Goal: Task Accomplishment & Management: Complete application form

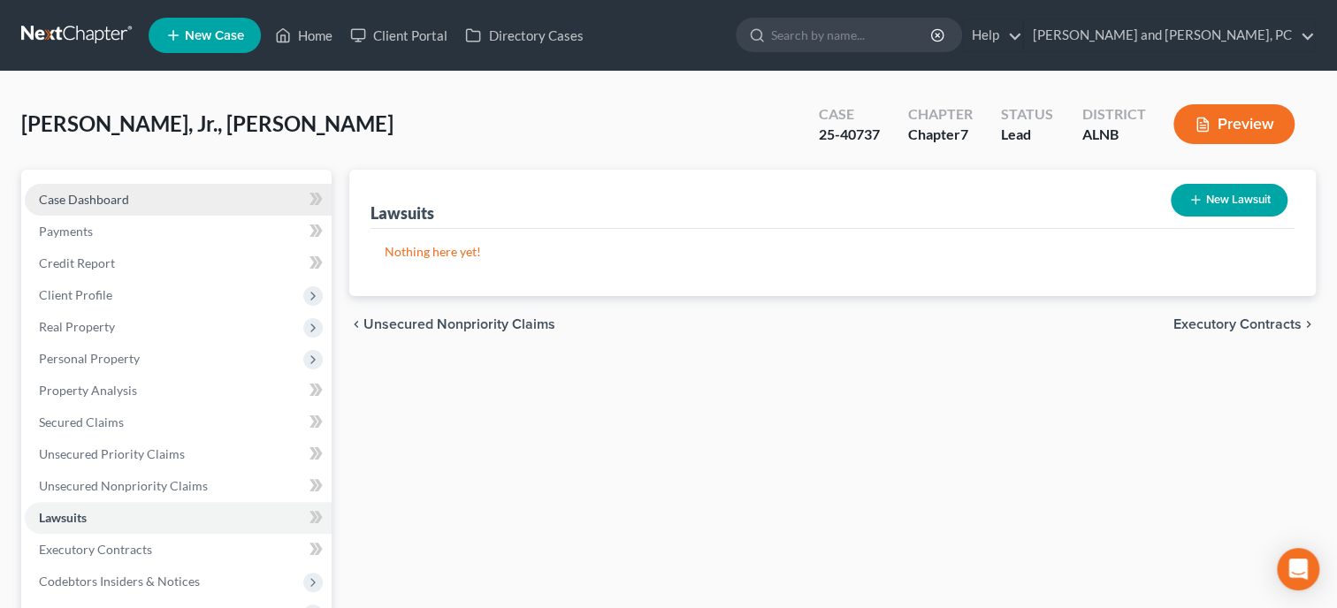
click at [102, 194] on span "Case Dashboard" at bounding box center [84, 199] width 90 height 15
select select "10"
select select "4"
select select "0"
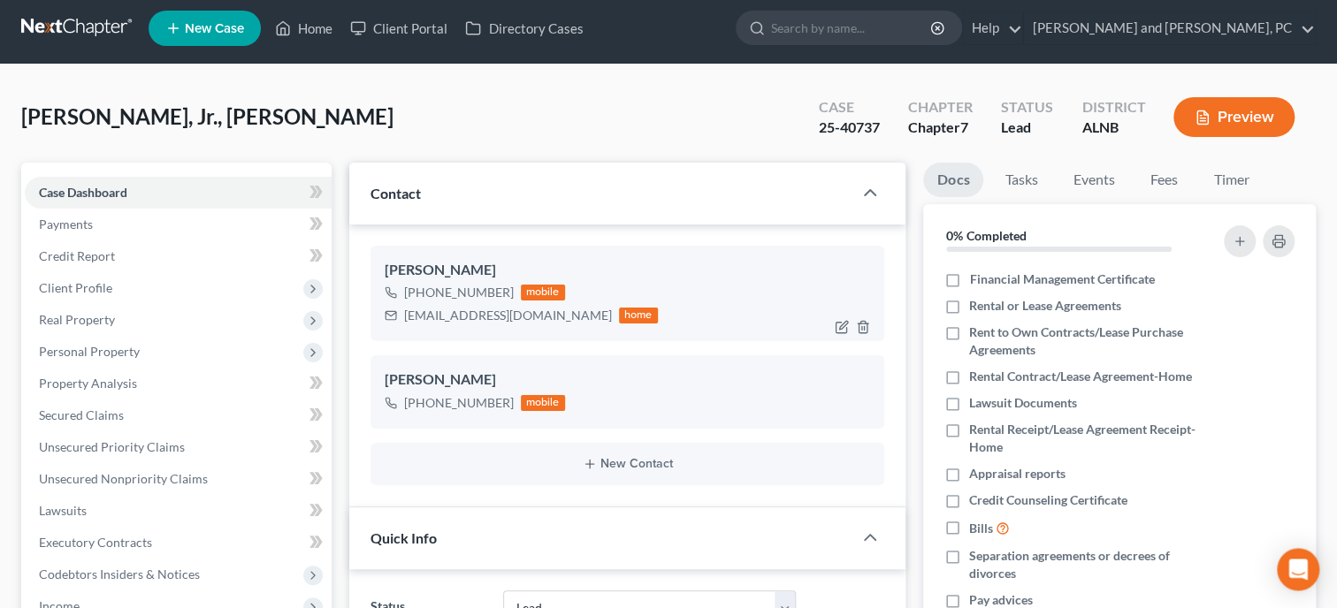
scroll to position [272, 0]
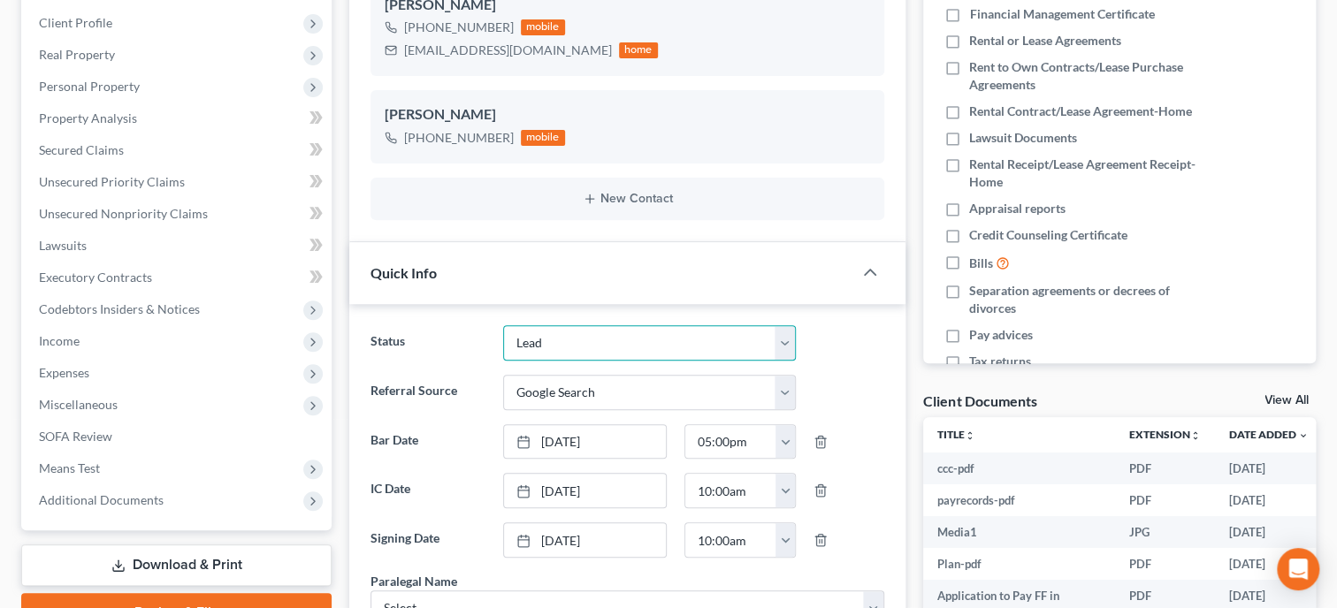
select select "0"
click option "Discharged" at bounding box center [0, 0] width 0 height 0
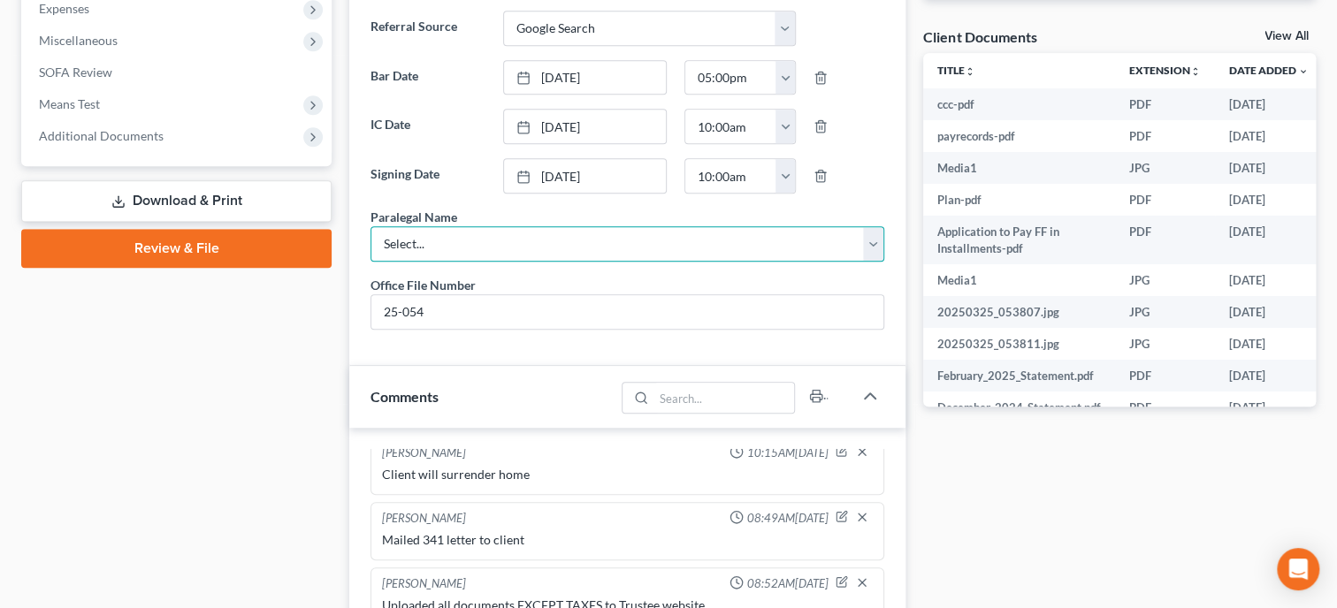
click at [370, 226] on select "Select... [PERSON_NAME]" at bounding box center [627, 243] width 514 height 35
select select "0"
click option "[PERSON_NAME]" at bounding box center [0, 0] width 0 height 0
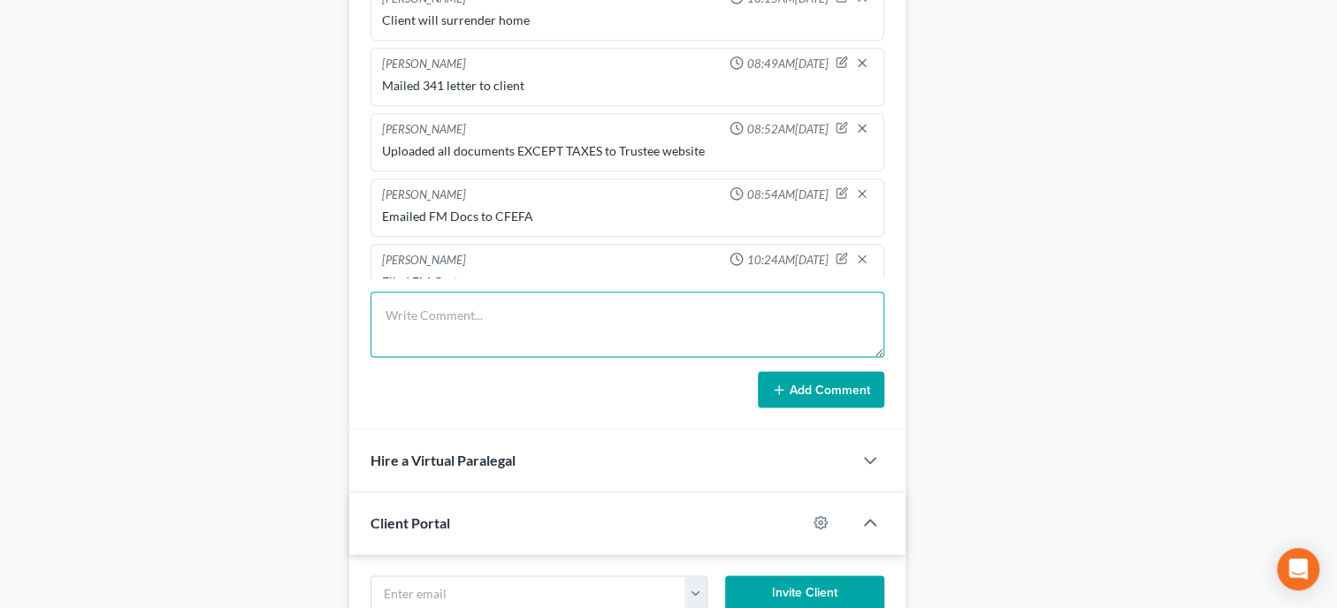
click at [683, 343] on textarea at bounding box center [627, 324] width 514 height 65
type textarea "Mailed Discharge Letter to Client"
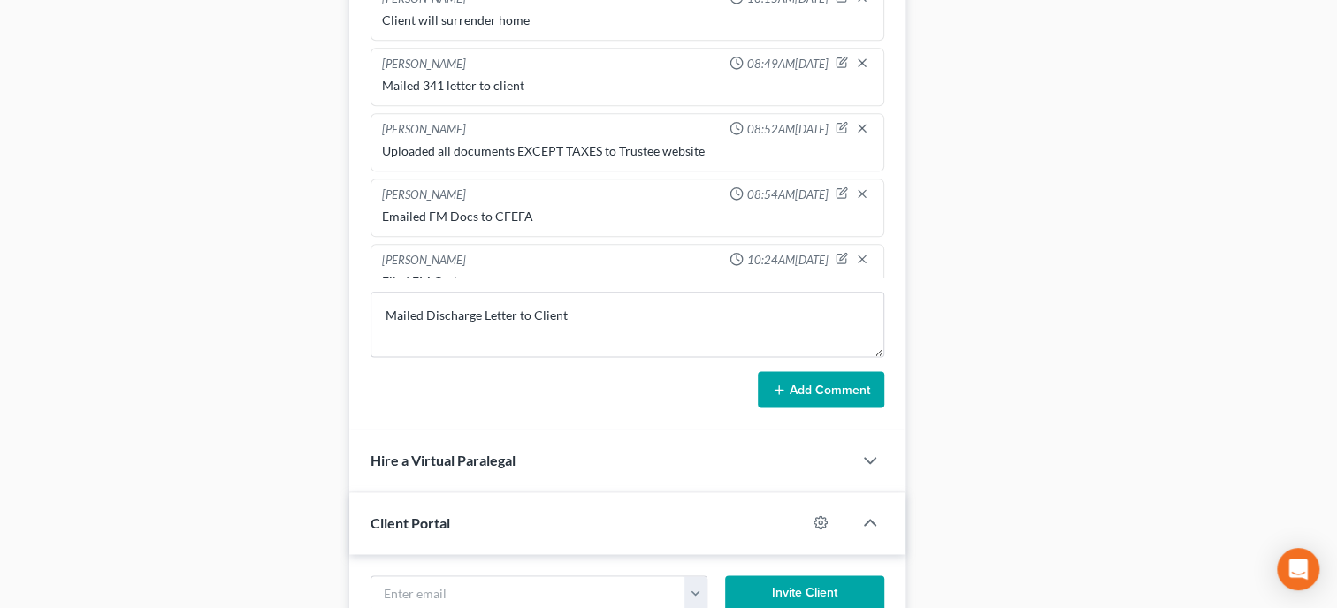
click at [813, 408] on button "Add Comment" at bounding box center [821, 389] width 126 height 37
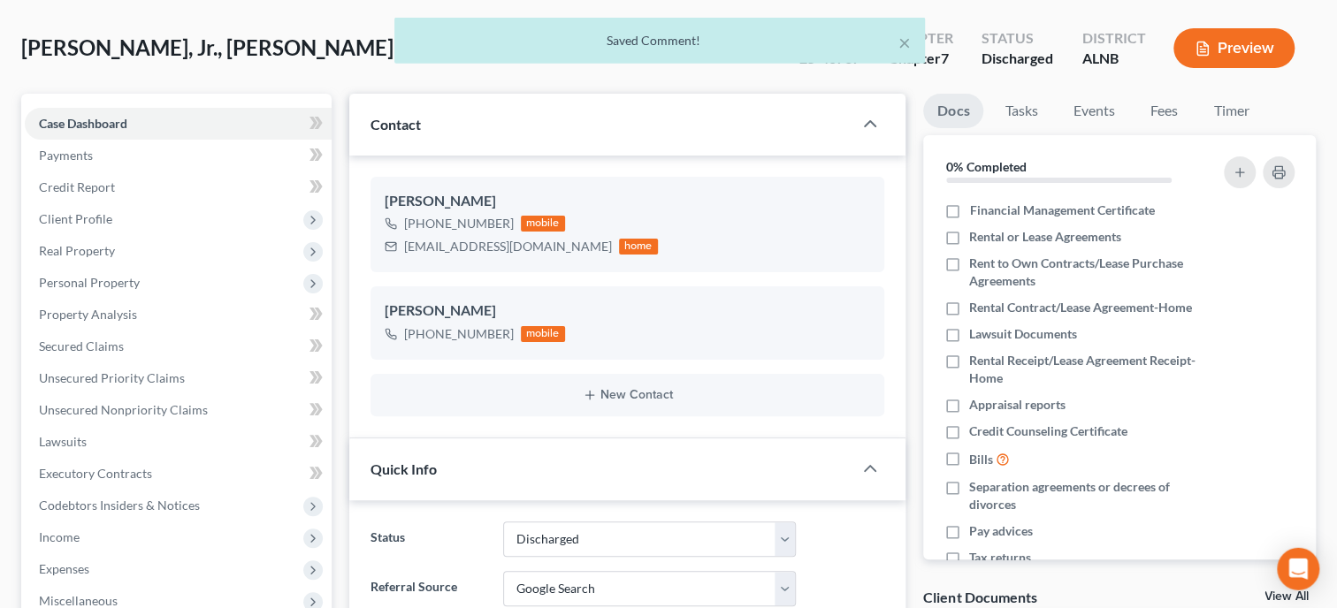
scroll to position [0, 0]
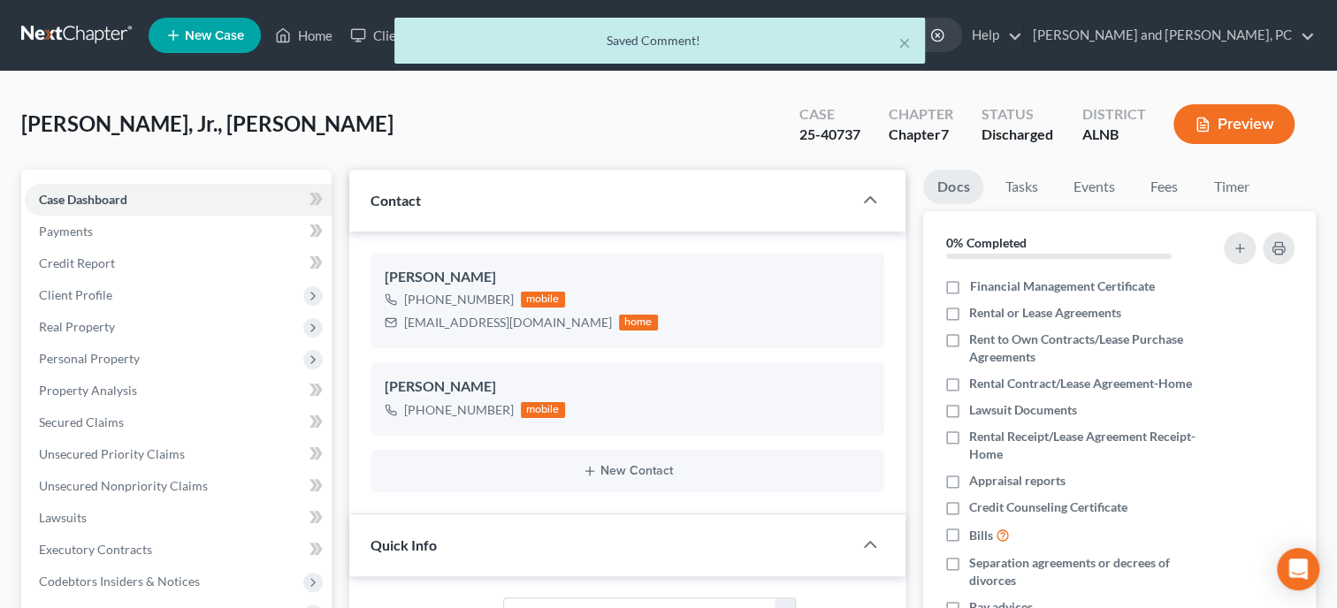
click at [332, 38] on div "× Saved Comment!" at bounding box center [659, 45] width 1337 height 55
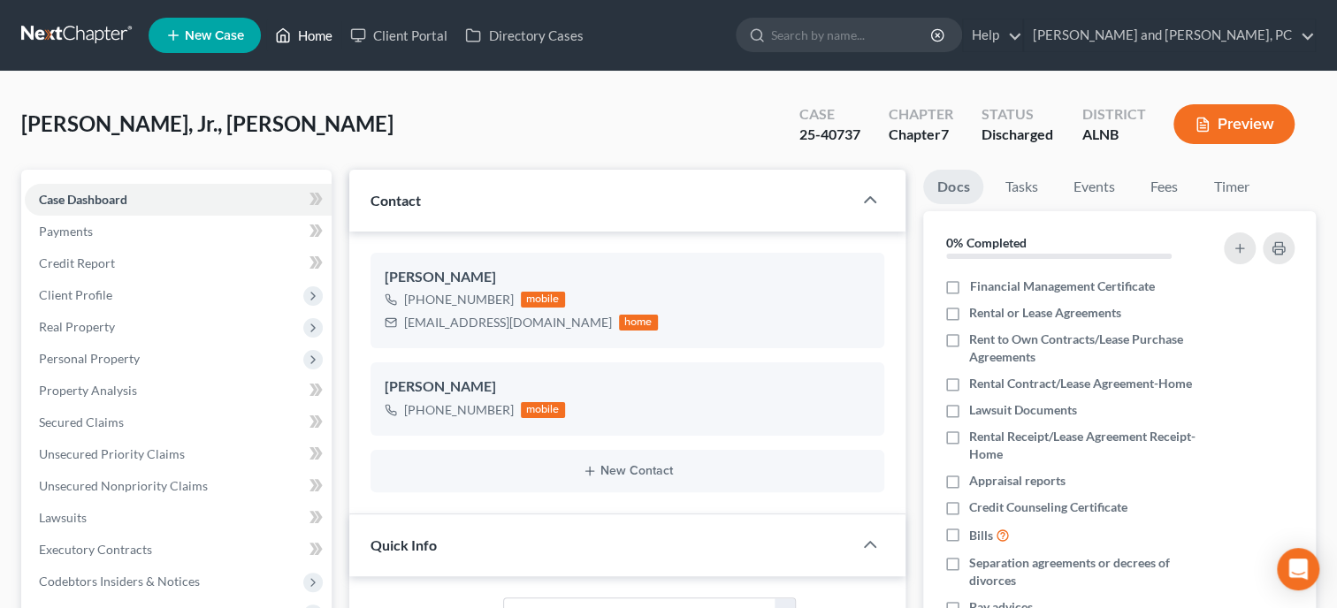
click at [319, 36] on link "Home" at bounding box center [303, 35] width 75 height 32
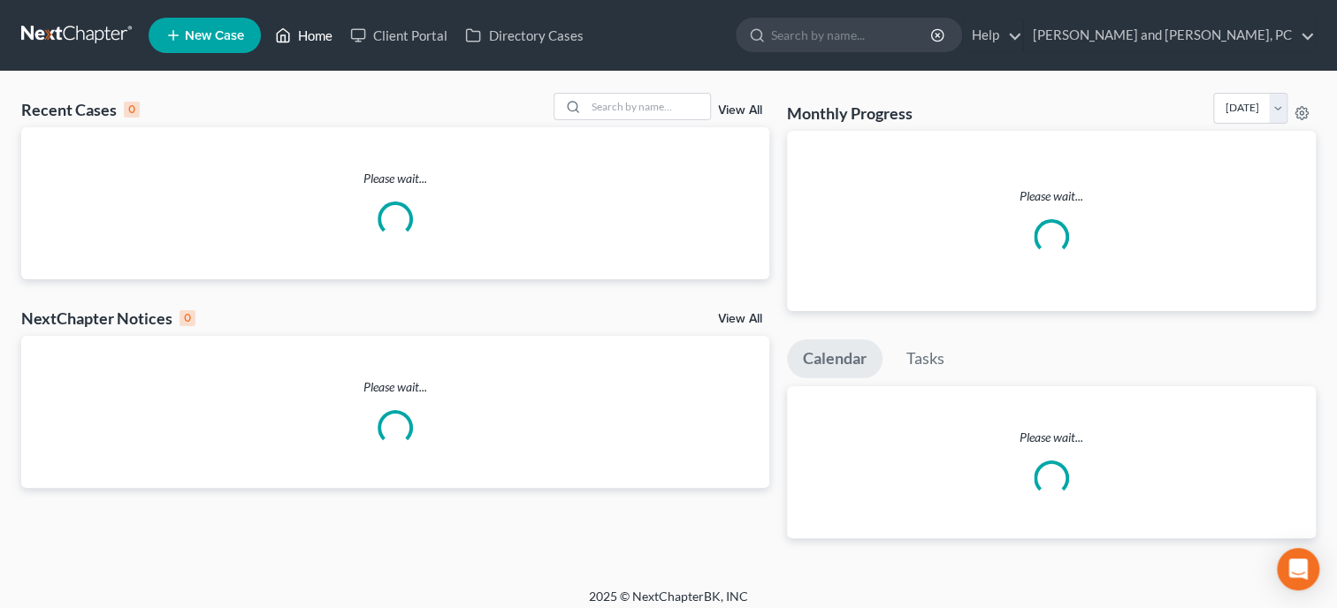
click at [319, 36] on link "Home" at bounding box center [303, 35] width 75 height 32
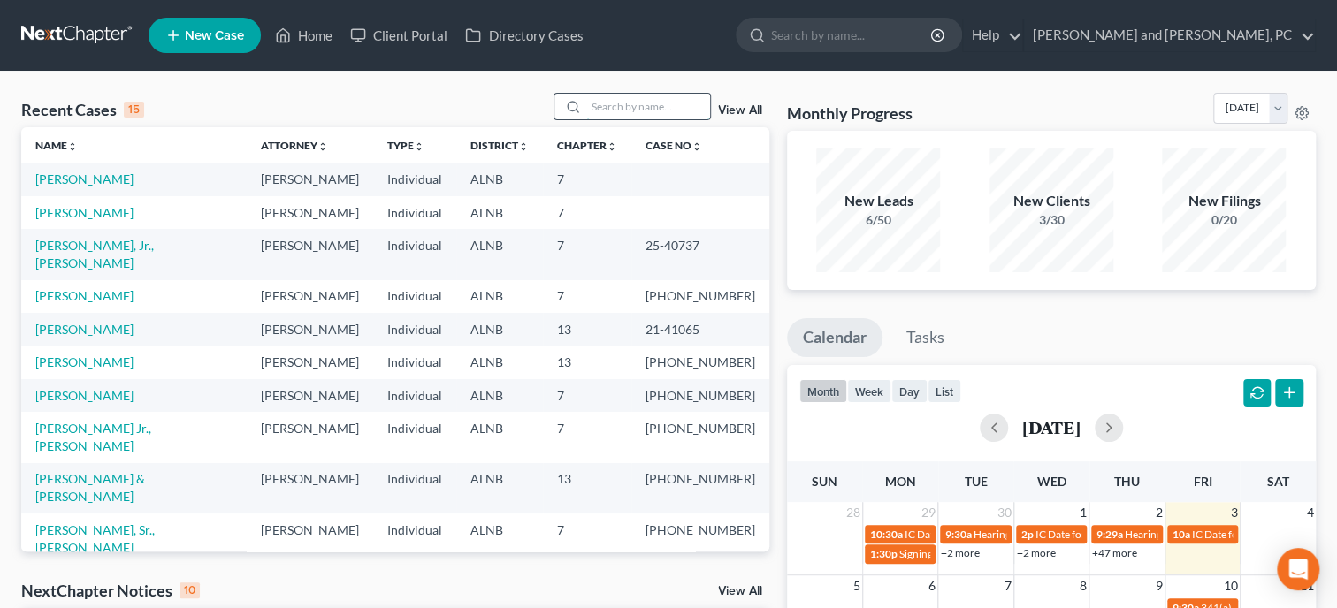
click at [629, 103] on input "search" at bounding box center [648, 107] width 124 height 26
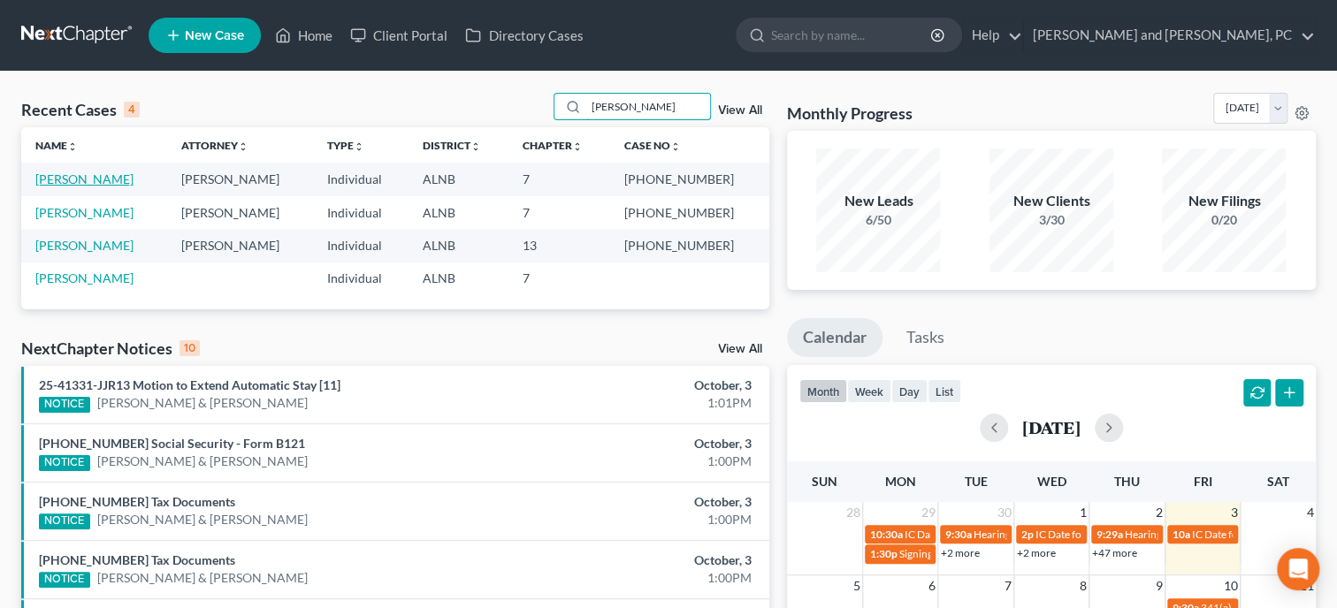
type input "[PERSON_NAME]"
click at [101, 183] on link "[PERSON_NAME]" at bounding box center [84, 179] width 98 height 15
select select "6"
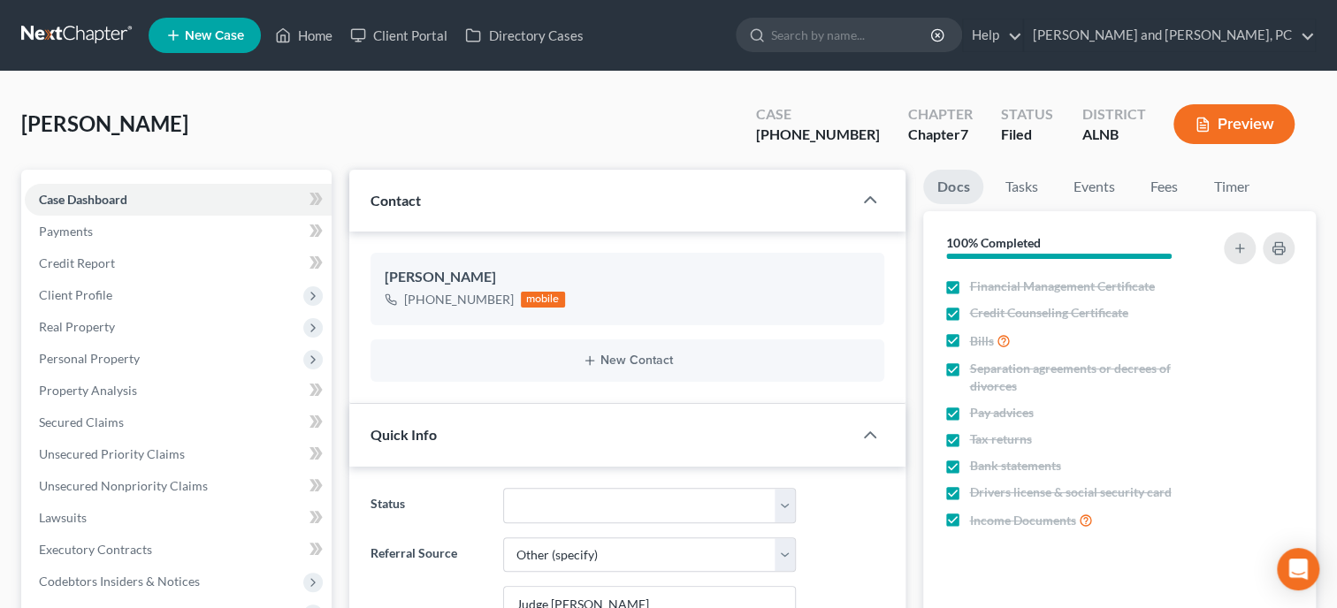
scroll to position [363, 0]
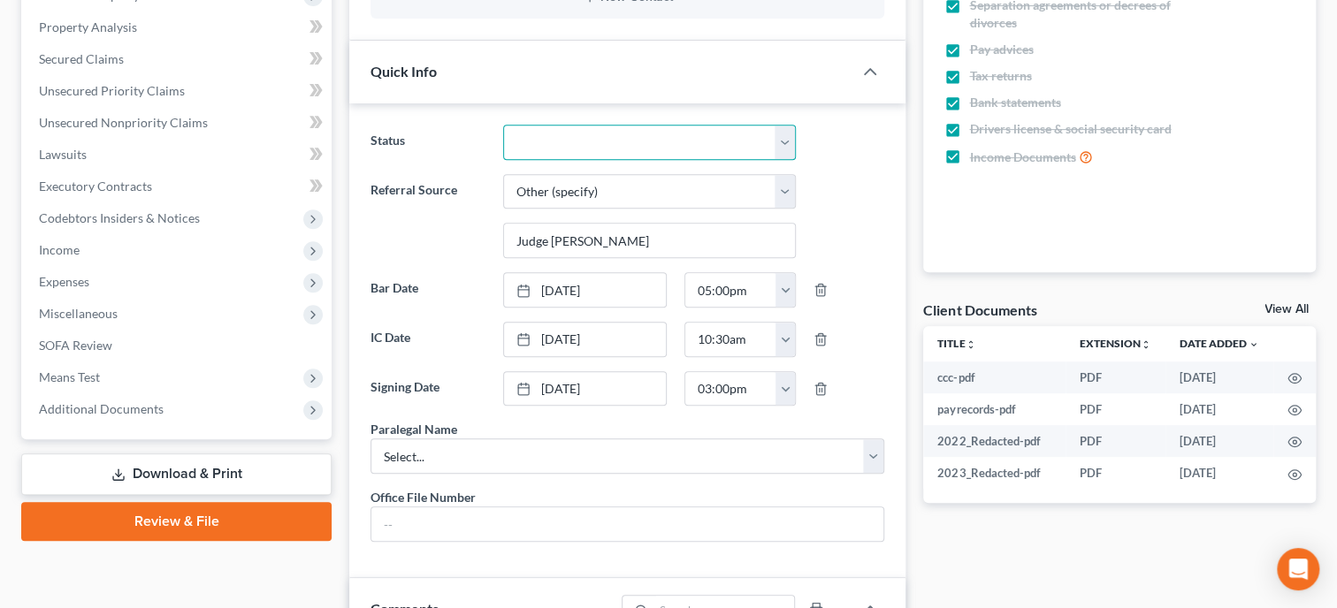
click at [503, 125] on select "Discharged Discharged & Reported Discharge Litigation Dismissal Notice Dismisse…" at bounding box center [649, 142] width 293 height 35
select select "0"
click option "Discharged" at bounding box center [0, 0] width 0 height 0
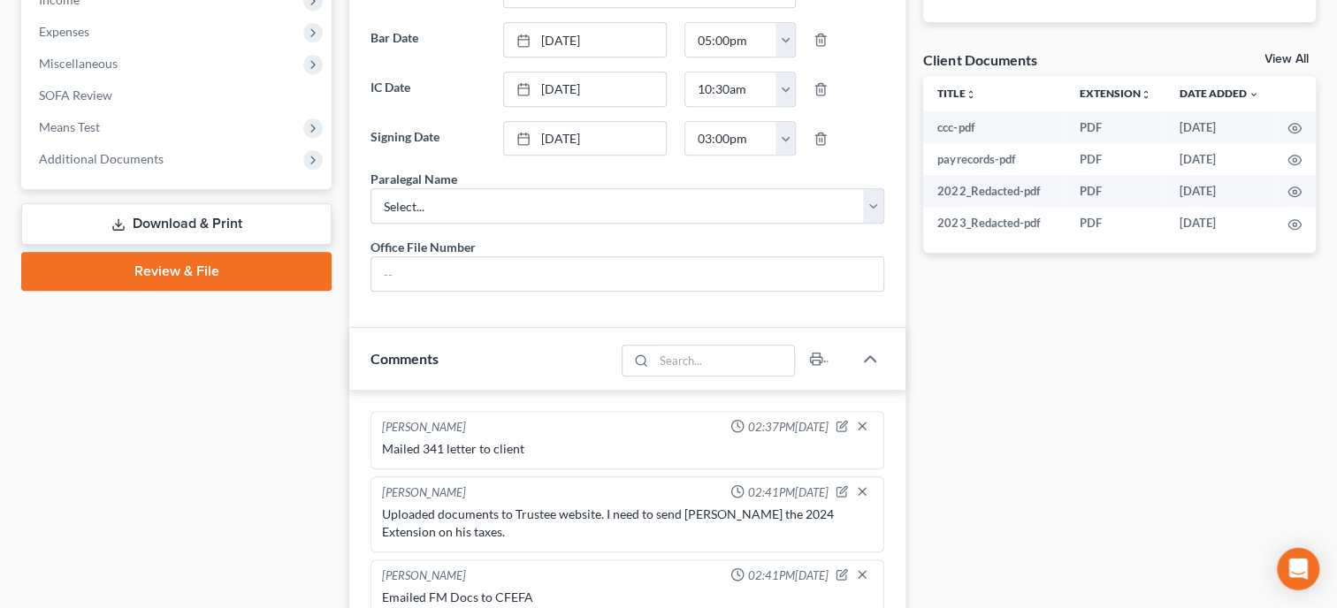
scroll to position [637, 0]
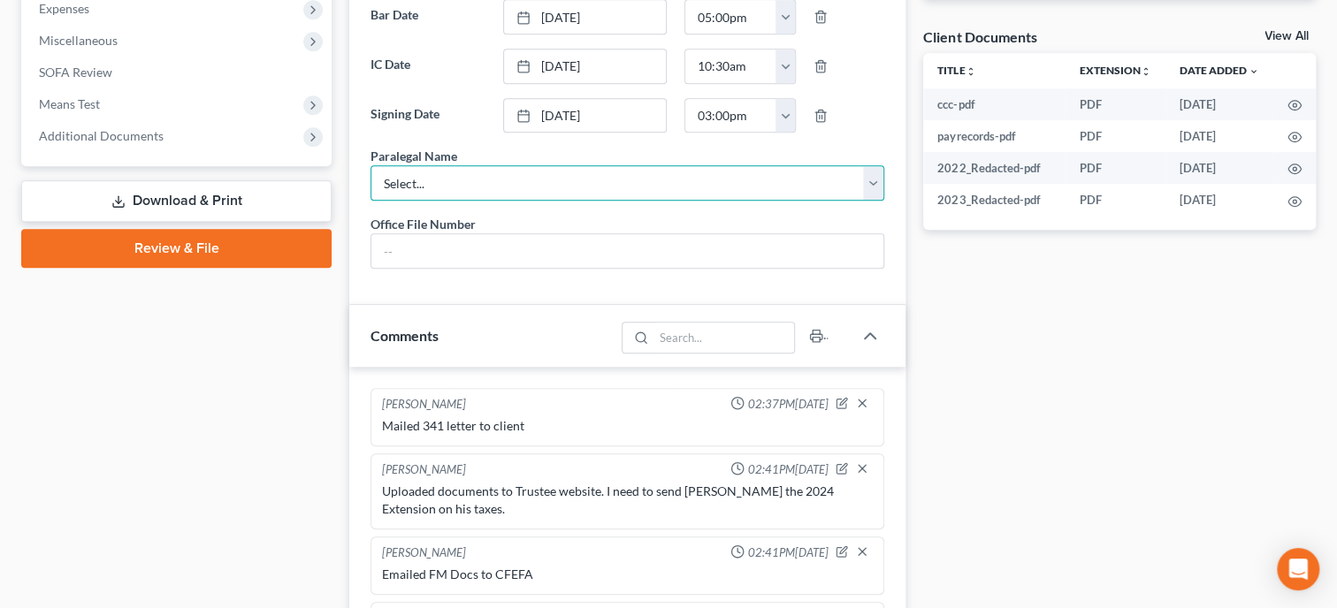
click at [370, 165] on select "Select... [PERSON_NAME]" at bounding box center [627, 182] width 514 height 35
select select "0"
click option "[PERSON_NAME]" at bounding box center [0, 0] width 0 height 0
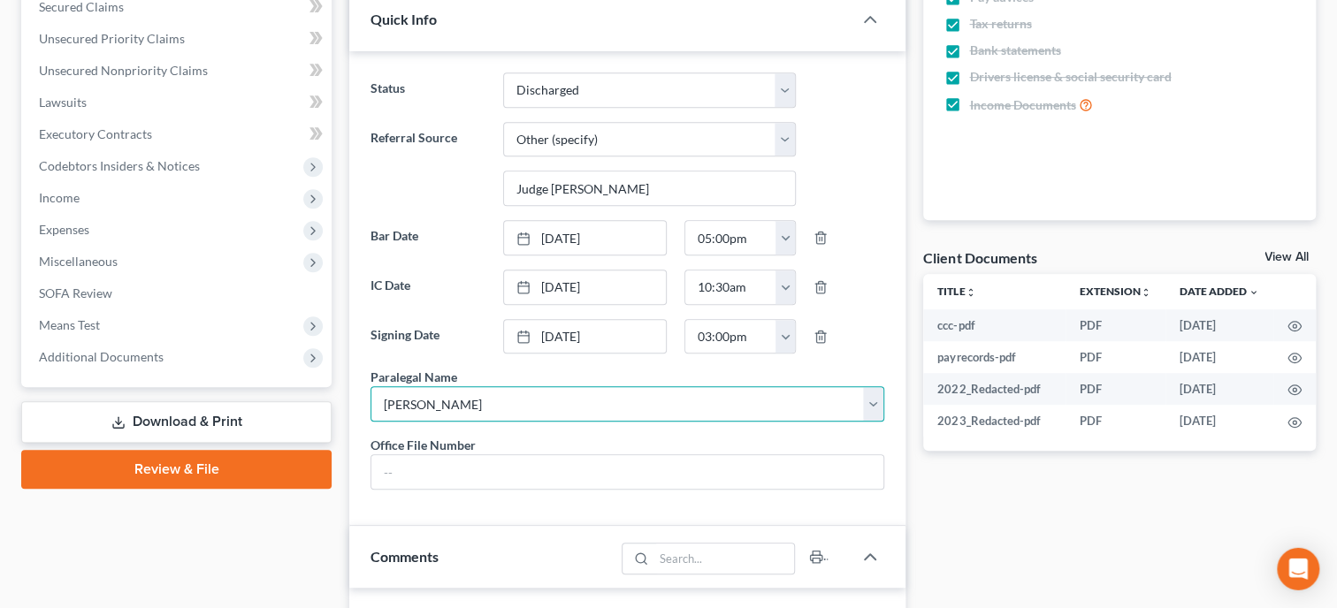
scroll to position [454, 0]
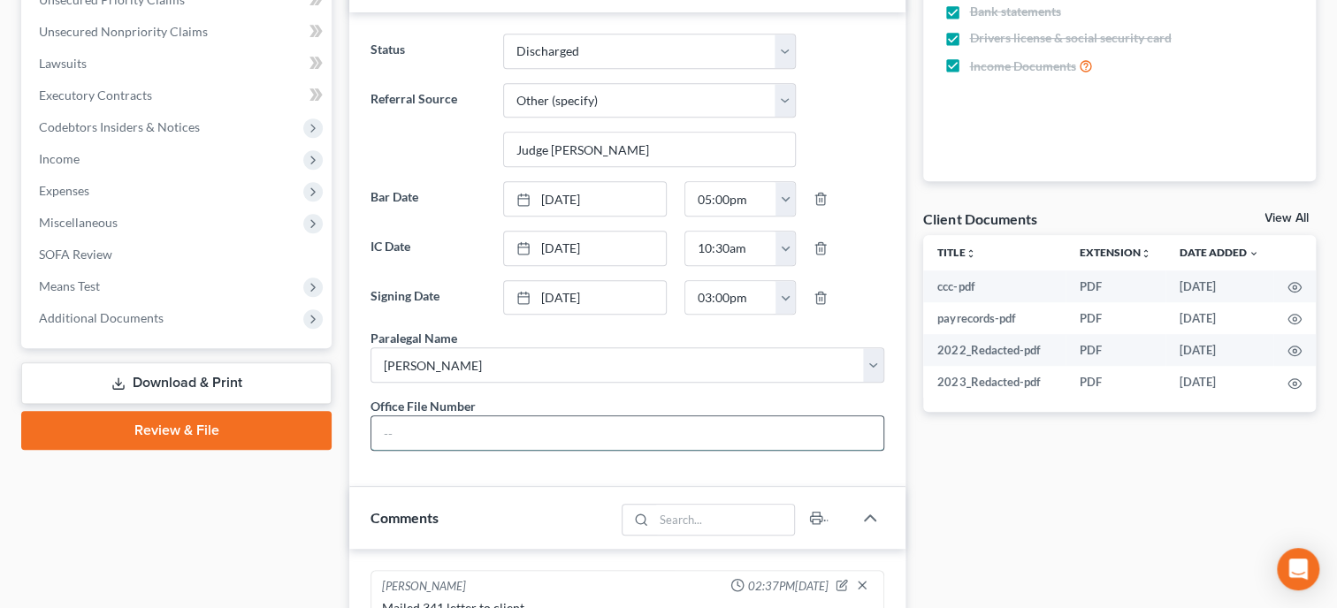
click at [581, 450] on input "text" at bounding box center [627, 433] width 512 height 34
type input "25-056"
click at [366, 534] on div "Comments" at bounding box center [481, 517] width 265 height 61
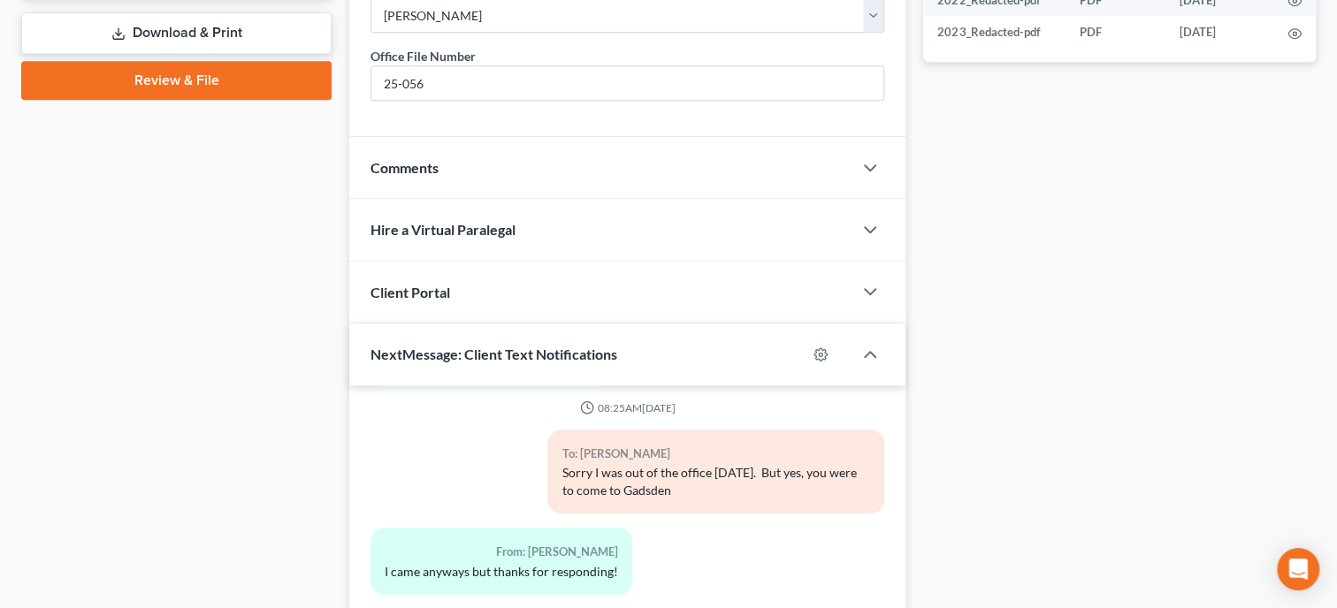
scroll to position [714, 0]
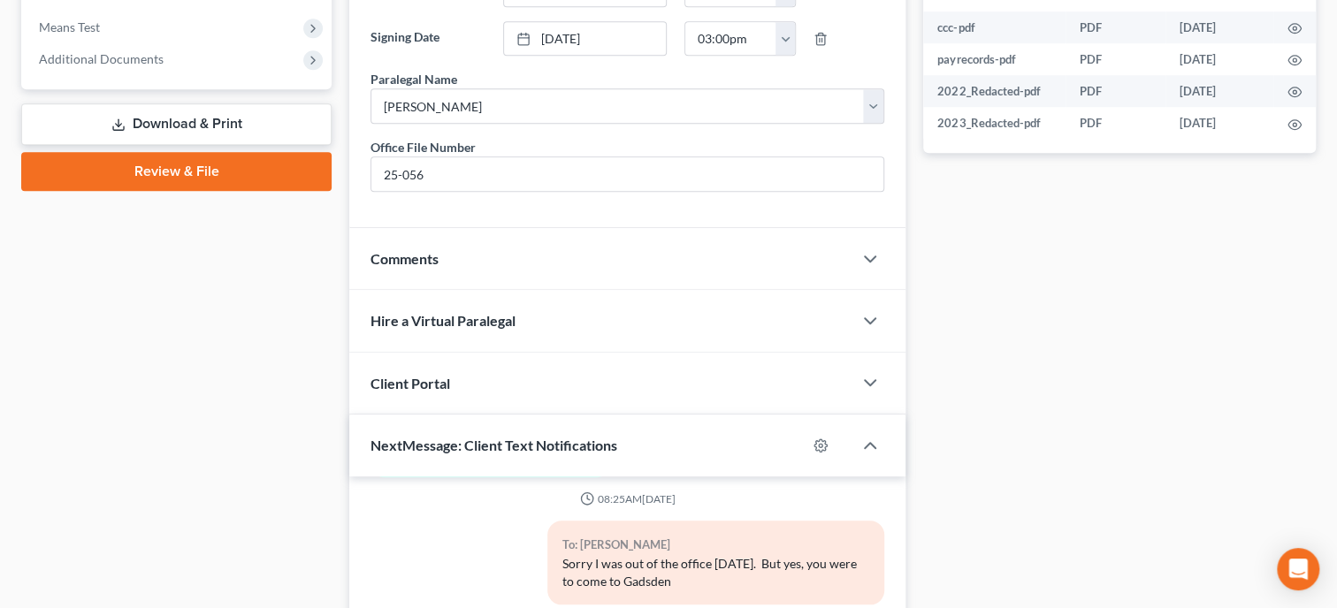
click at [515, 289] on div "Comments" at bounding box center [600, 258] width 503 height 61
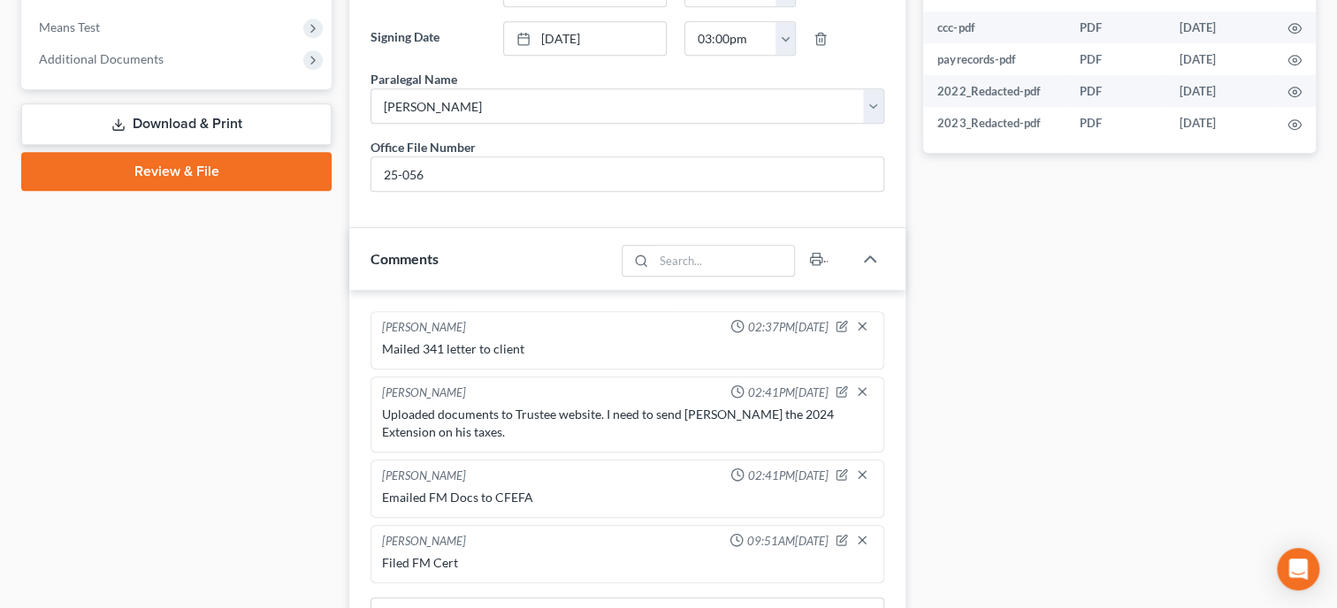
click at [515, 289] on div "Comments" at bounding box center [481, 258] width 265 height 61
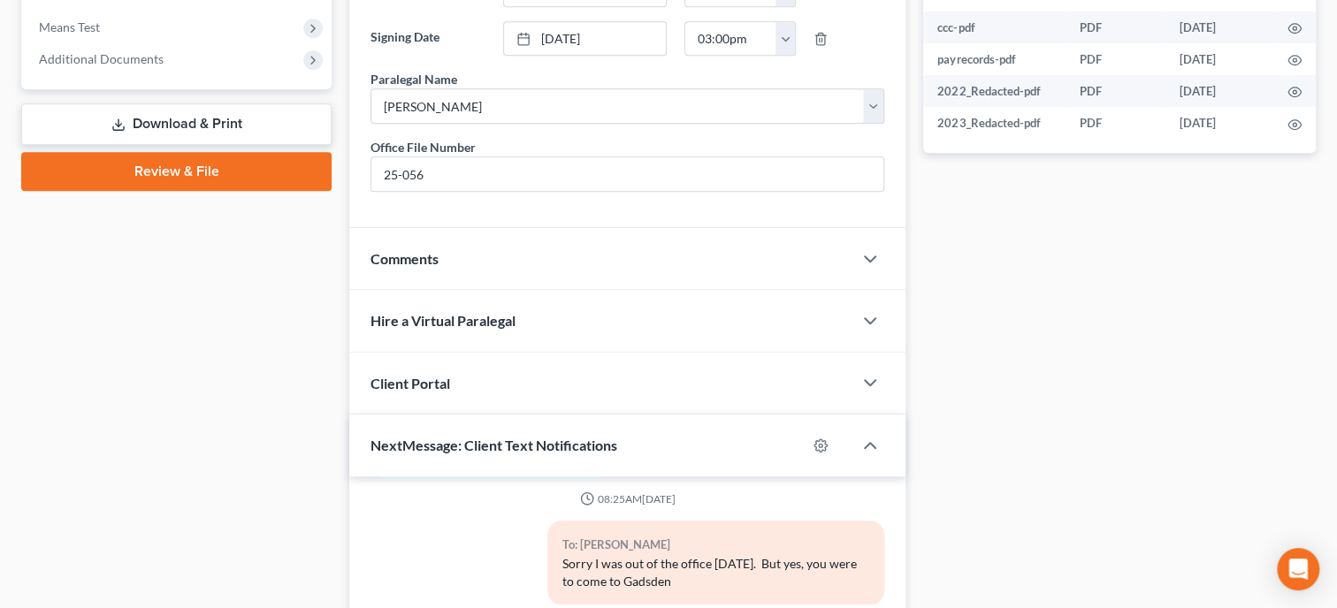
scroll to position [1078, 0]
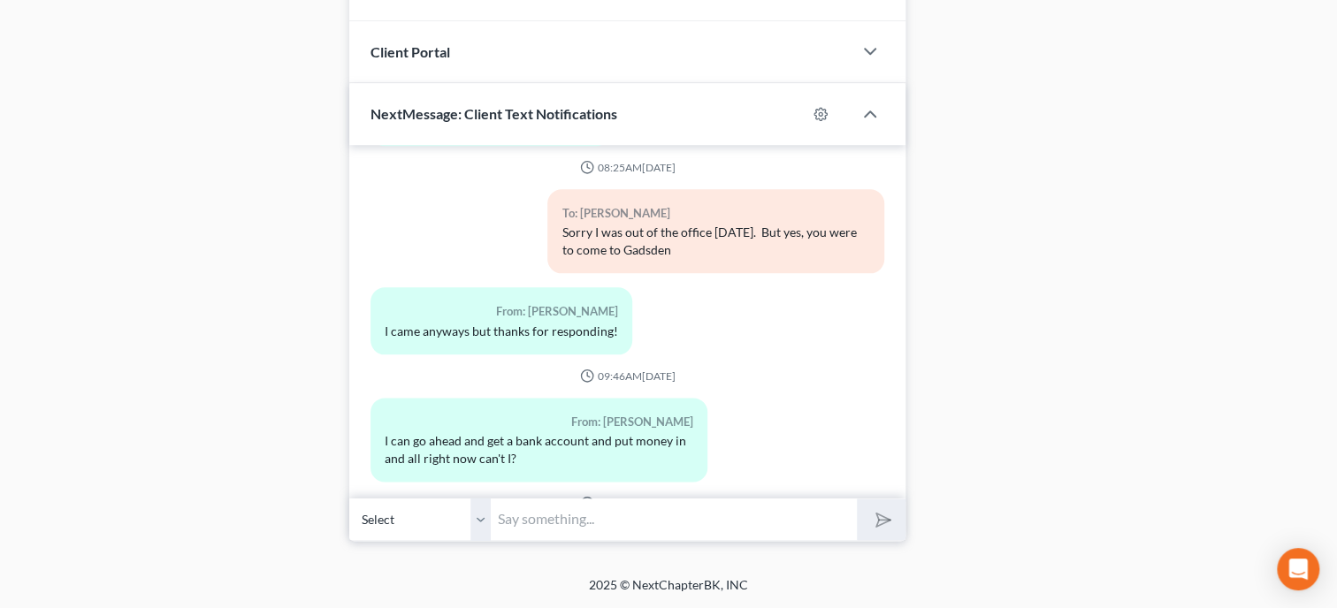
click at [515, 323] on div "I came anyways but thanks for responding!" at bounding box center [501, 332] width 233 height 18
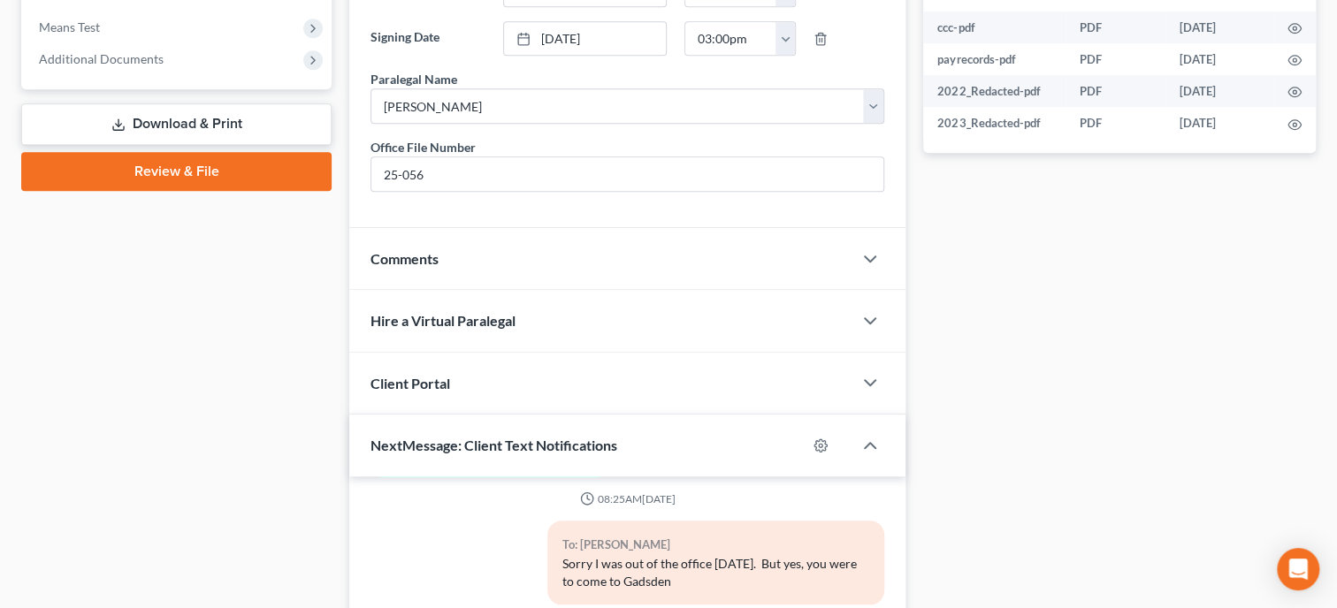
click at [512, 289] on div "Comments" at bounding box center [600, 258] width 503 height 61
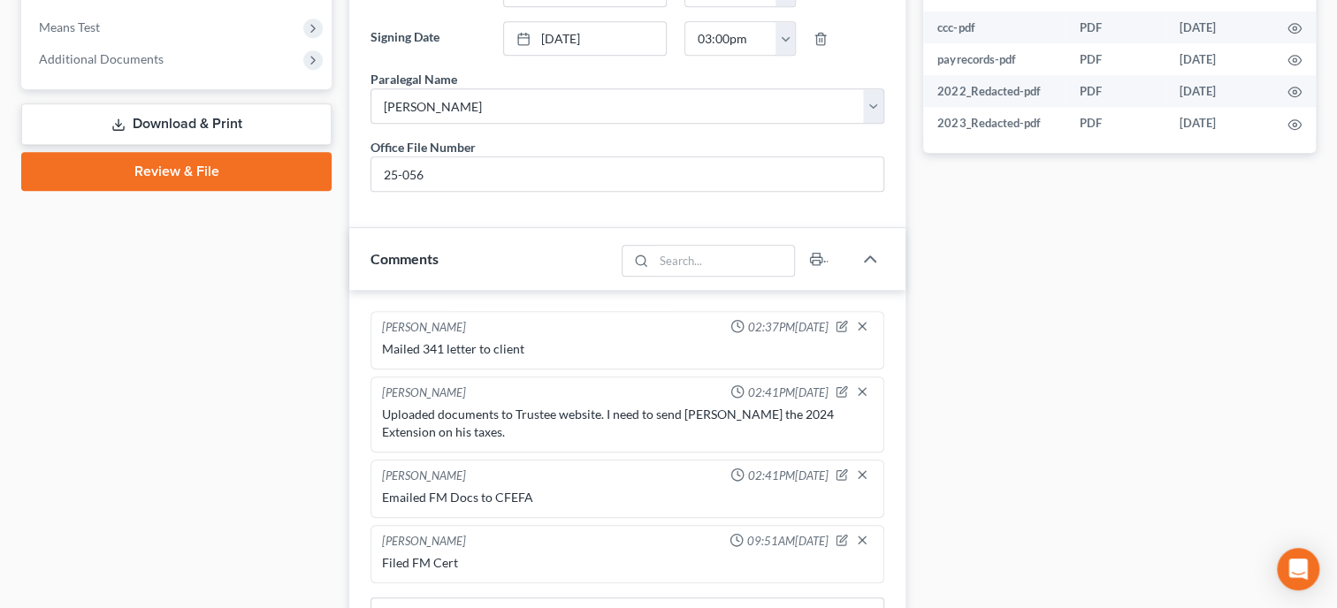
scroll to position [1078, 0]
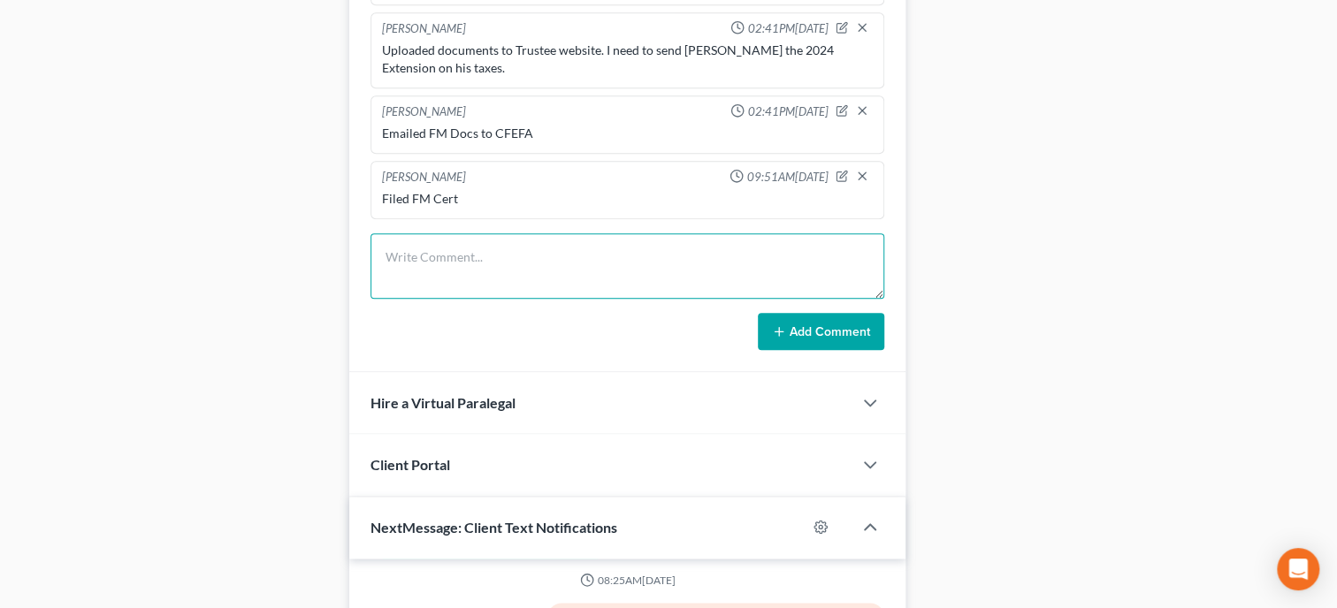
click at [512, 297] on textarea at bounding box center [627, 265] width 514 height 65
type textarea "Mailed Discharge Letter to Client"
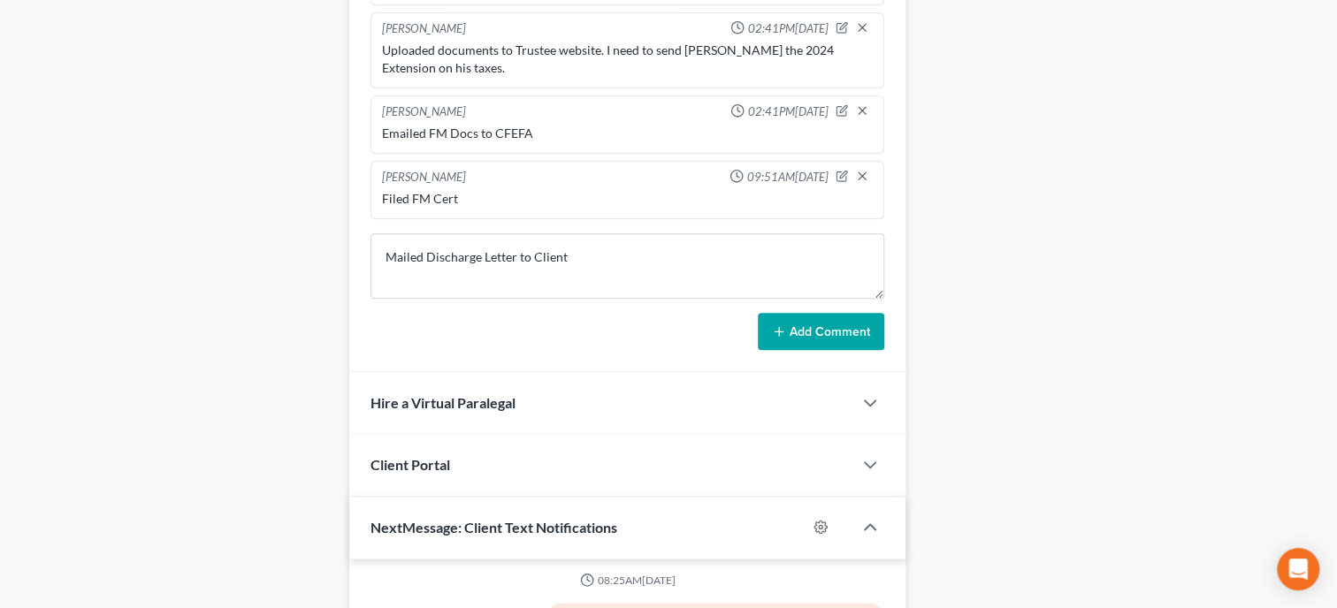
click at [822, 350] on button "Add Comment" at bounding box center [821, 331] width 126 height 37
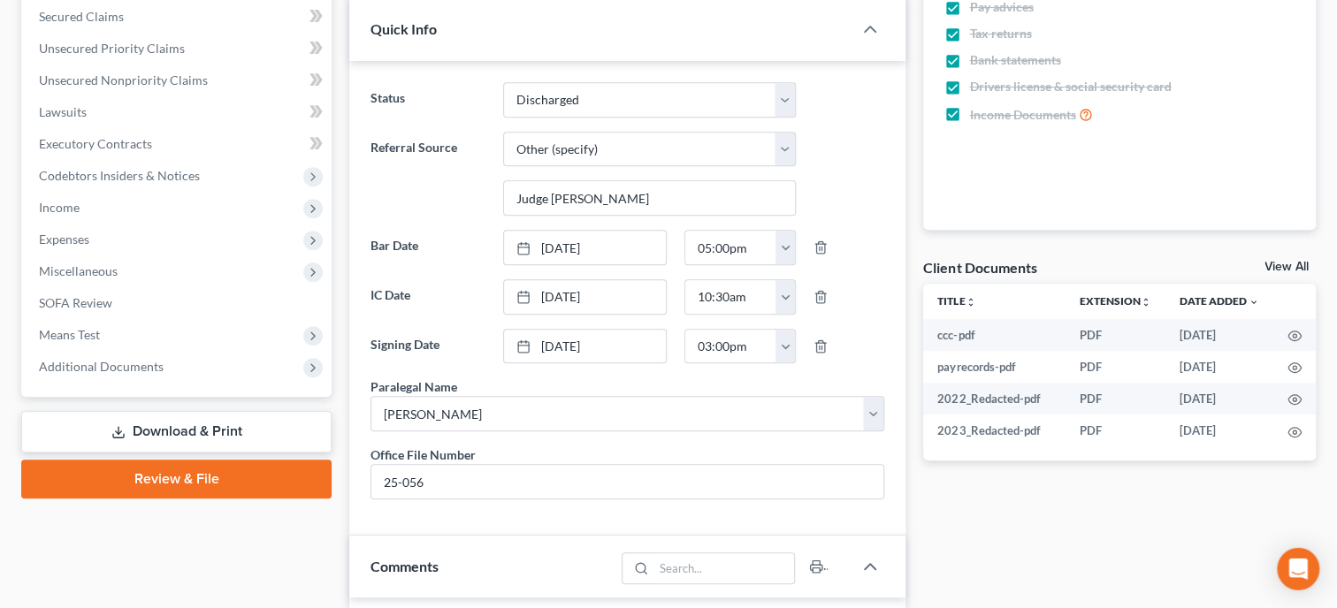
scroll to position [181, 0]
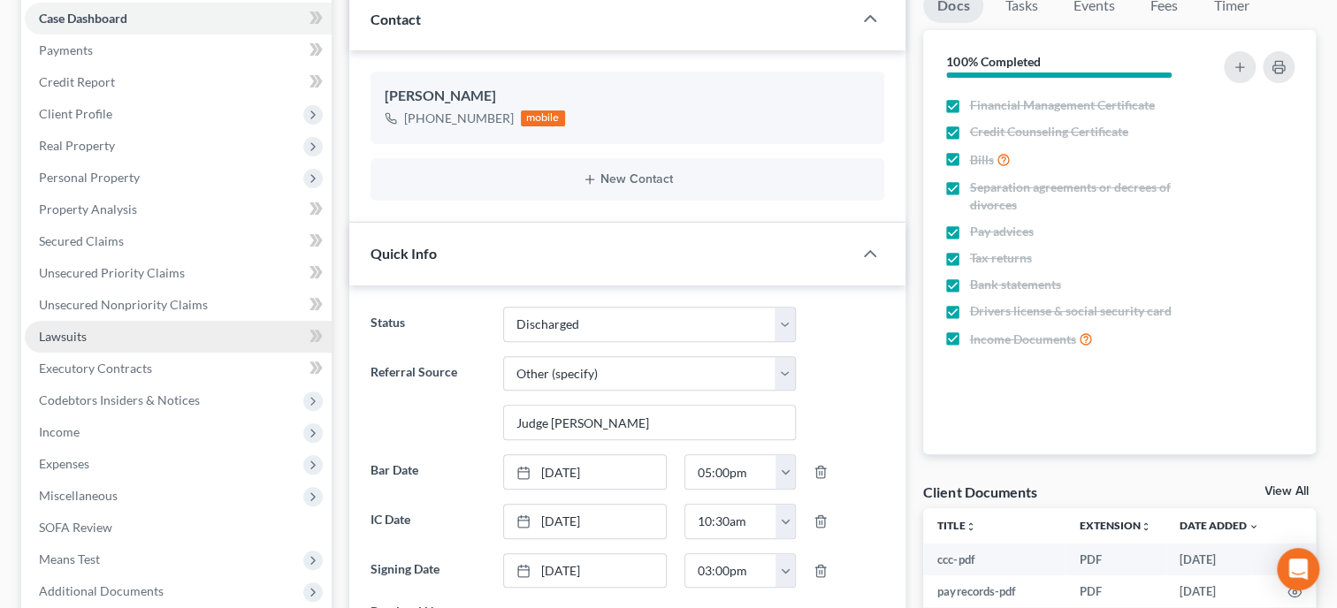
click at [124, 329] on link "Lawsuits" at bounding box center [178, 337] width 307 height 32
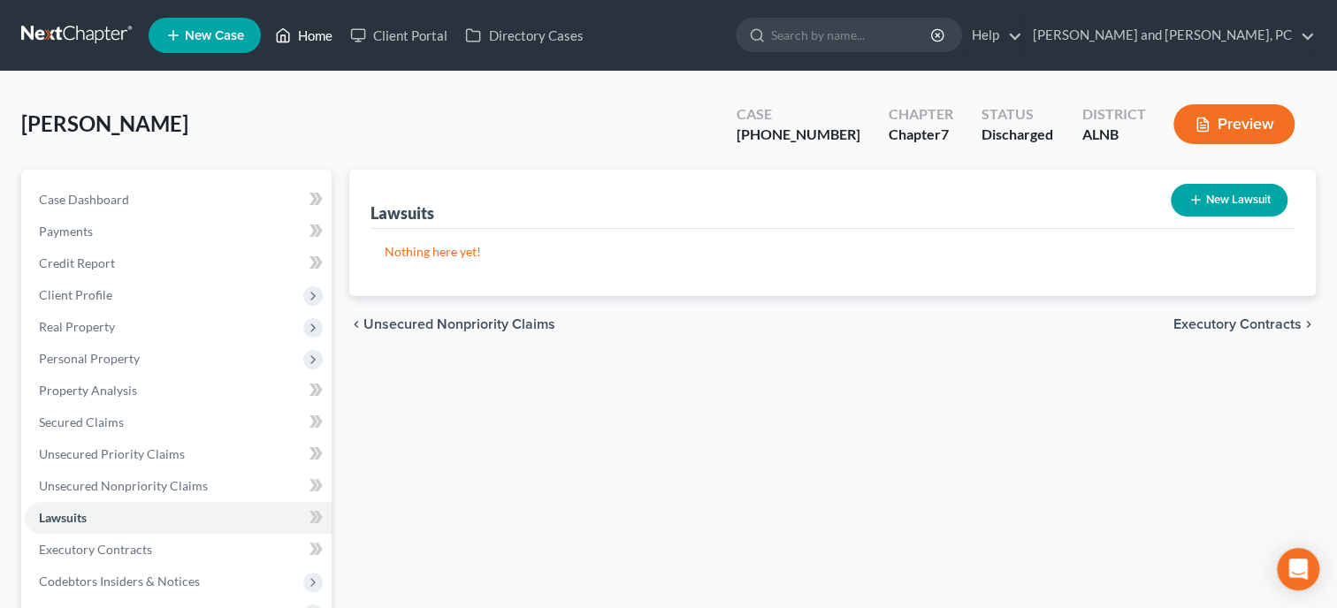
click at [317, 42] on link "Home" at bounding box center [303, 35] width 75 height 32
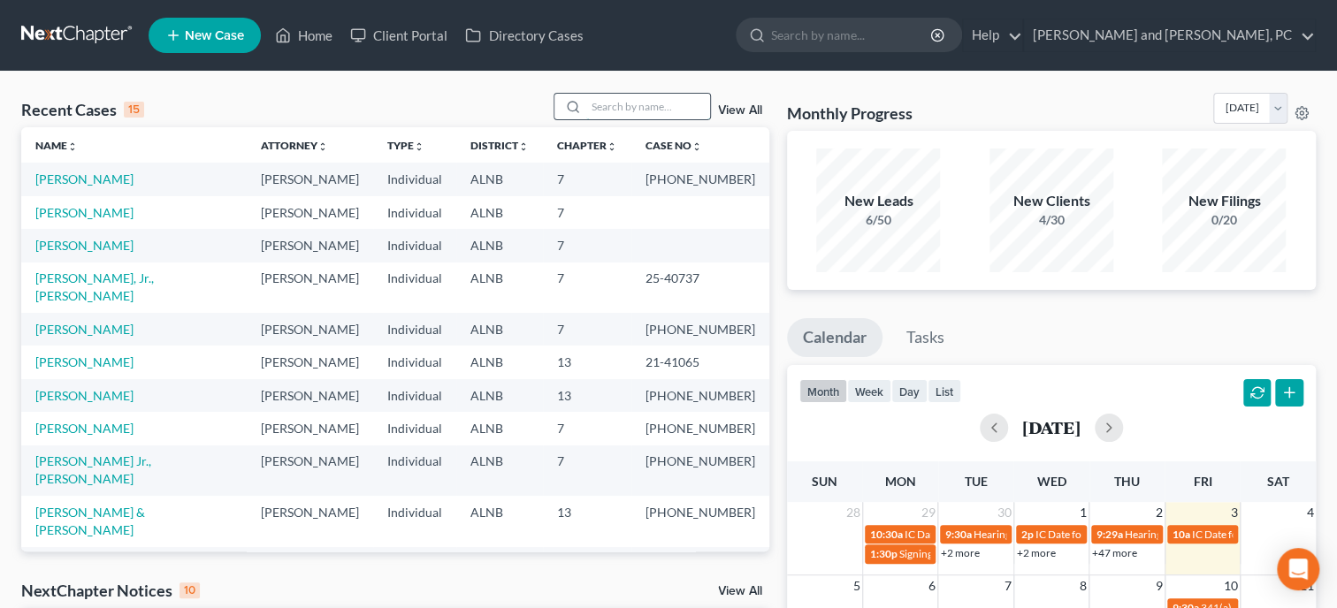
click at [586, 104] on input "search" at bounding box center [648, 107] width 124 height 26
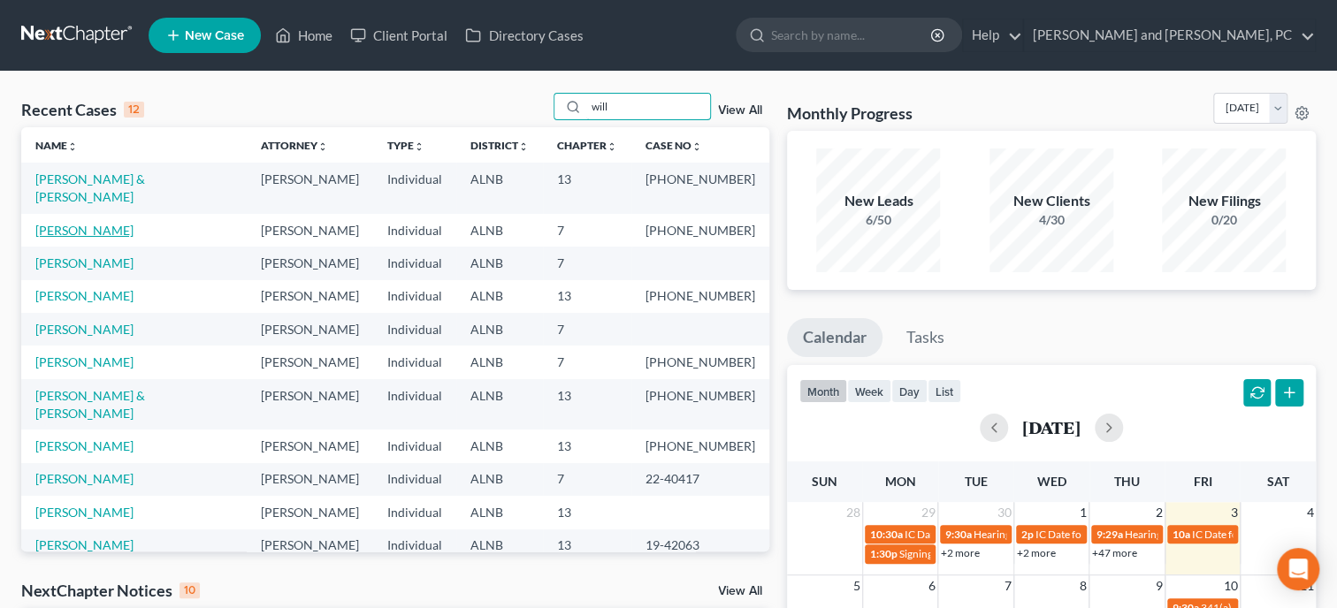
type input "will"
click at [85, 223] on link "[PERSON_NAME]" at bounding box center [84, 230] width 98 height 15
select select "6"
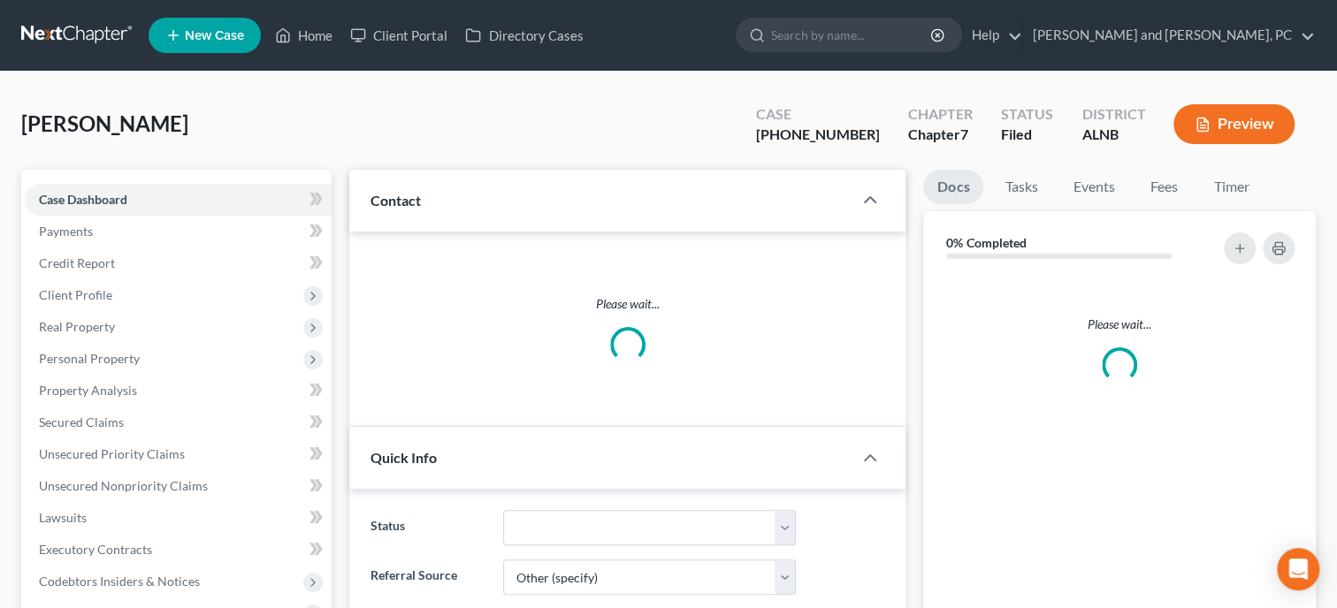
select select "0"
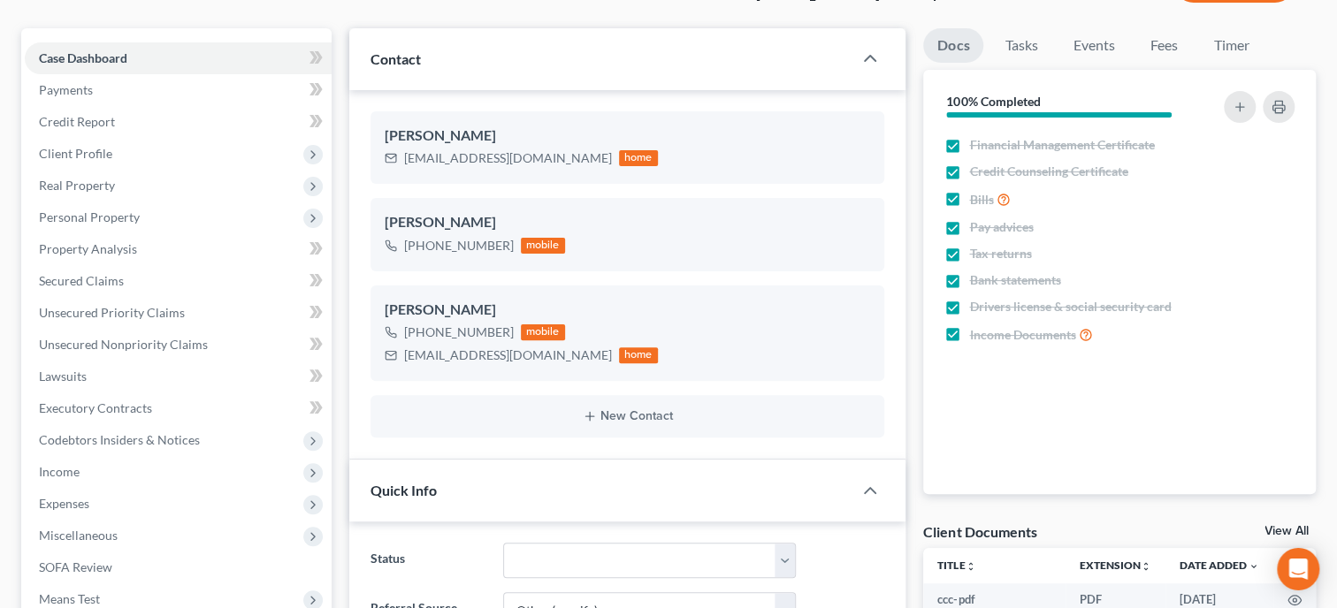
scroll to position [363, 0]
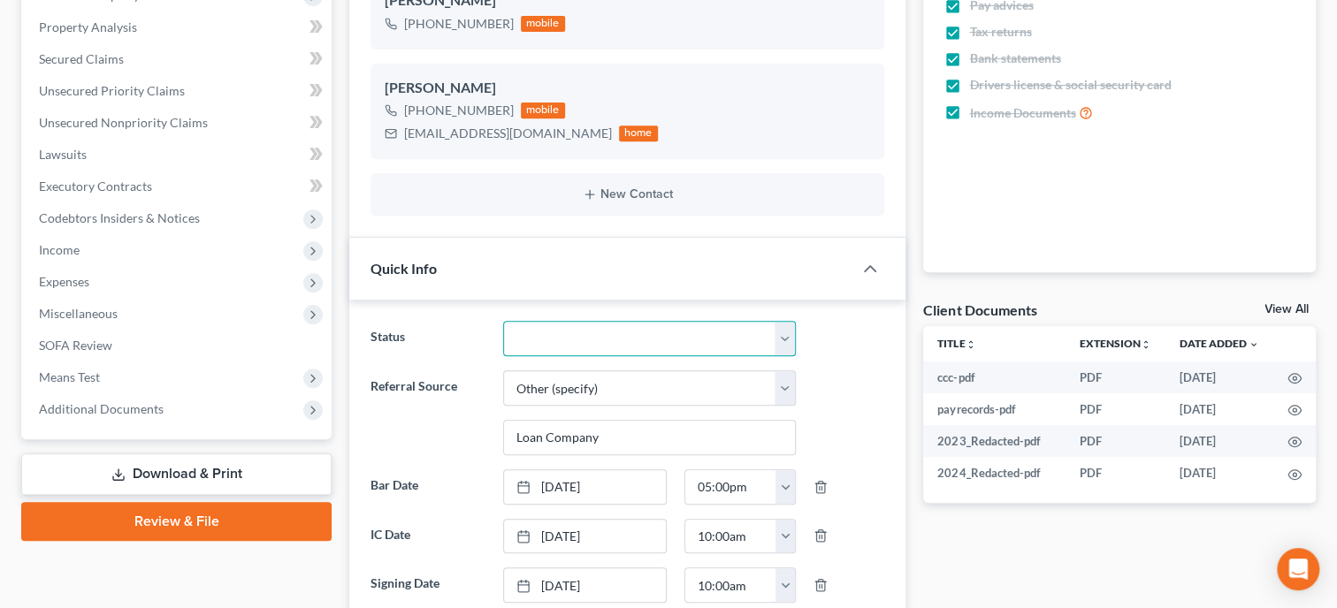
select select "2"
click option "Discharge Litigation" at bounding box center [0, 0] width 0 height 0
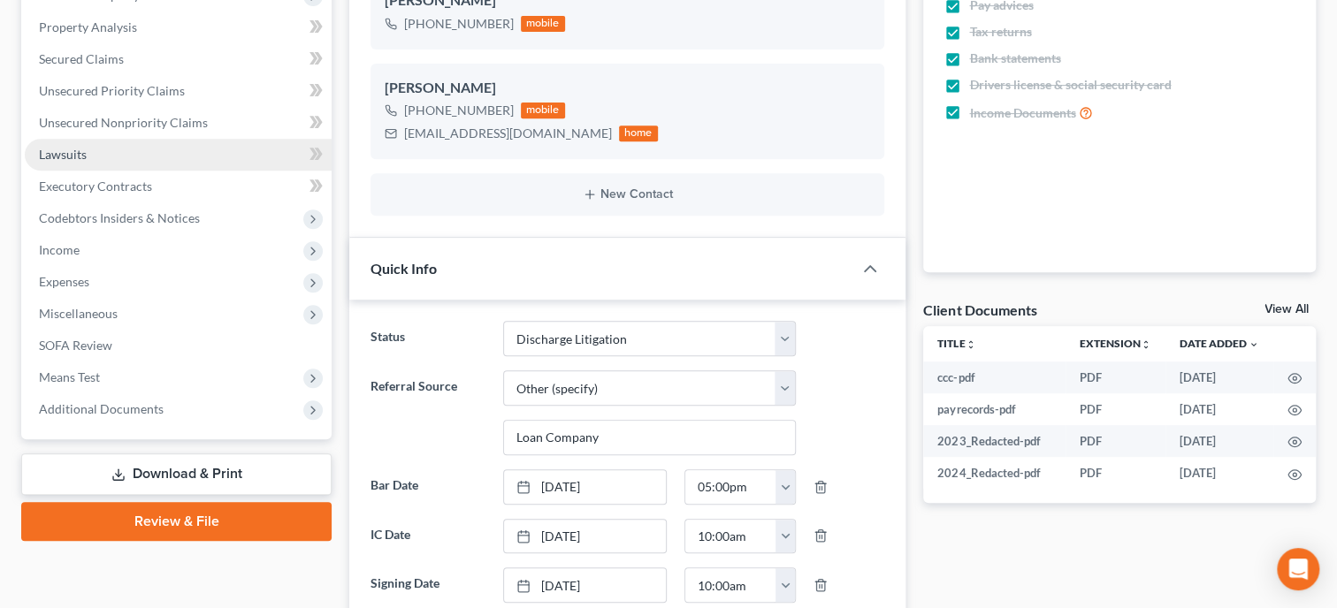
click at [109, 151] on link "Lawsuits" at bounding box center [178, 155] width 307 height 32
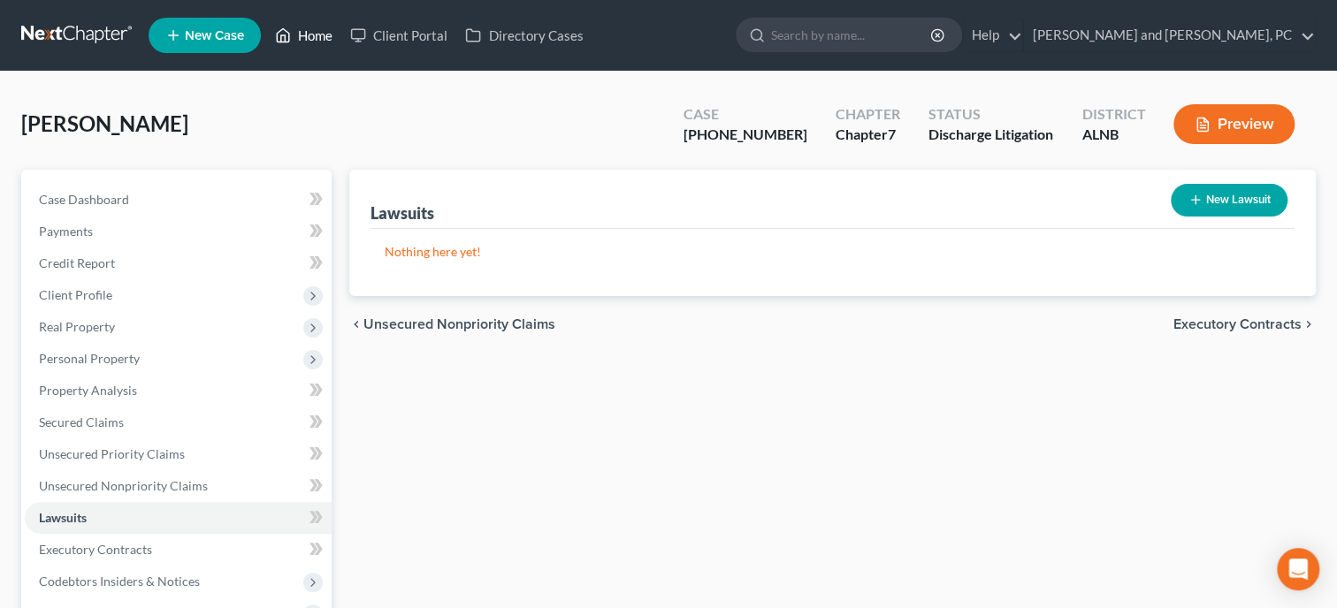
click at [317, 42] on link "Home" at bounding box center [303, 35] width 75 height 32
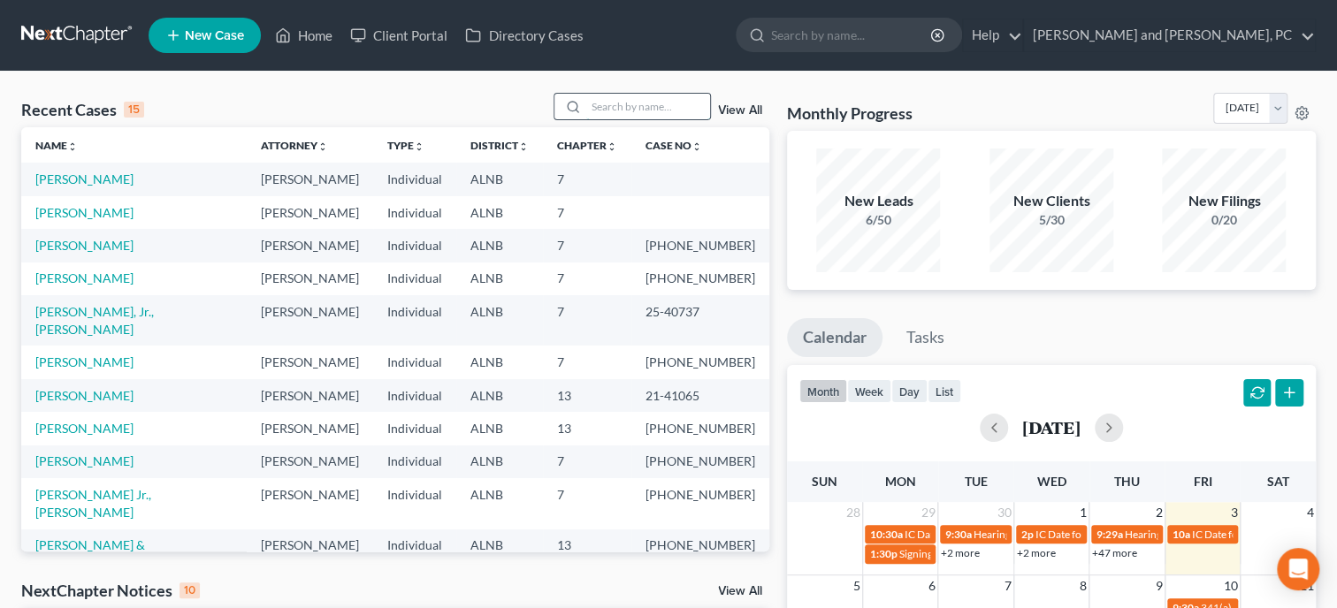
click at [606, 107] on input "search" at bounding box center [648, 107] width 124 height 26
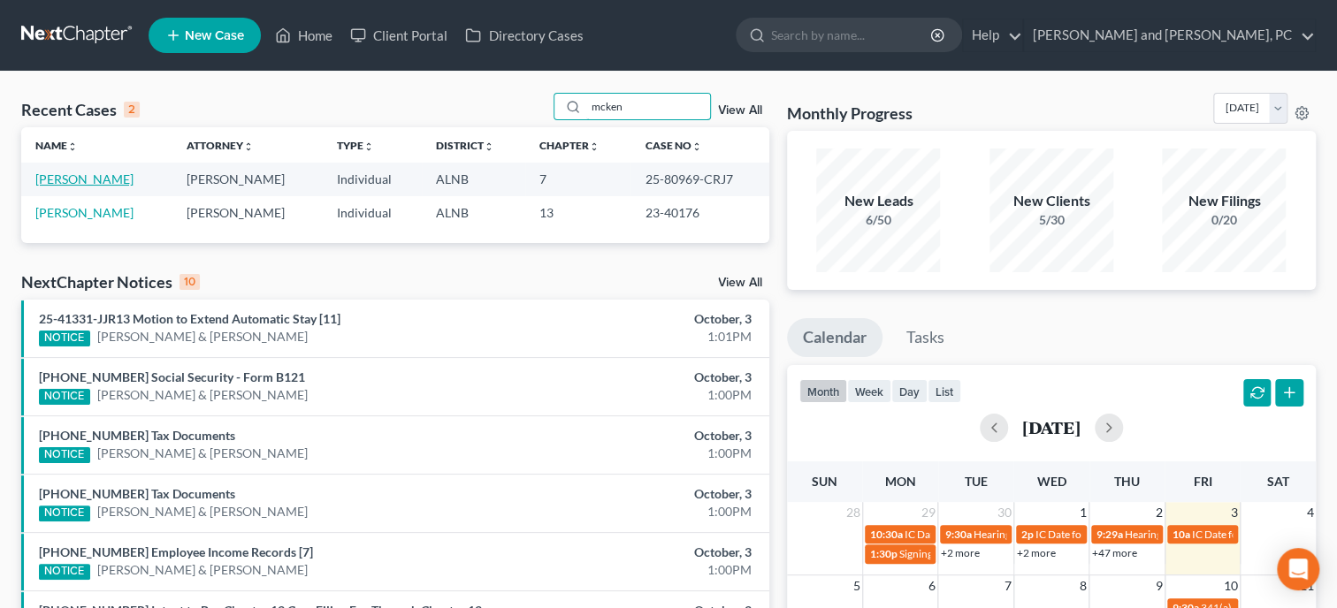
type input "mcken"
click at [132, 184] on link "[PERSON_NAME]" at bounding box center [84, 179] width 98 height 15
select select "6"
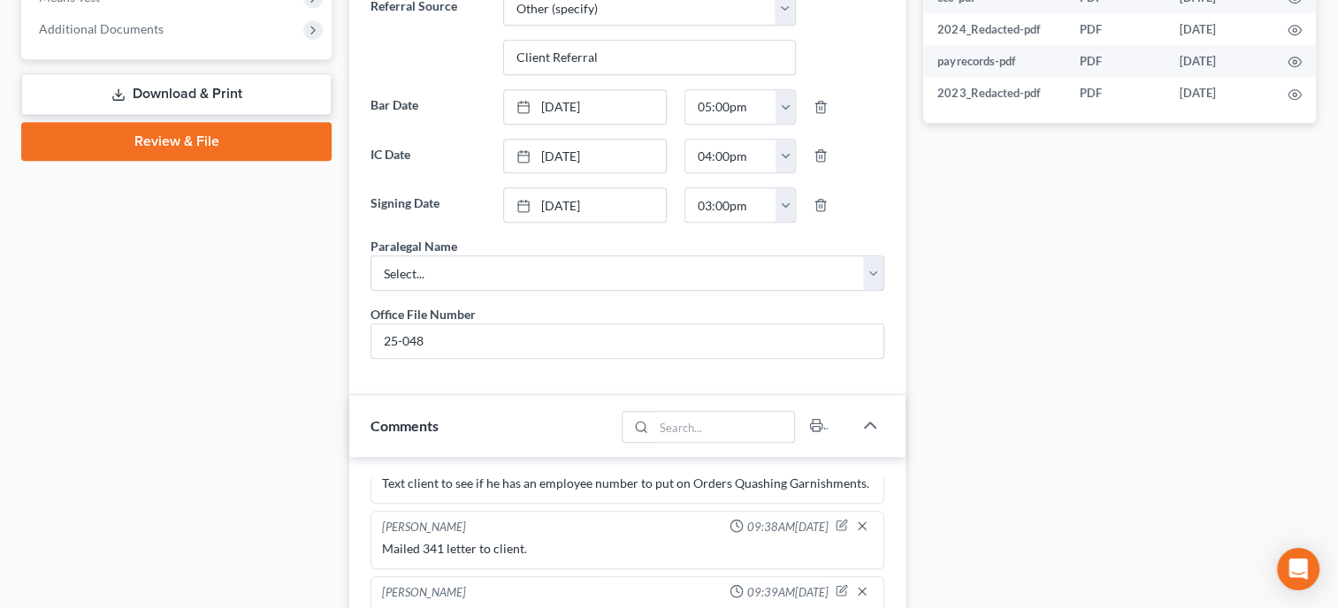
scroll to position [819, 0]
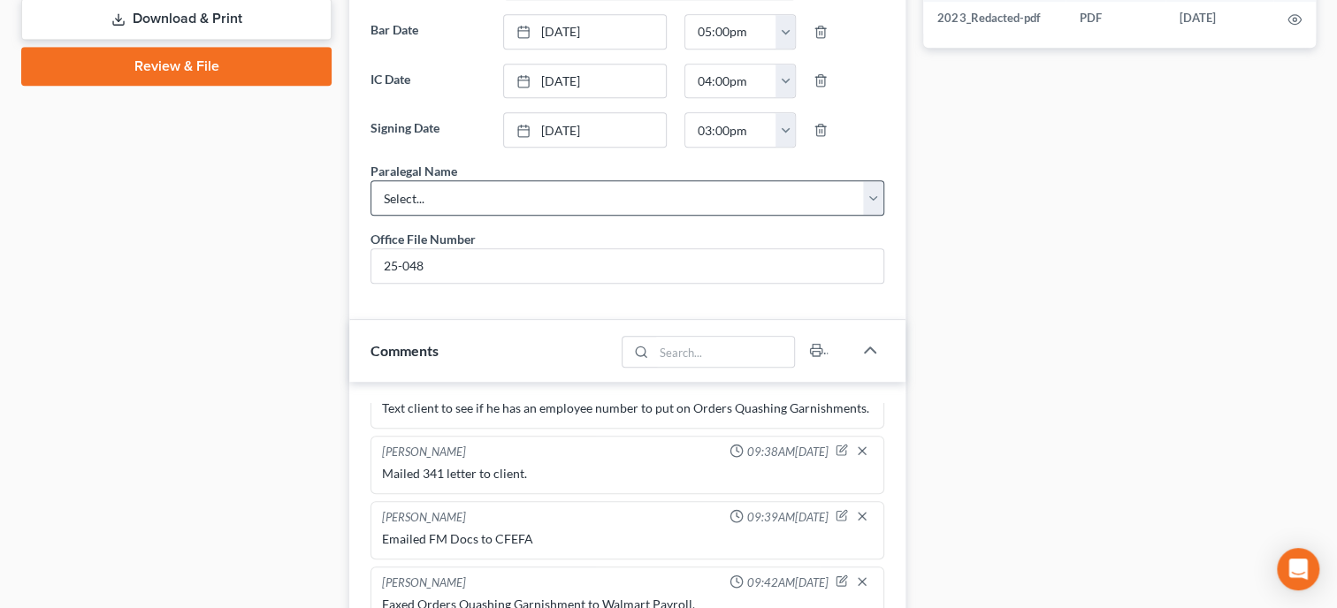
click at [525, 216] on select "Select... [PERSON_NAME]" at bounding box center [627, 197] width 514 height 35
select select "0"
click option "[PERSON_NAME]" at bounding box center [0, 0] width 0 height 0
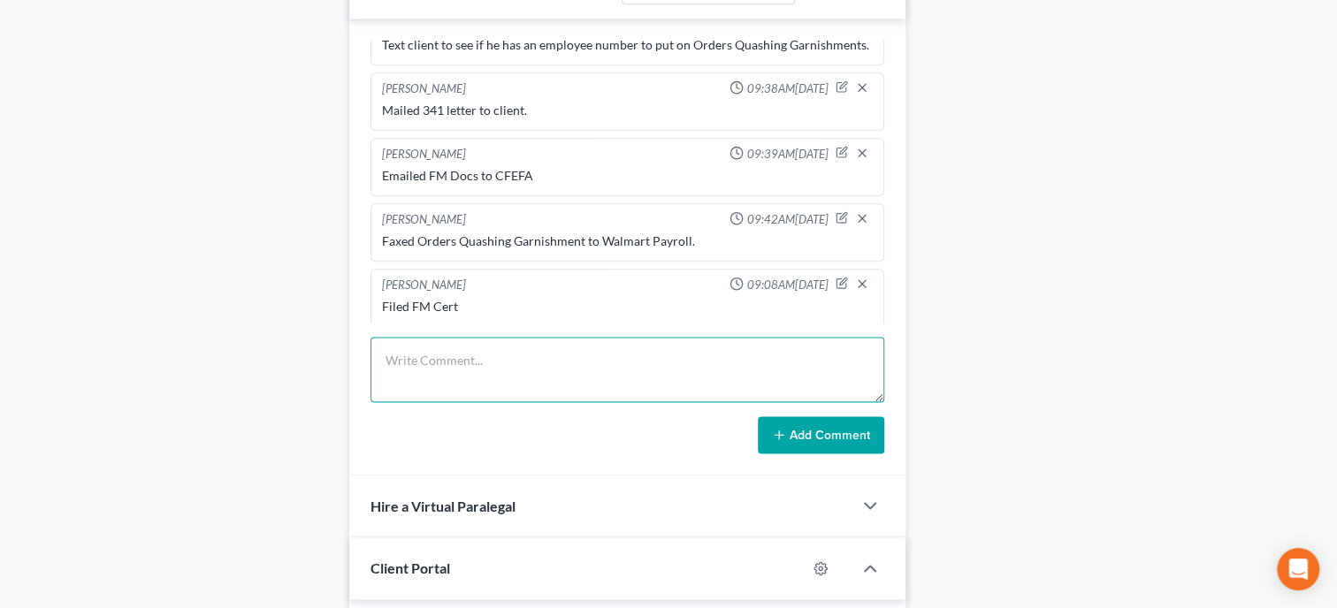
click at [525, 378] on textarea at bounding box center [627, 369] width 514 height 65
type textarea "Mailed Discharge Letter to Client"
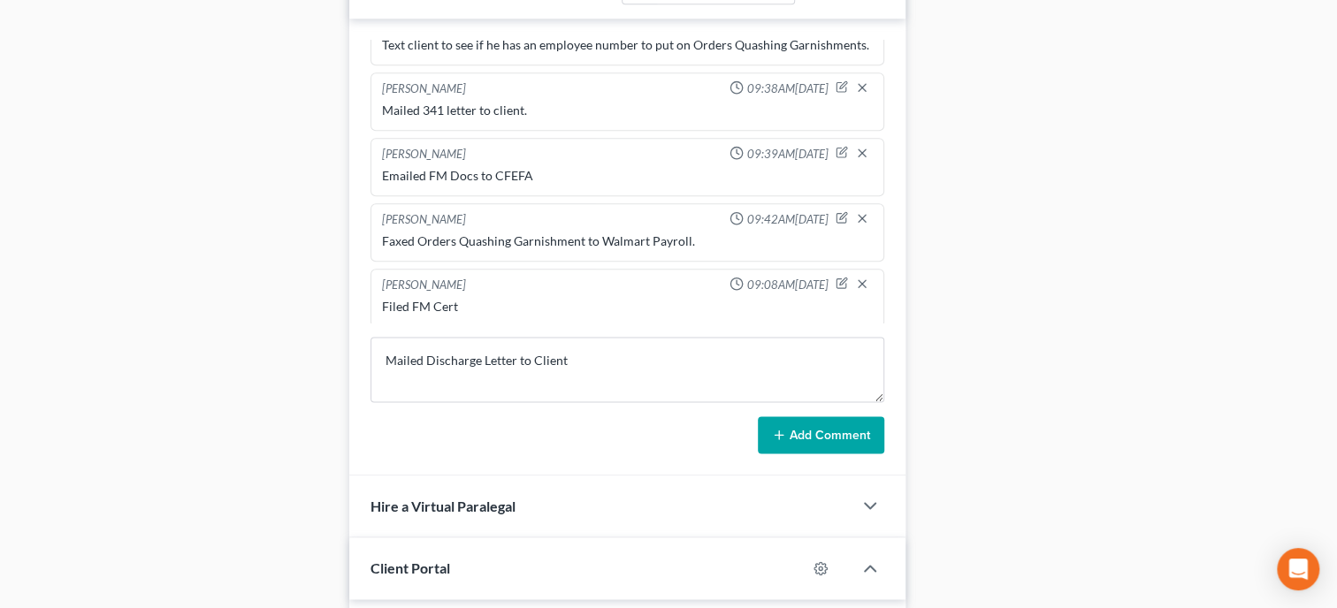
click at [795, 454] on button "Add Comment" at bounding box center [821, 434] width 126 height 37
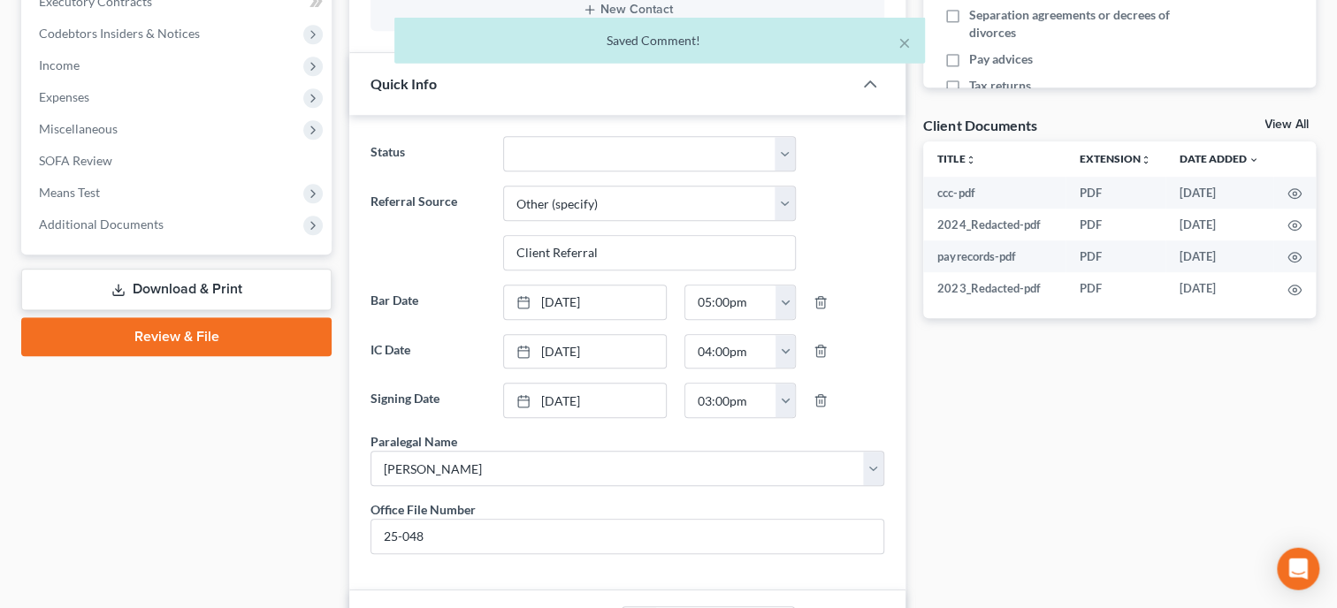
scroll to position [546, 0]
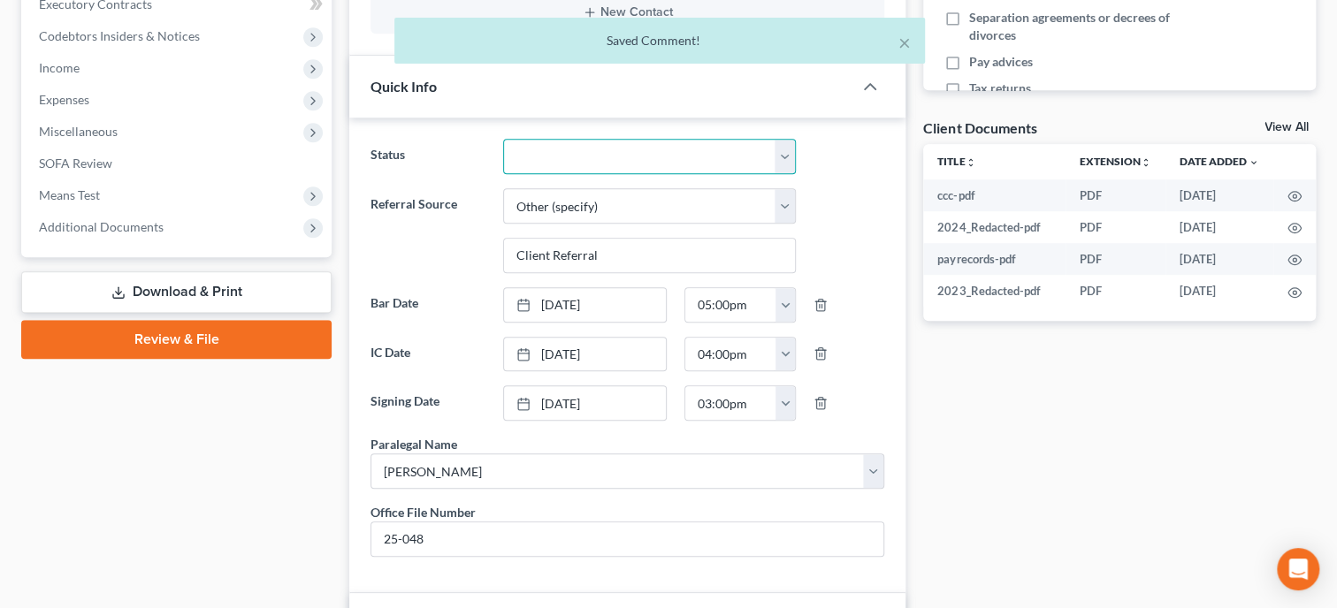
click at [503, 139] on select "Discharged Discharged & Reported Discharge Litigation Dismissal Notice Dismisse…" at bounding box center [649, 156] width 293 height 35
select select "0"
click option "Discharged" at bounding box center [0, 0] width 0 height 0
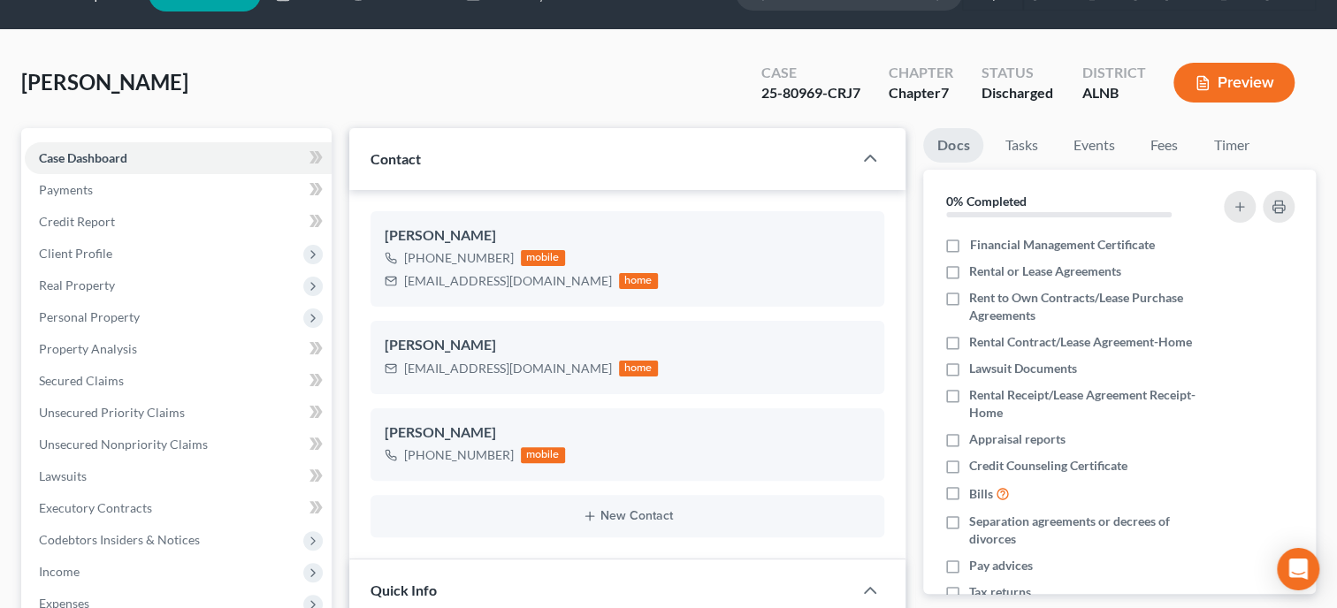
scroll to position [0, 0]
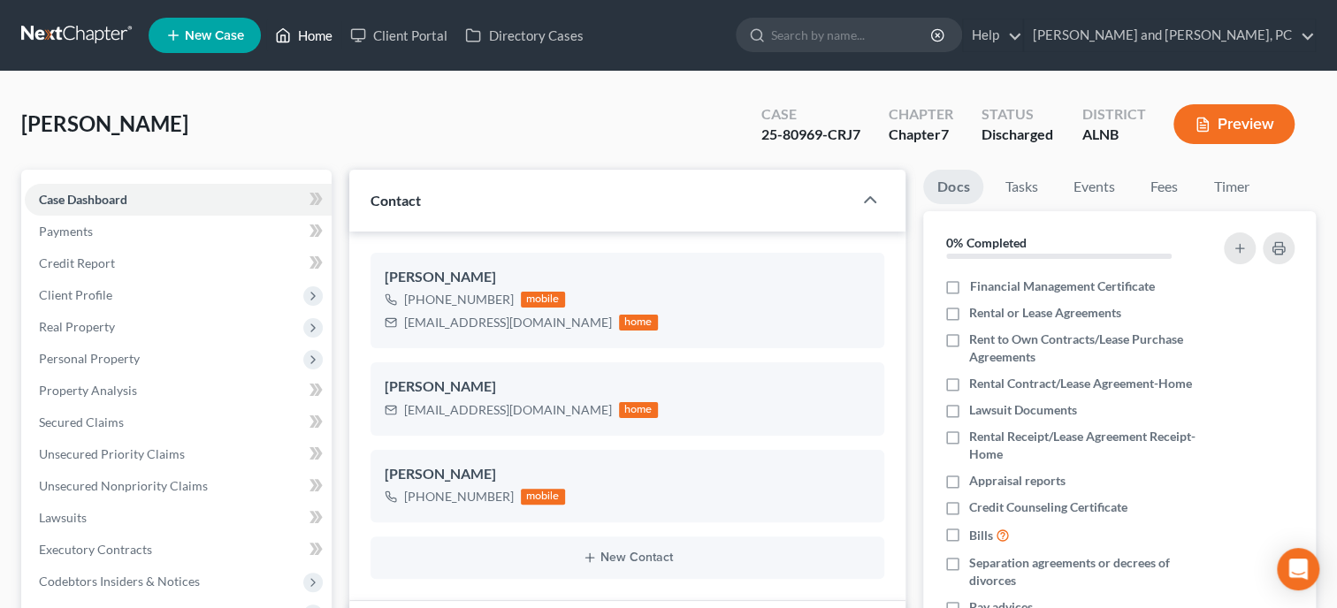
click at [317, 42] on link "Home" at bounding box center [303, 35] width 75 height 32
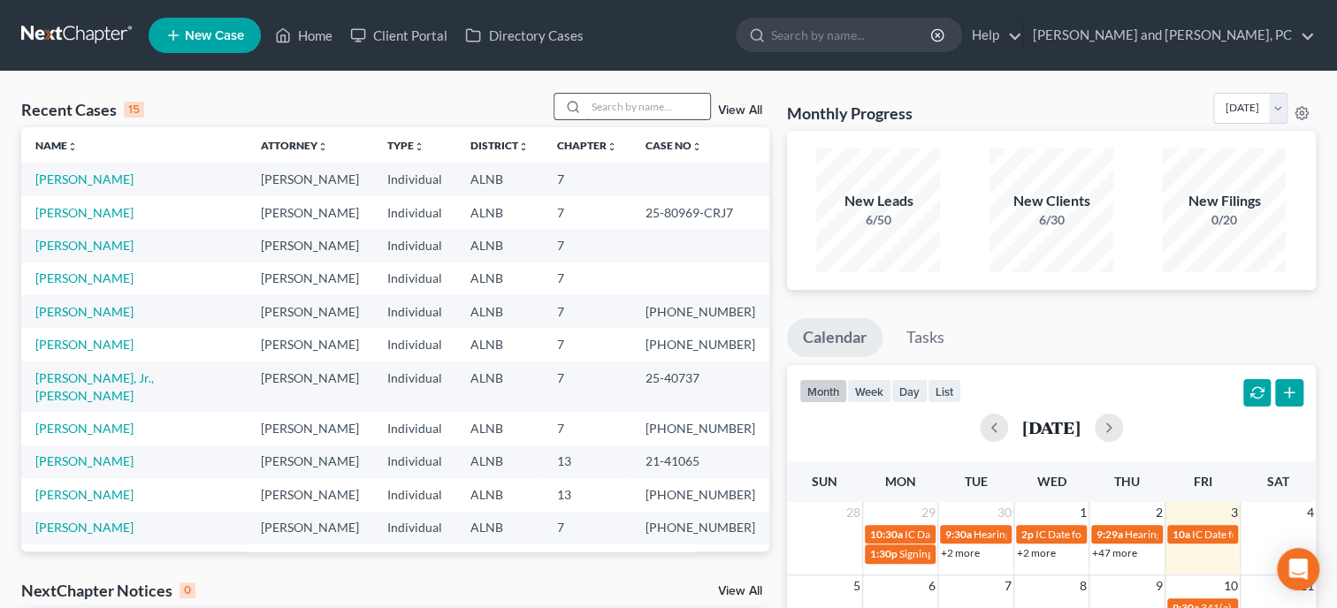
click at [615, 111] on input "search" at bounding box center [648, 107] width 124 height 26
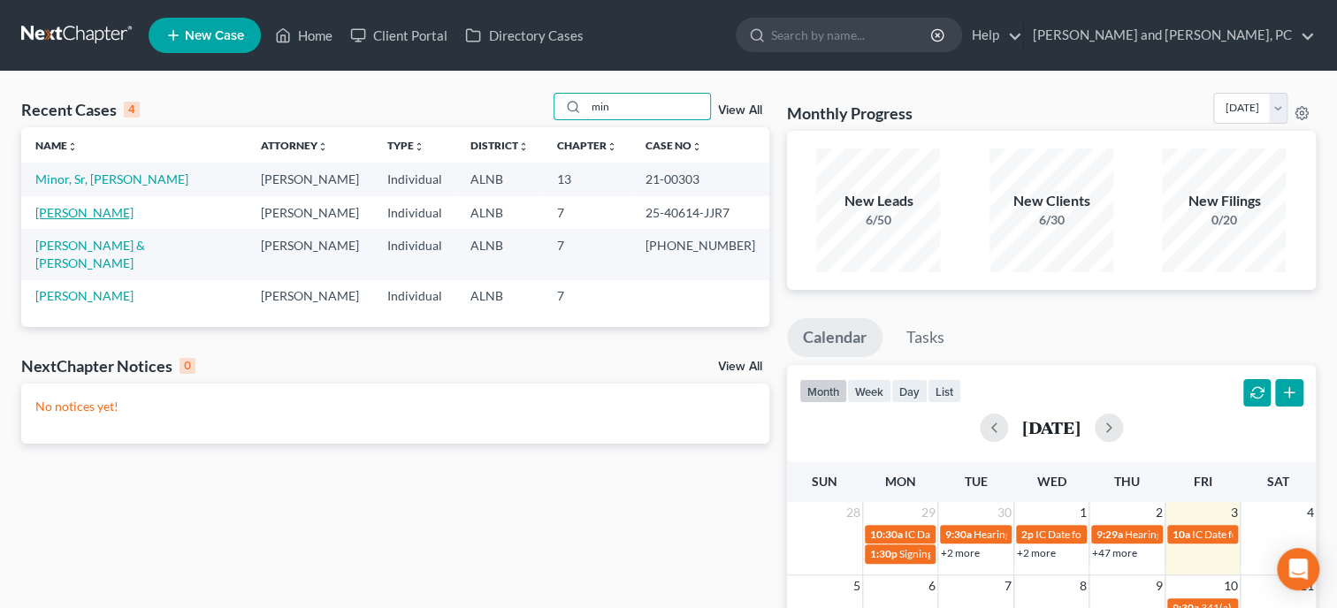
type input "min"
click at [90, 216] on link "[PERSON_NAME]" at bounding box center [84, 212] width 98 height 15
select select "6"
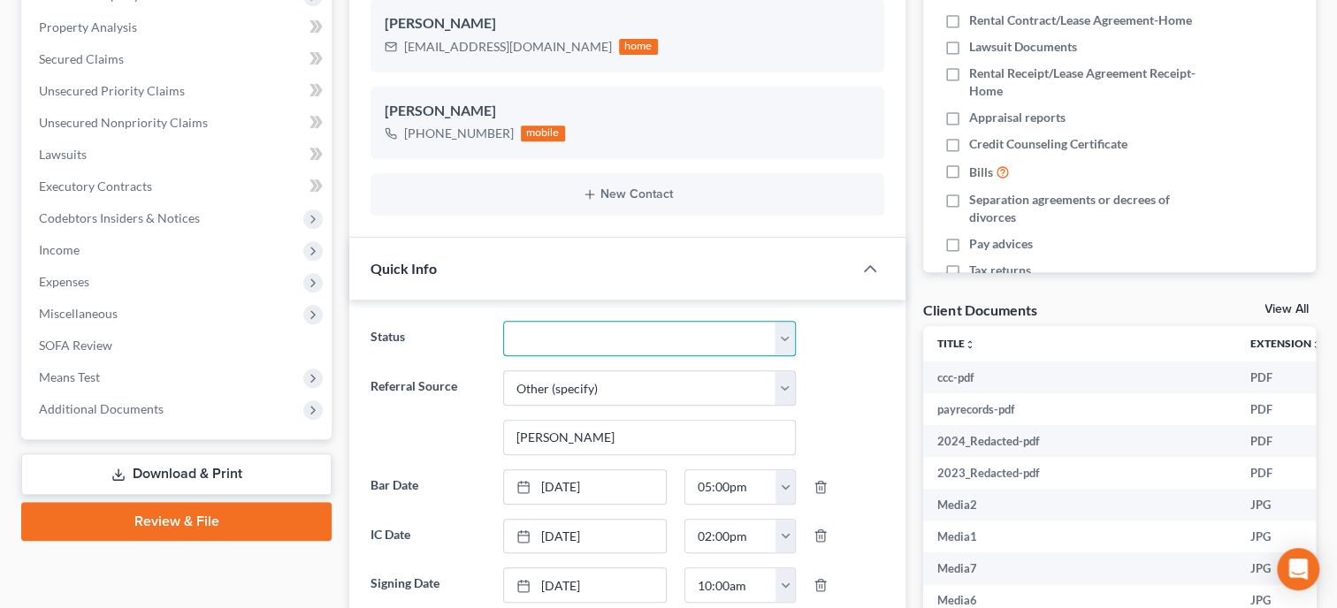
scroll to position [3064, 0]
select select "0"
click option "Discharged" at bounding box center [0, 0] width 0 height 0
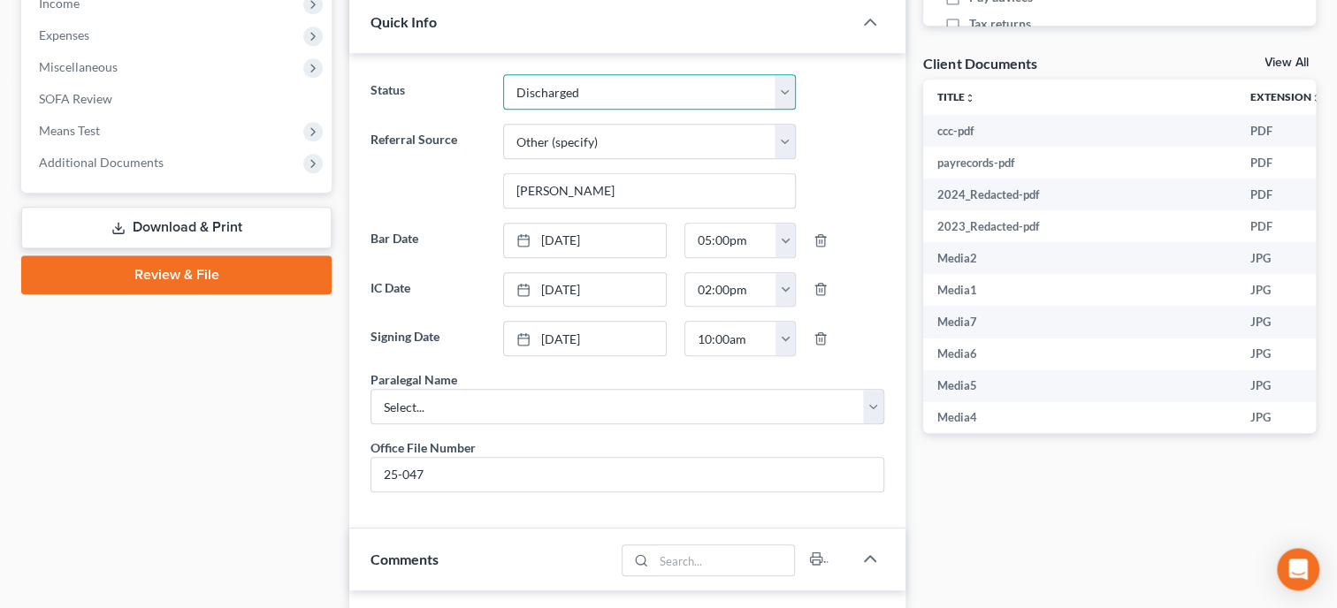
scroll to position [819, 0]
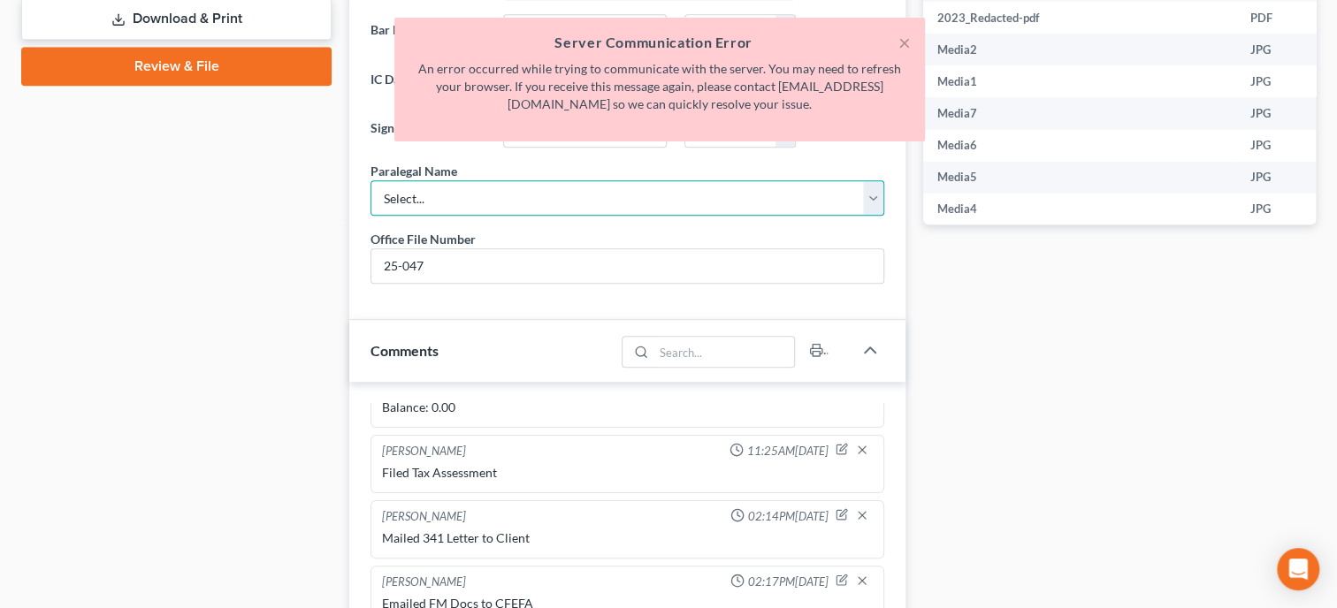
click at [370, 180] on select "Select... [PERSON_NAME]" at bounding box center [627, 197] width 514 height 35
select select "0"
click option "[PERSON_NAME]" at bounding box center [0, 0] width 0 height 0
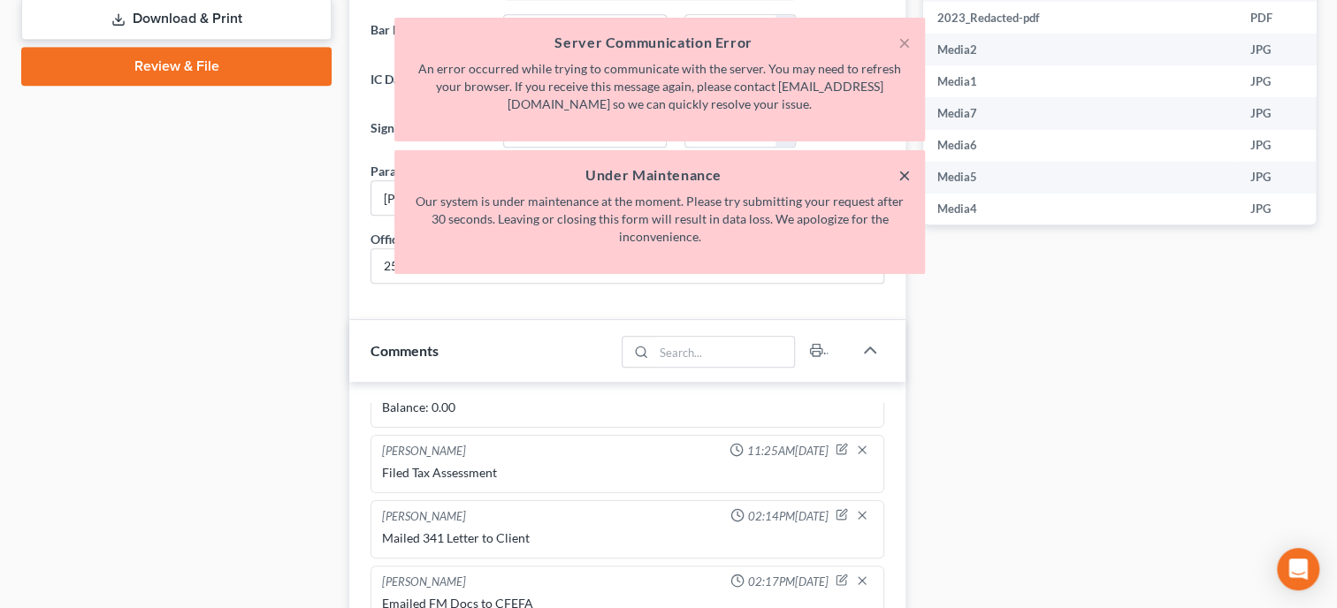
click at [903, 178] on button "×" at bounding box center [904, 174] width 12 height 21
click at [910, 44] on button "×" at bounding box center [904, 42] width 12 height 21
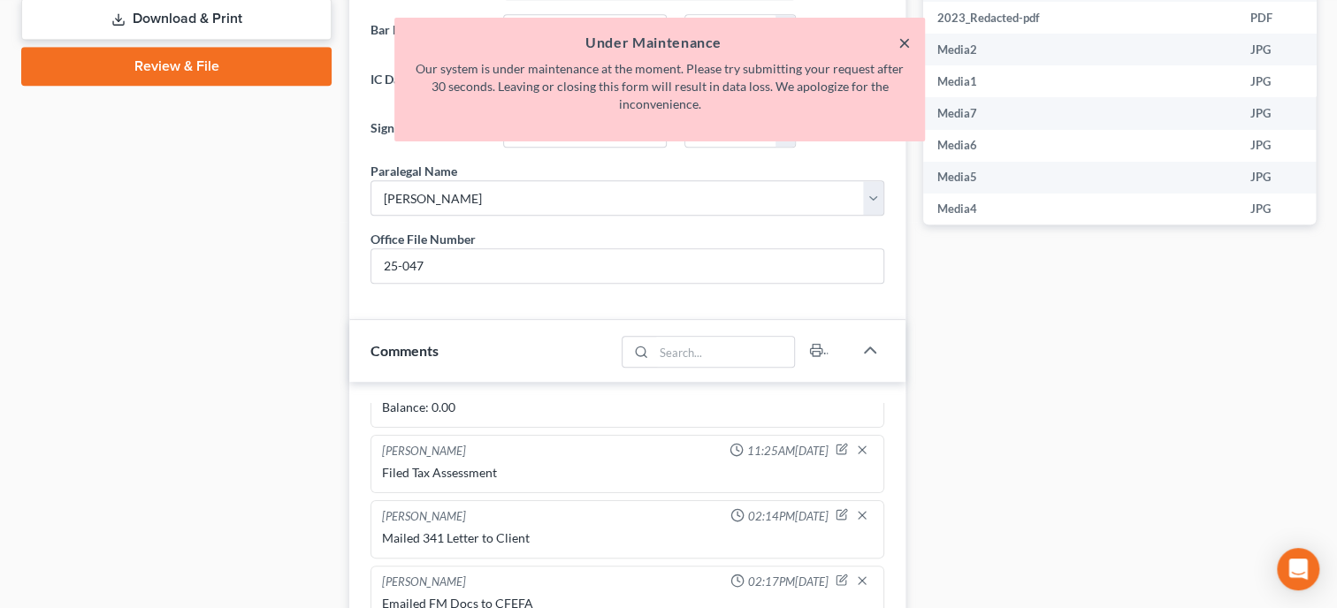
click at [905, 44] on button "×" at bounding box center [904, 42] width 12 height 21
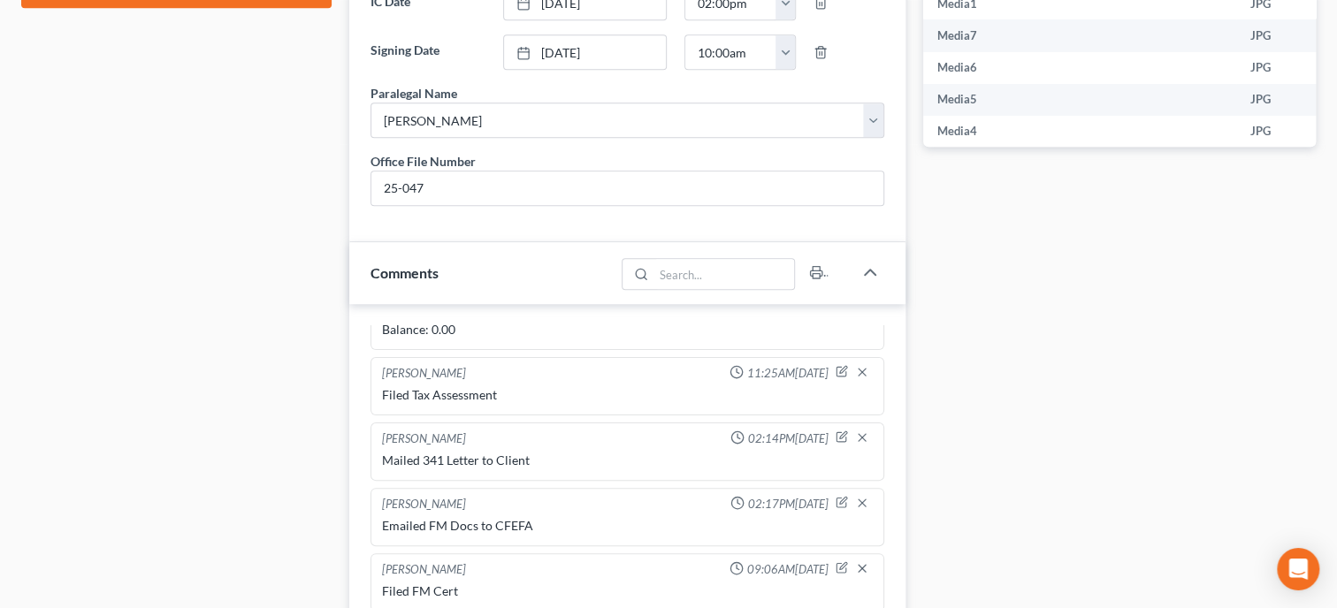
scroll to position [1091, 0]
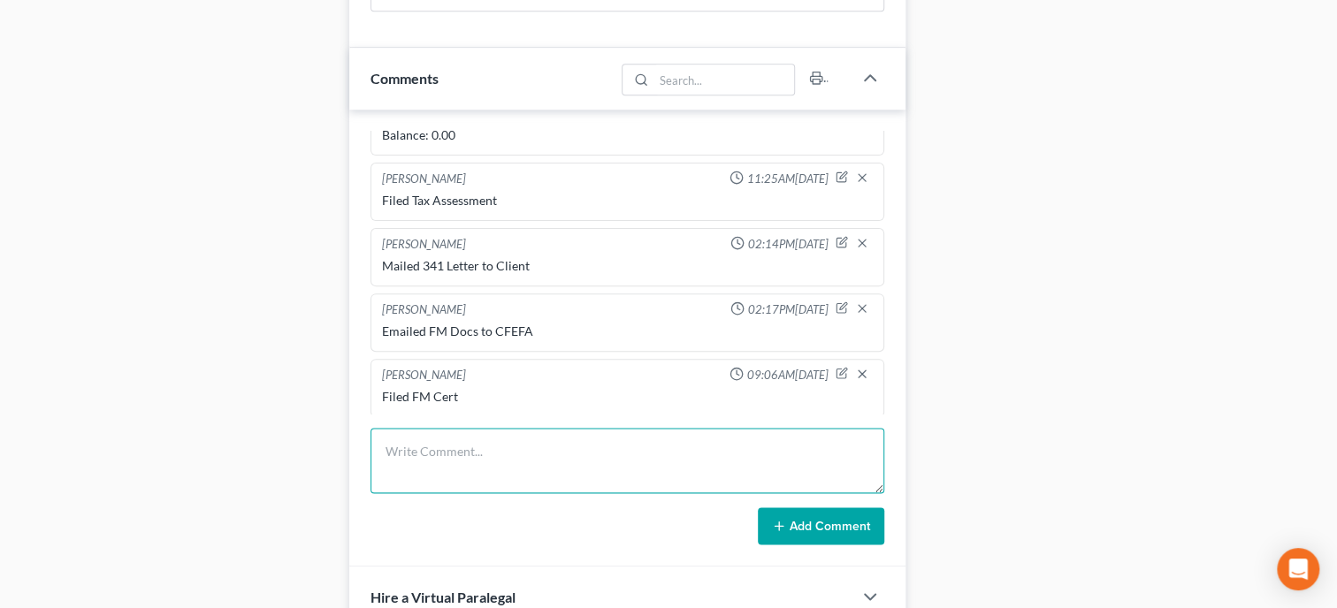
click at [598, 486] on textarea at bounding box center [627, 460] width 514 height 65
type textarea "Mailed Discharge Letter to Client"
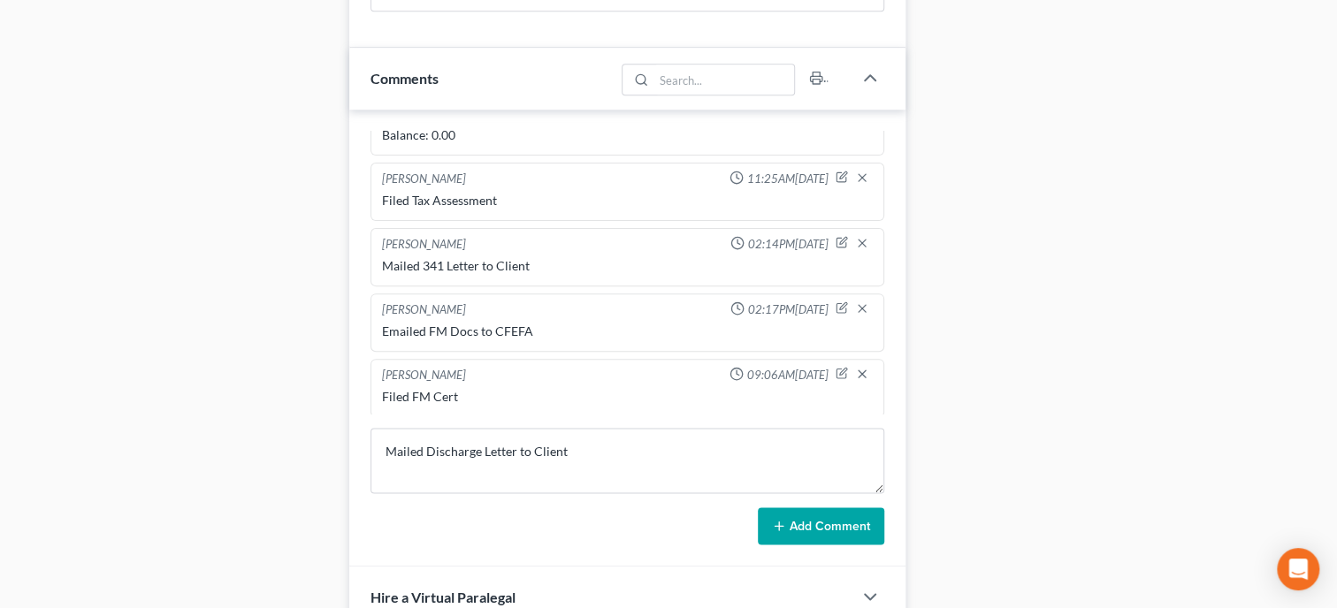
click at [770, 545] on button "Add Comment" at bounding box center [821, 525] width 126 height 37
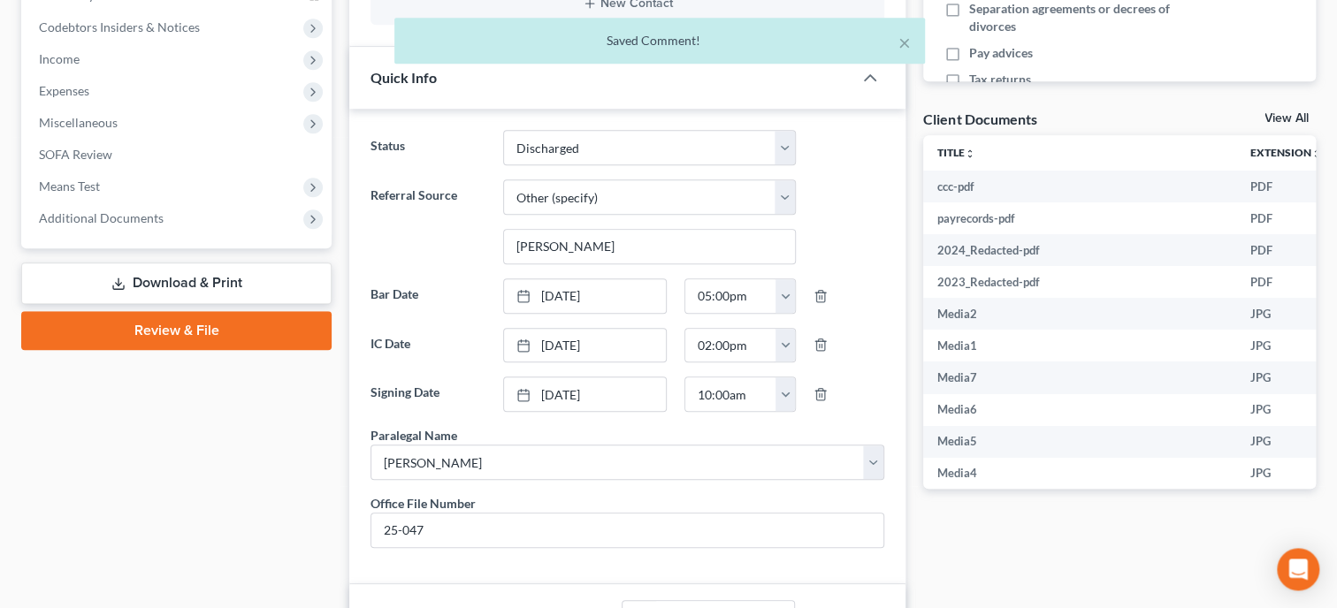
scroll to position [454, 0]
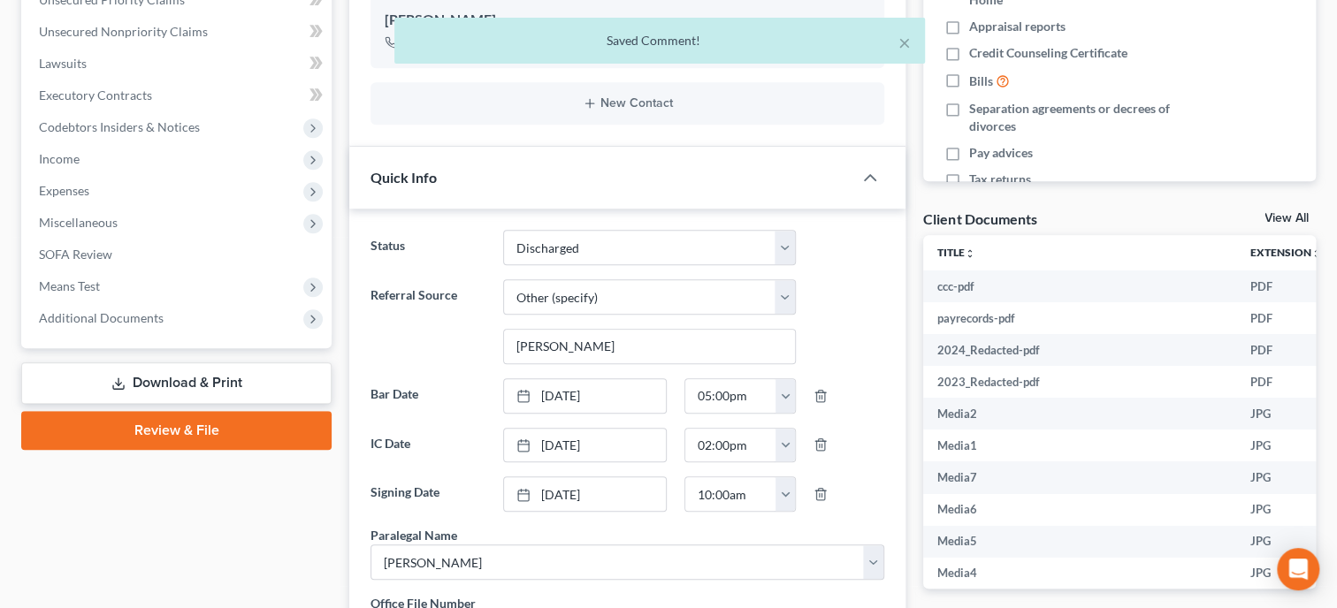
click at [100, 72] on div "× Saved Comment!" at bounding box center [659, 45] width 1337 height 55
click at [80, 58] on div "× Saved Comment!" at bounding box center [659, 45] width 1337 height 55
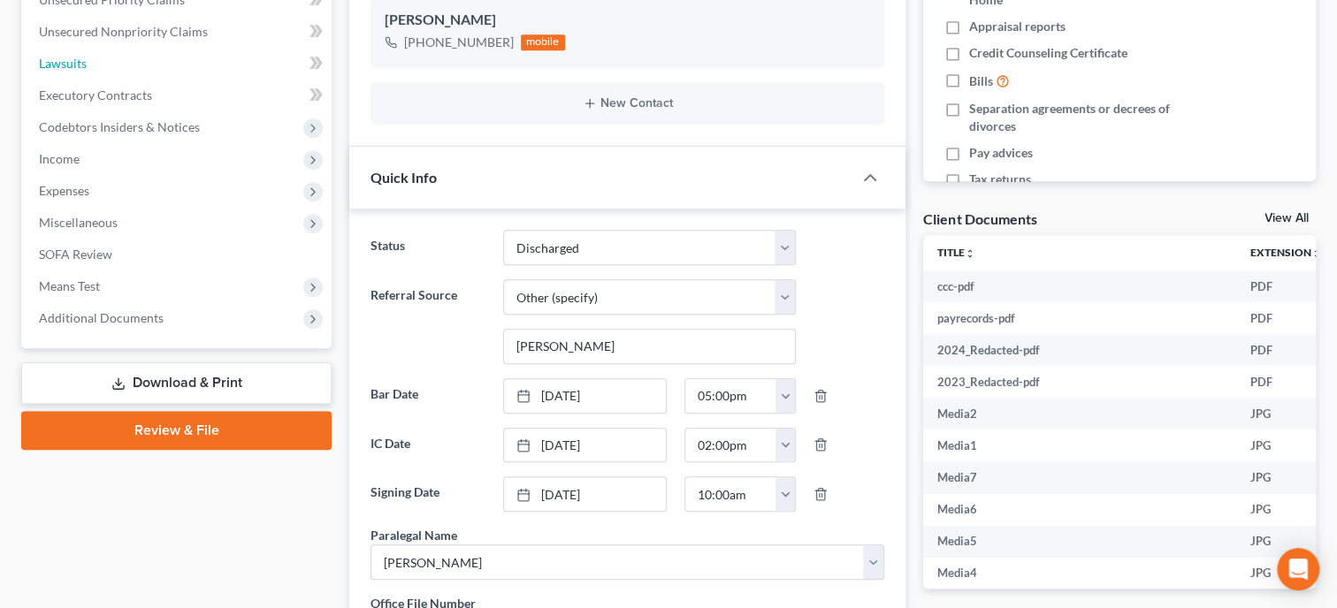
click at [80, 58] on span "Lawsuits" at bounding box center [63, 63] width 48 height 15
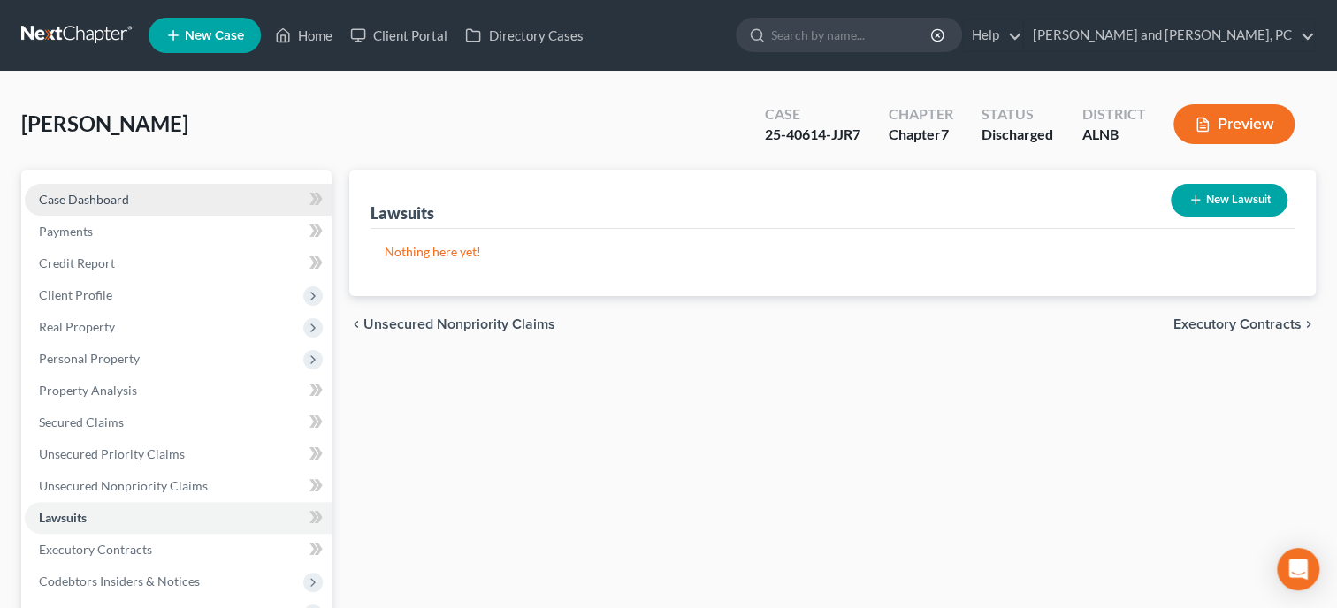
click at [101, 206] on span "Case Dashboard" at bounding box center [84, 199] width 90 height 15
select select "6"
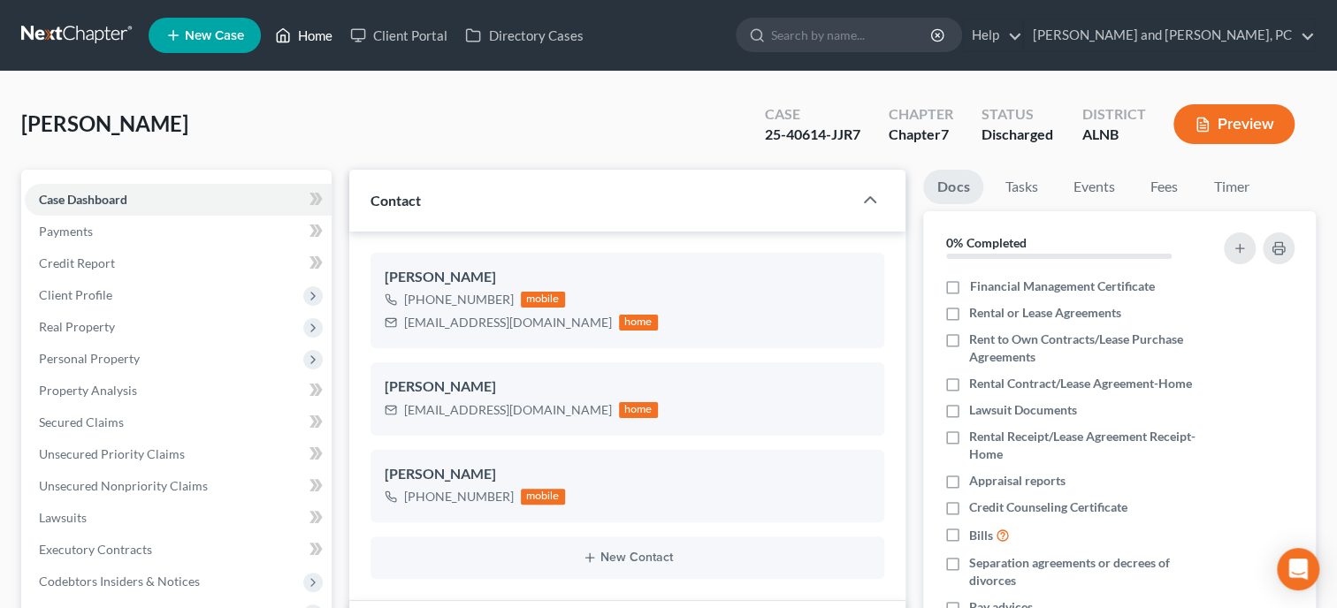
click at [314, 44] on link "Home" at bounding box center [303, 35] width 75 height 32
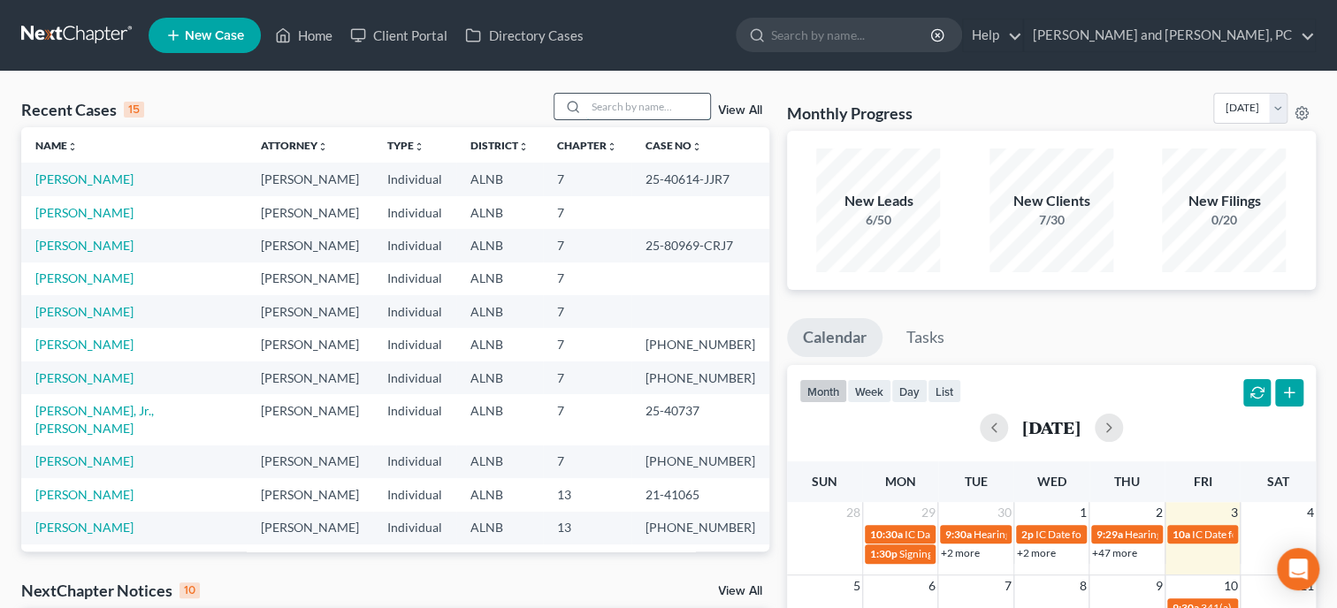
click at [608, 104] on input "search" at bounding box center [648, 107] width 124 height 26
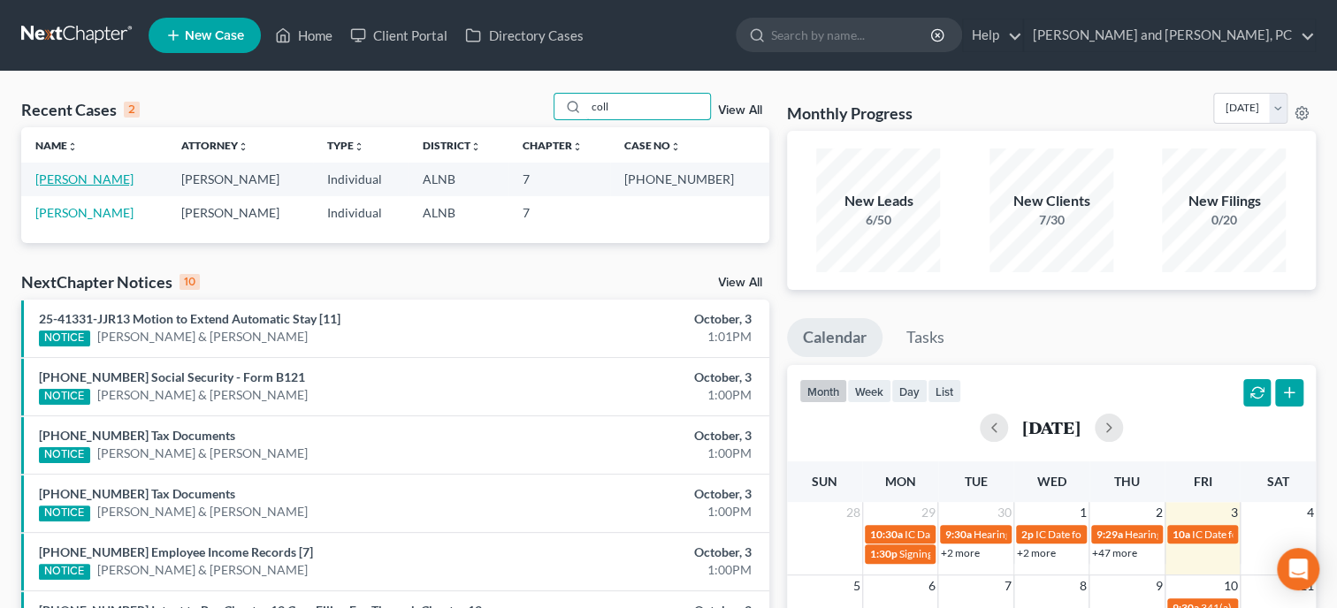
type input "coll"
click at [83, 175] on link "[PERSON_NAME]" at bounding box center [84, 179] width 98 height 15
select select "1"
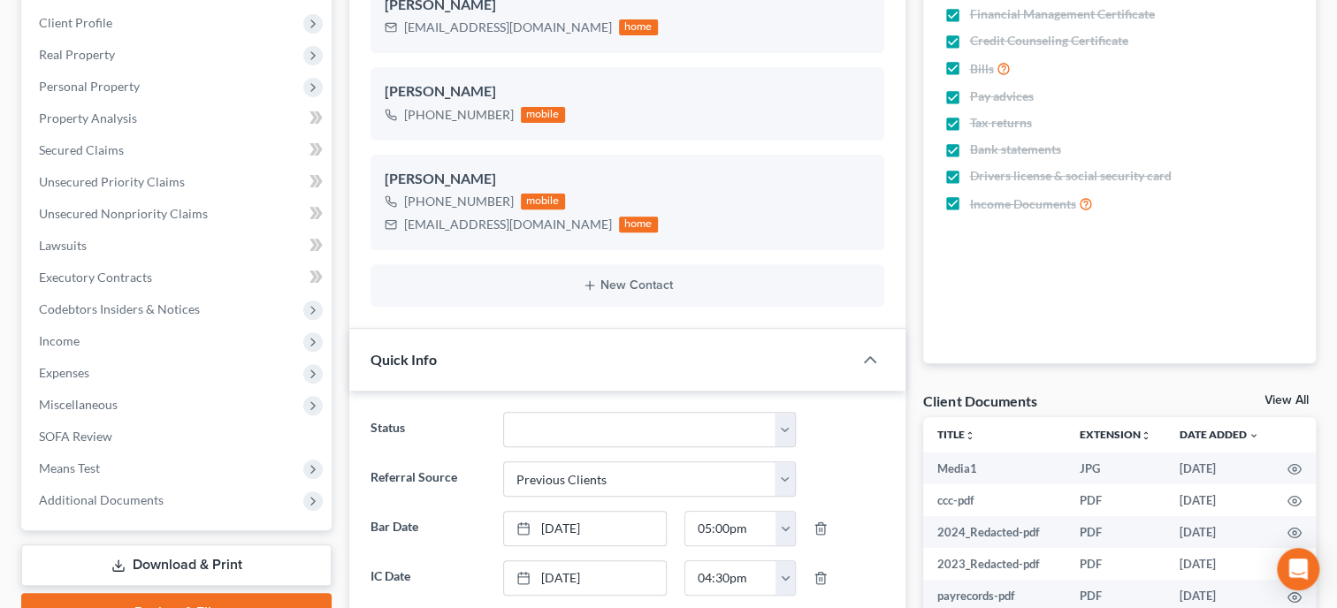
scroll to position [9867, 0]
click at [503, 412] on select "Discharged Discharged & Reported Discharge Litigation Dismissal Notice Dismisse…" at bounding box center [649, 429] width 293 height 35
select select "2"
click option "Discharge Litigation" at bounding box center [0, 0] width 0 height 0
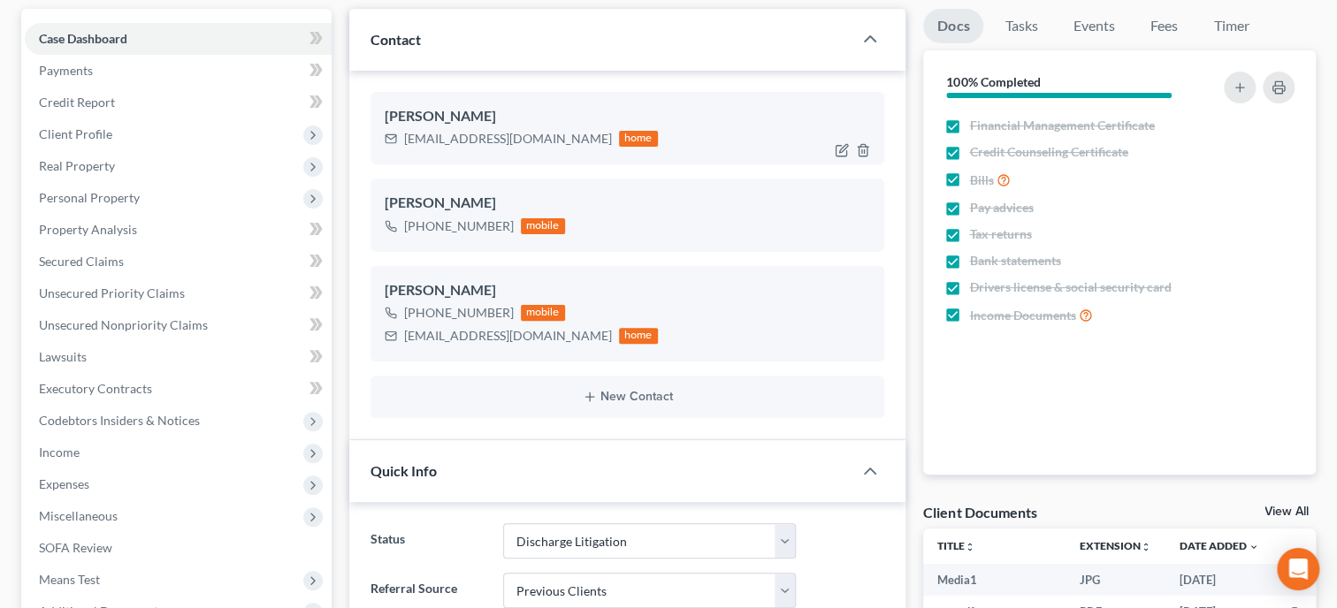
scroll to position [546, 0]
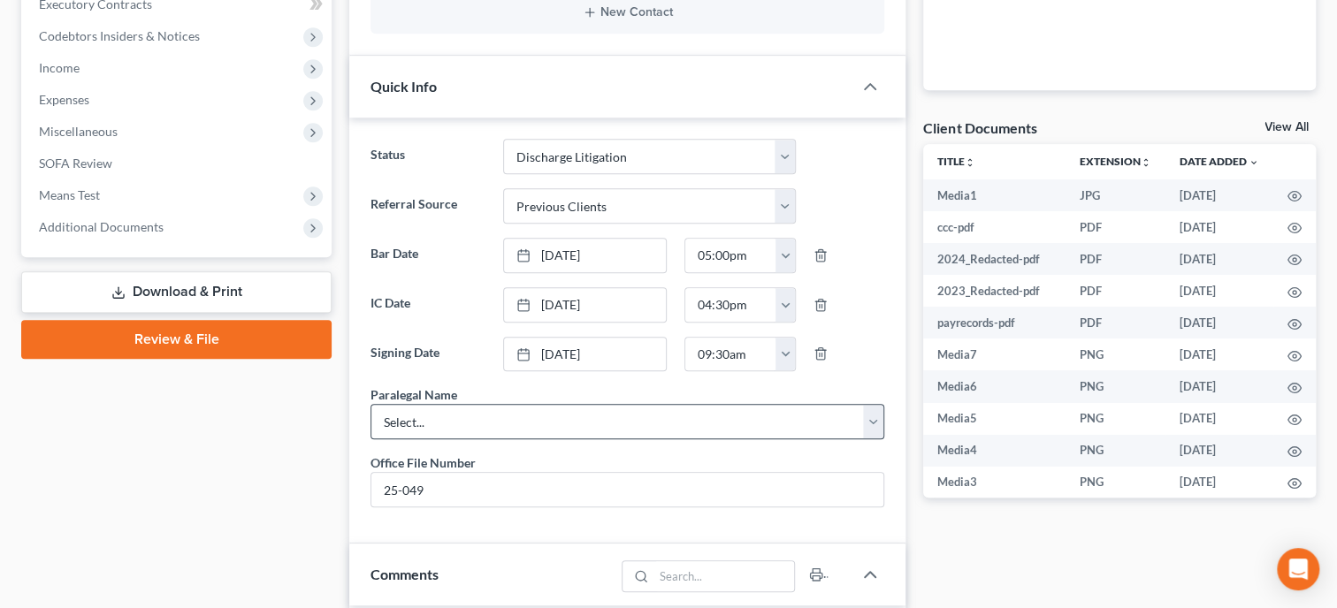
click at [530, 434] on select "Select... [PERSON_NAME]" at bounding box center [627, 421] width 514 height 35
select select "0"
click option "[PERSON_NAME]" at bounding box center [0, 0] width 0 height 0
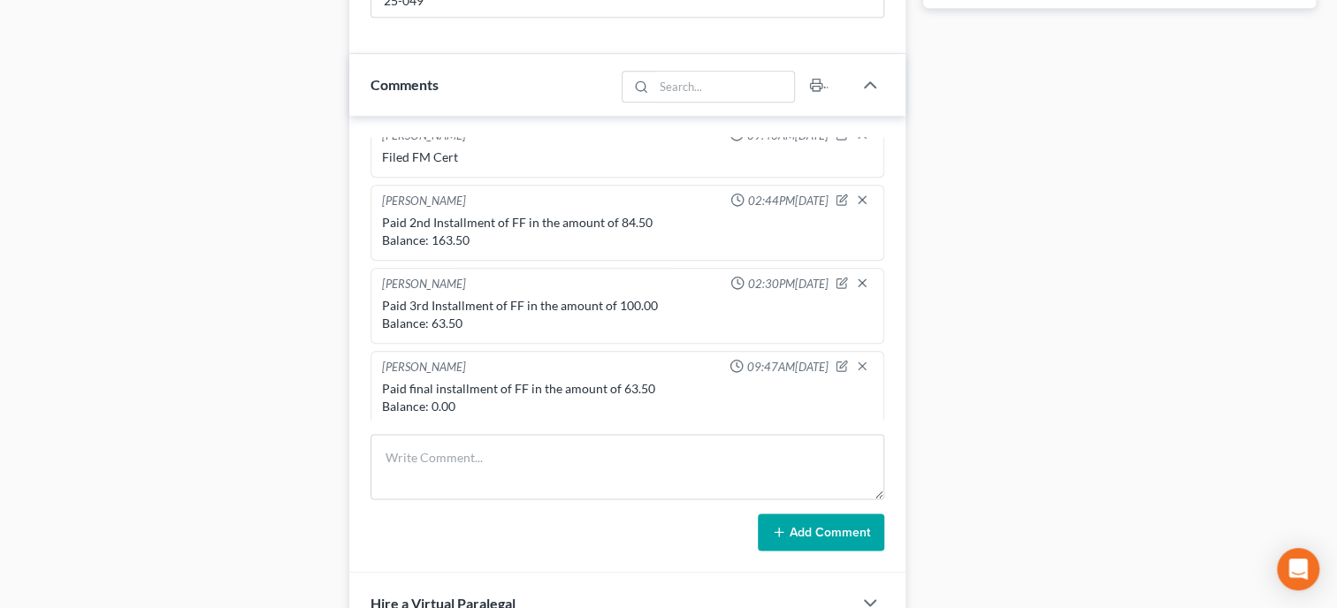
scroll to position [1091, 0]
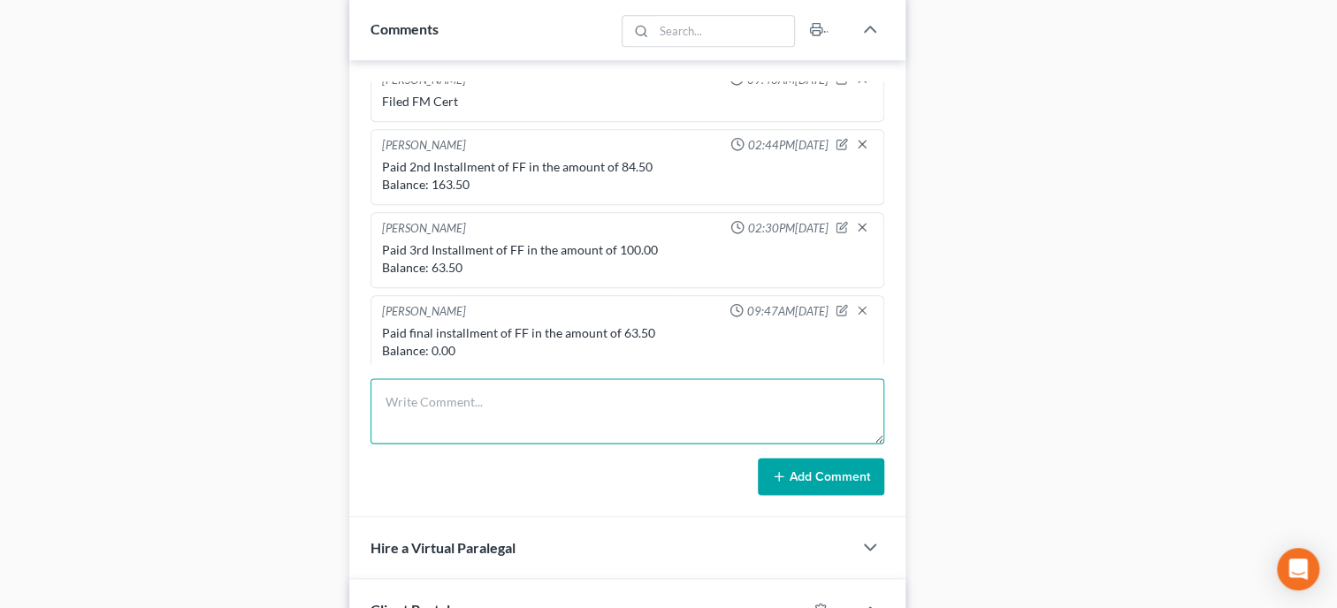
click at [412, 432] on textarea at bounding box center [627, 410] width 514 height 65
type textarea "Mailed Discharge Letter to Client"
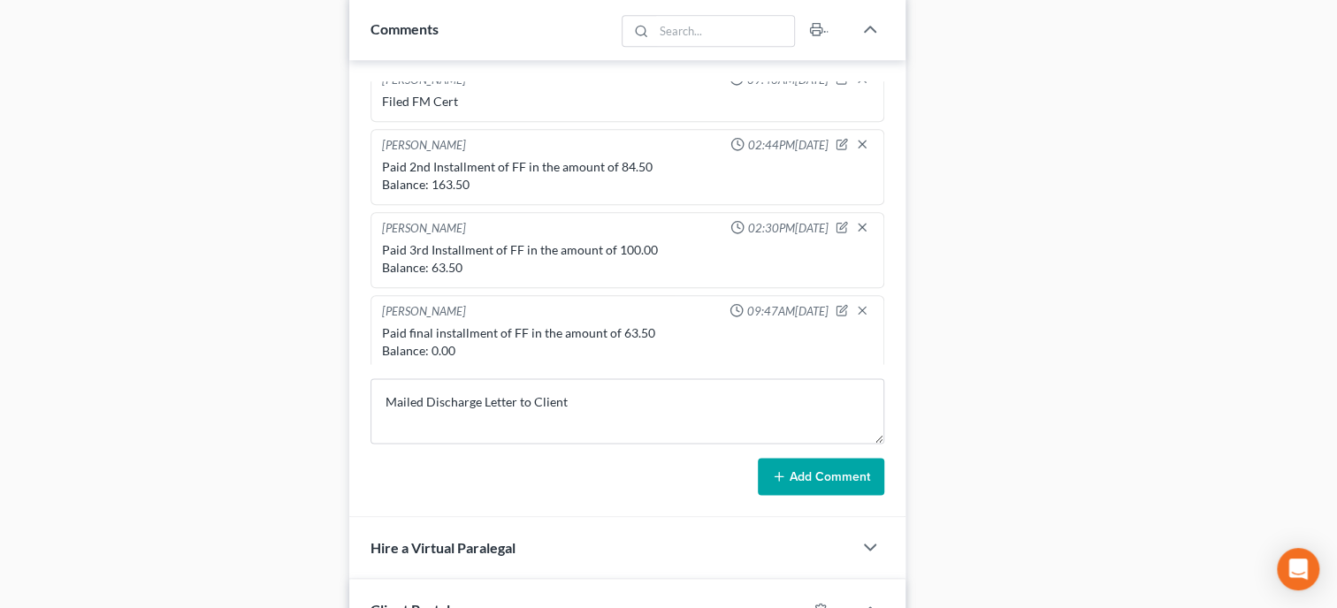
click at [824, 495] on button "Add Comment" at bounding box center [821, 476] width 126 height 37
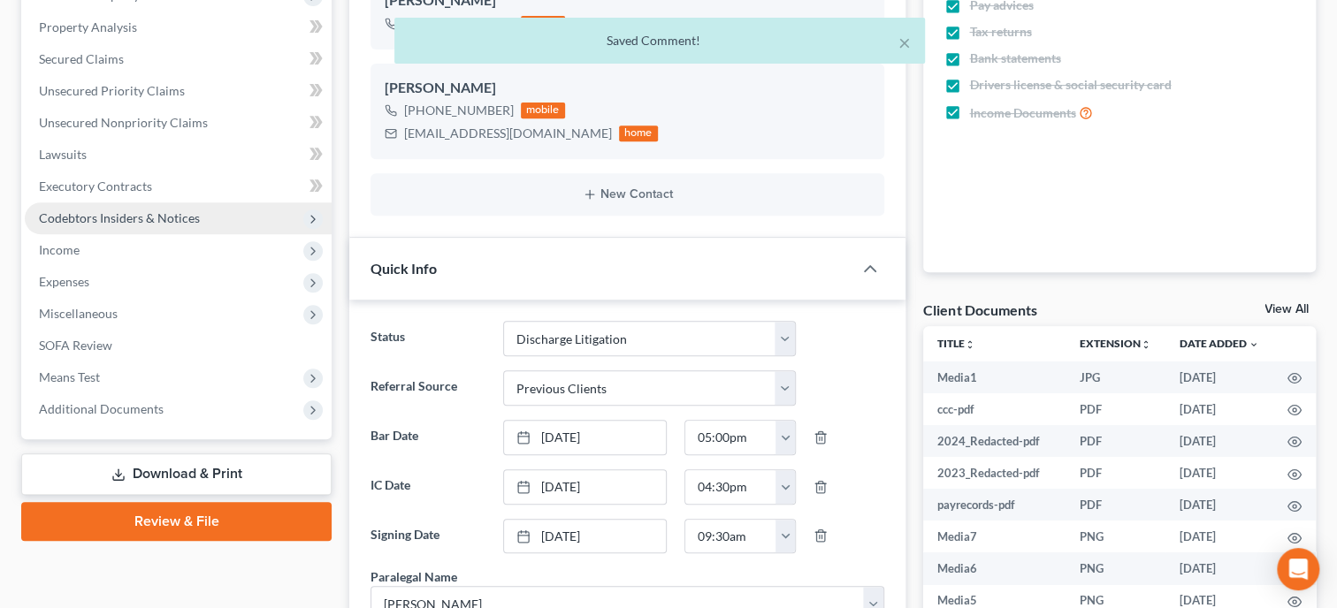
scroll to position [1190, 0]
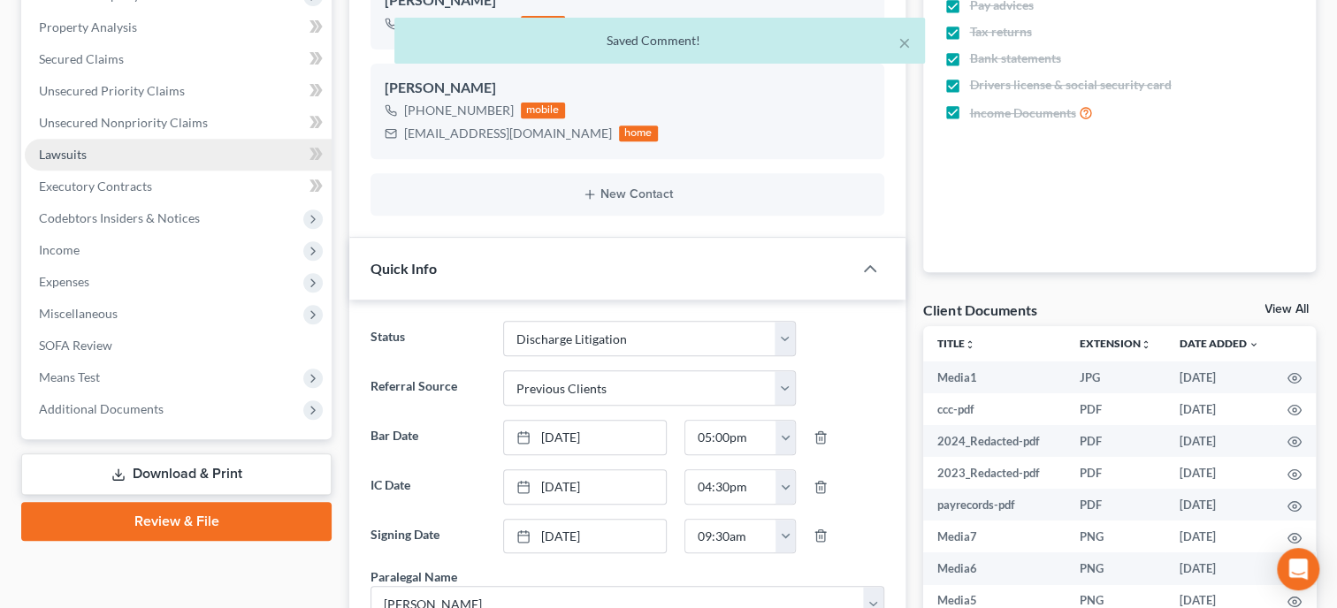
click at [88, 157] on link "Lawsuits" at bounding box center [178, 155] width 307 height 32
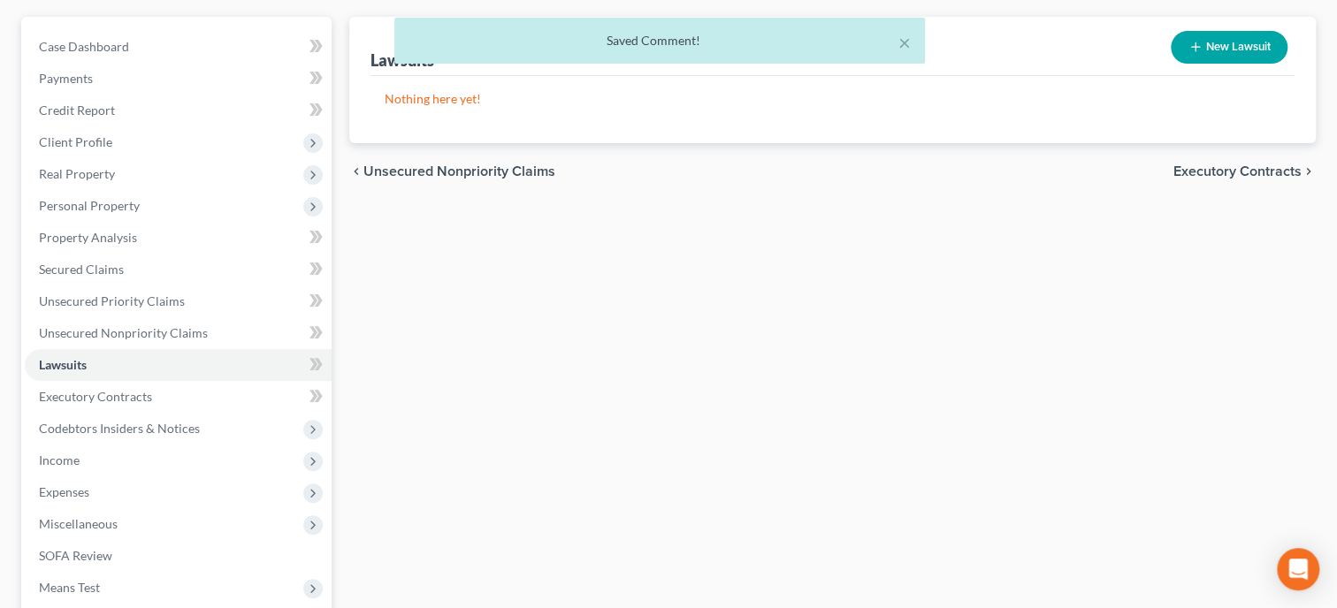
scroll to position [88, 0]
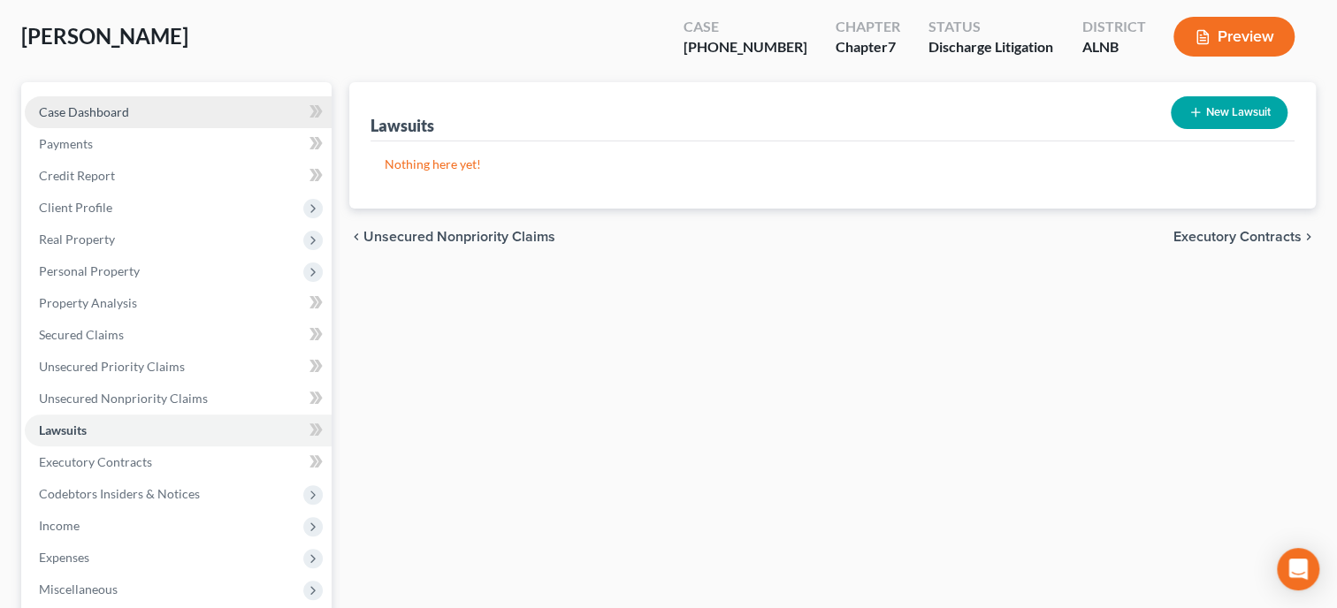
click at [134, 112] on link "Case Dashboard" at bounding box center [178, 112] width 307 height 32
select select "2"
select select "1"
select select "0"
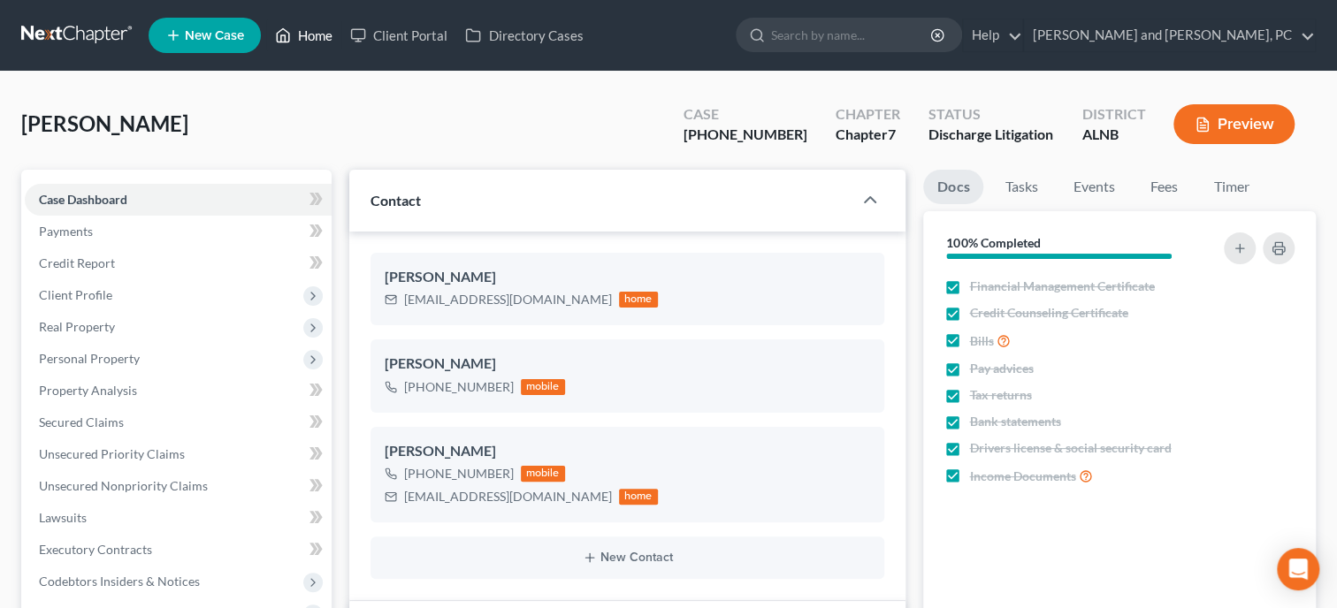
scroll to position [9867, 0]
click at [310, 40] on link "Home" at bounding box center [303, 35] width 75 height 32
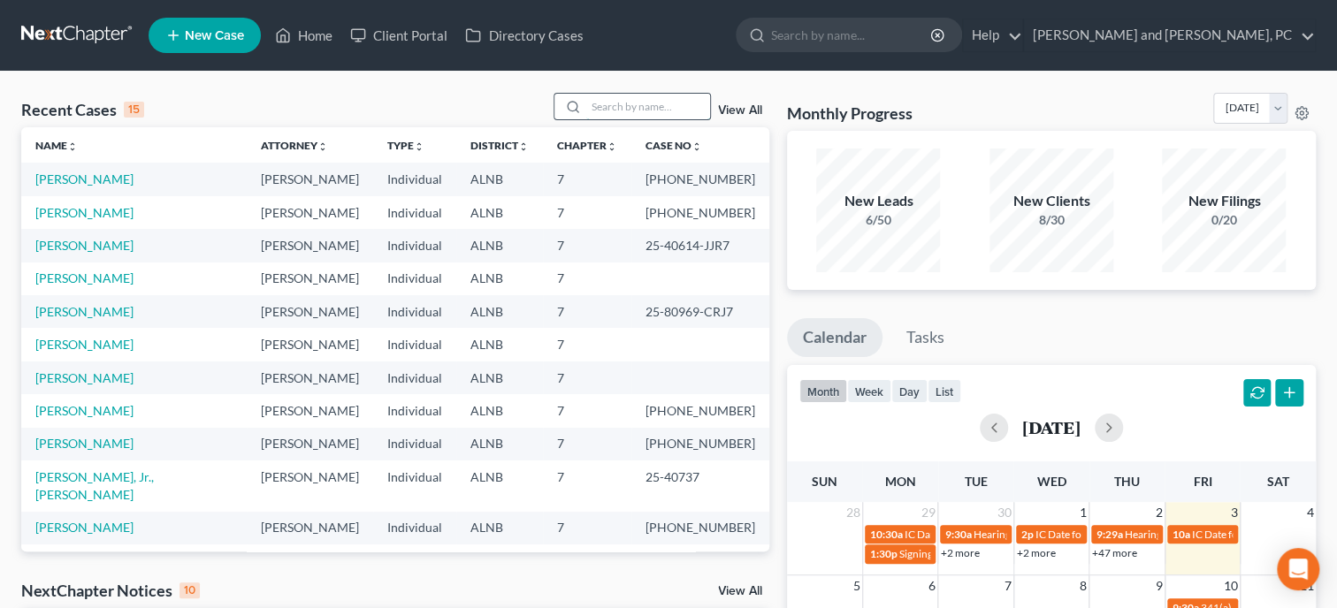
click at [631, 112] on input "search" at bounding box center [648, 107] width 124 height 26
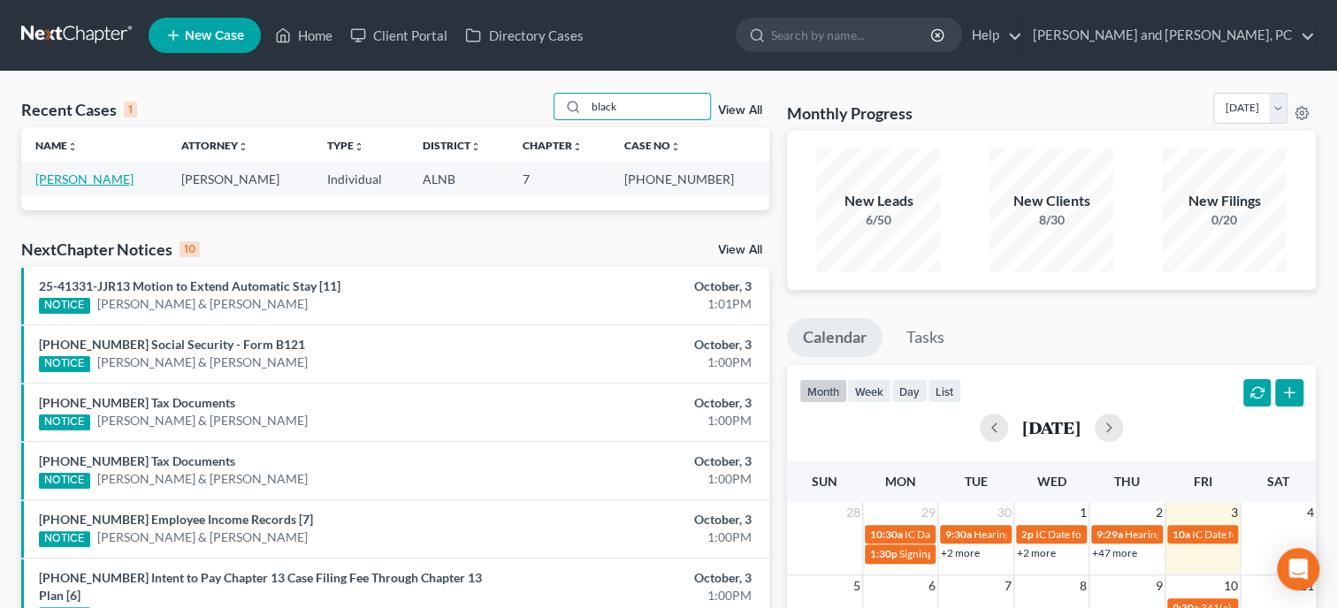
type input "black"
click at [130, 185] on link "[PERSON_NAME]" at bounding box center [84, 179] width 98 height 15
select select "6"
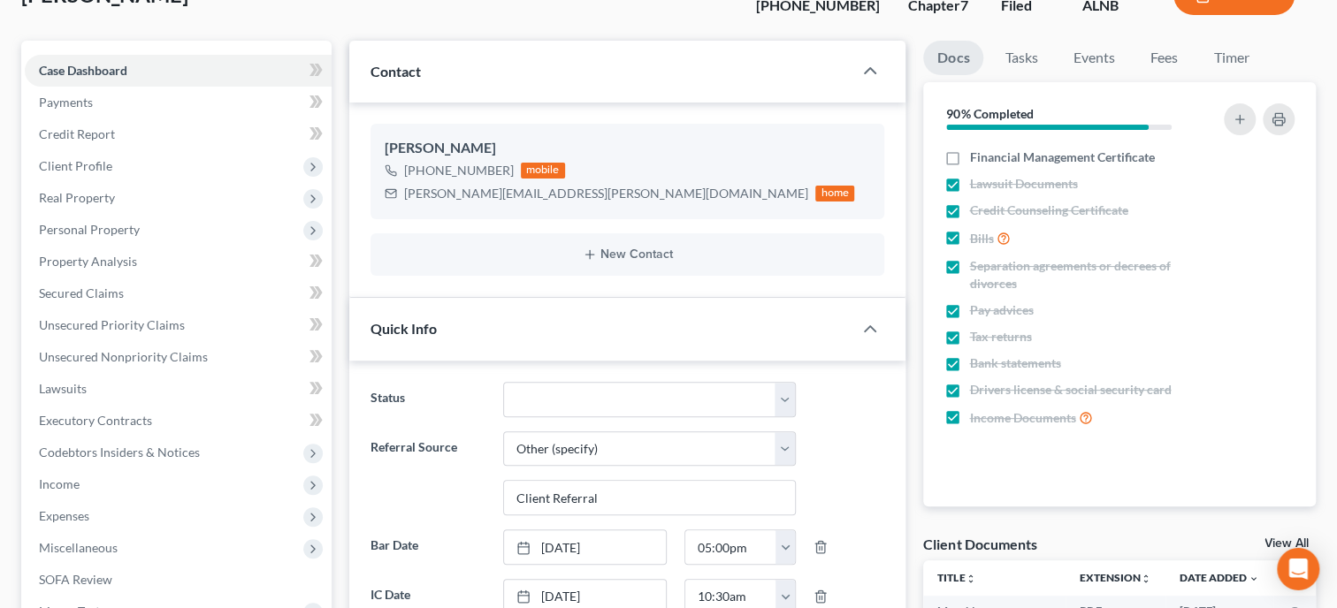
scroll to position [454, 0]
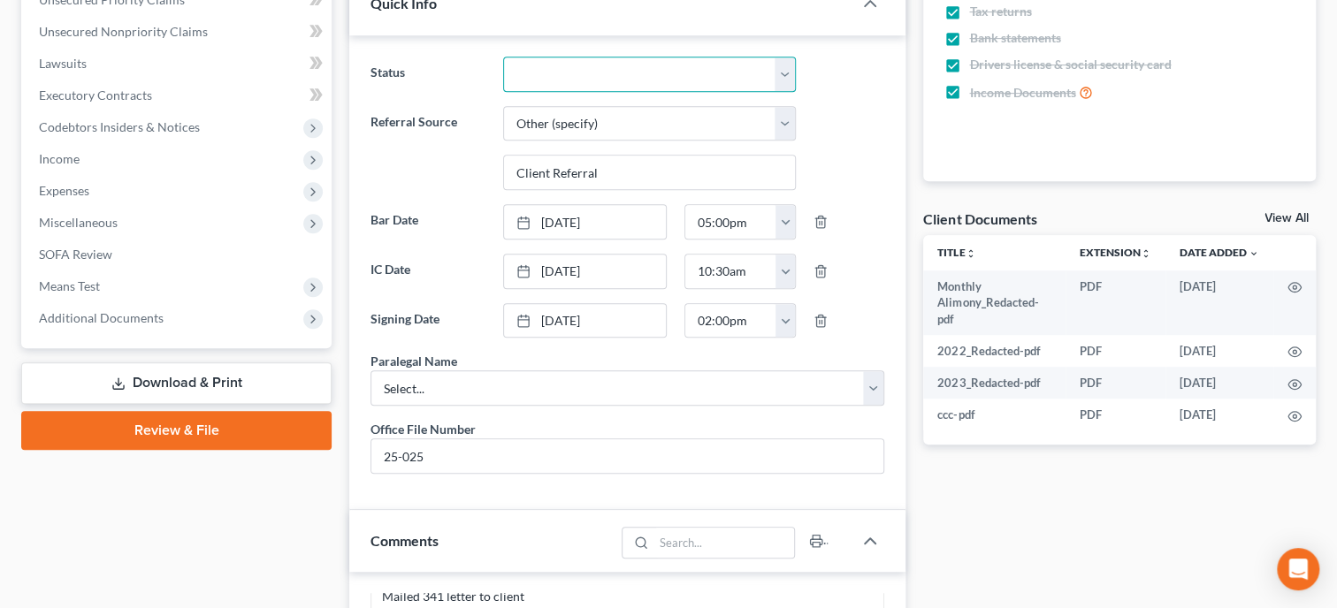
click at [503, 57] on select "Discharged Discharged & Reported Discharge Litigation Dismissal Notice Dismisse…" at bounding box center [649, 74] width 293 height 35
select select "2"
click option "Discharge Litigation" at bounding box center [0, 0] width 0 height 0
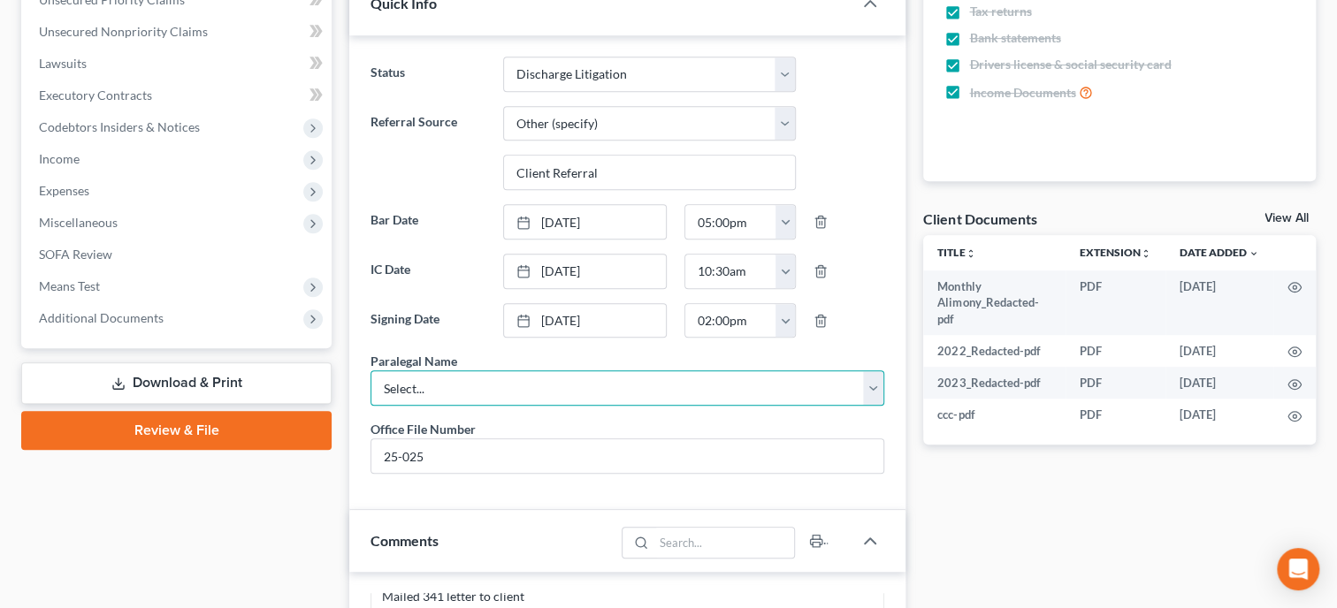
select select "0"
click option "[PERSON_NAME]" at bounding box center [0, 0] width 0 height 0
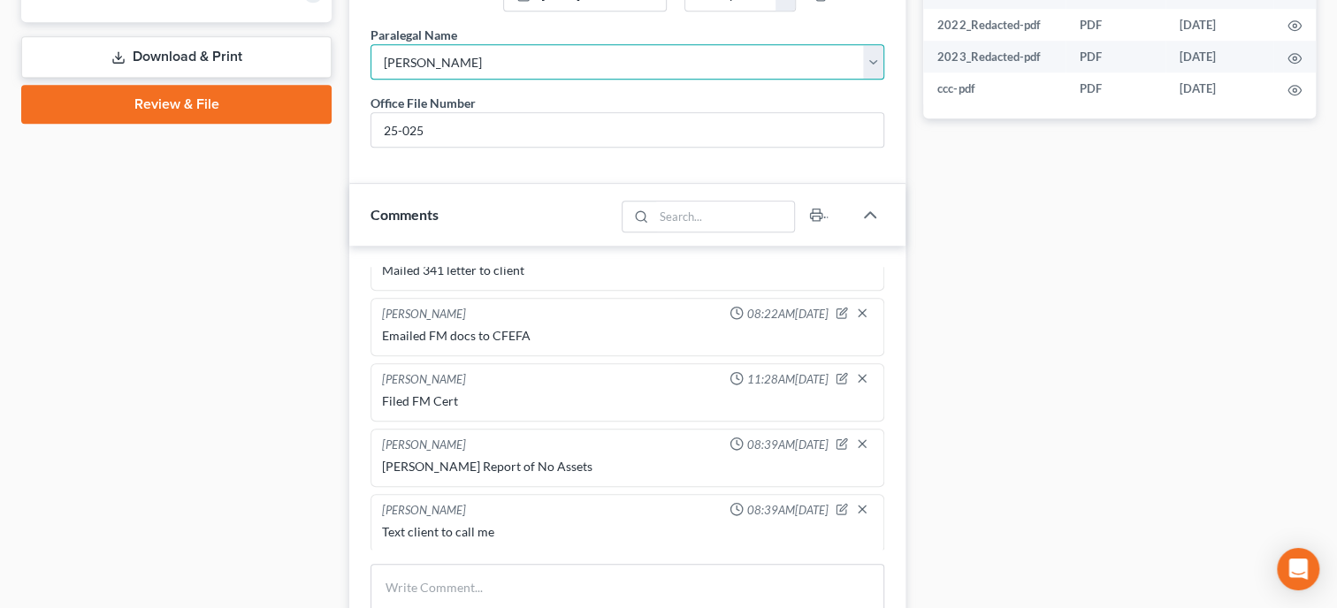
scroll to position [1182, 0]
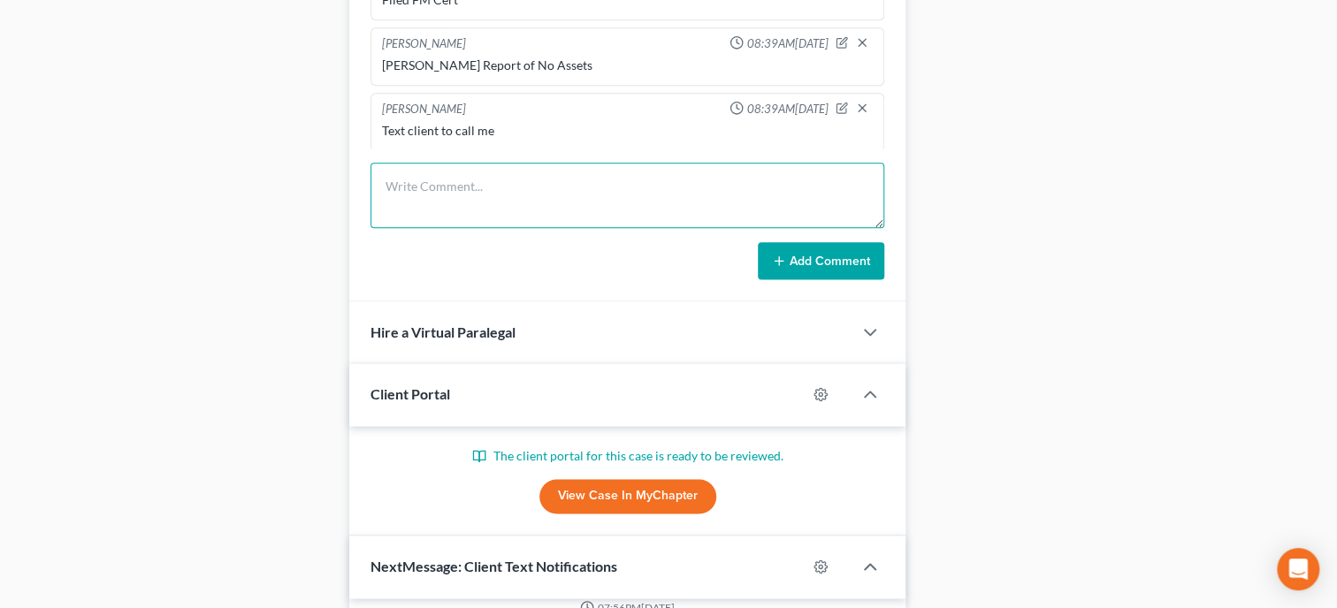
click at [443, 228] on textarea at bounding box center [627, 195] width 514 height 65
type textarea "Mailed Discharge Letter to Client"
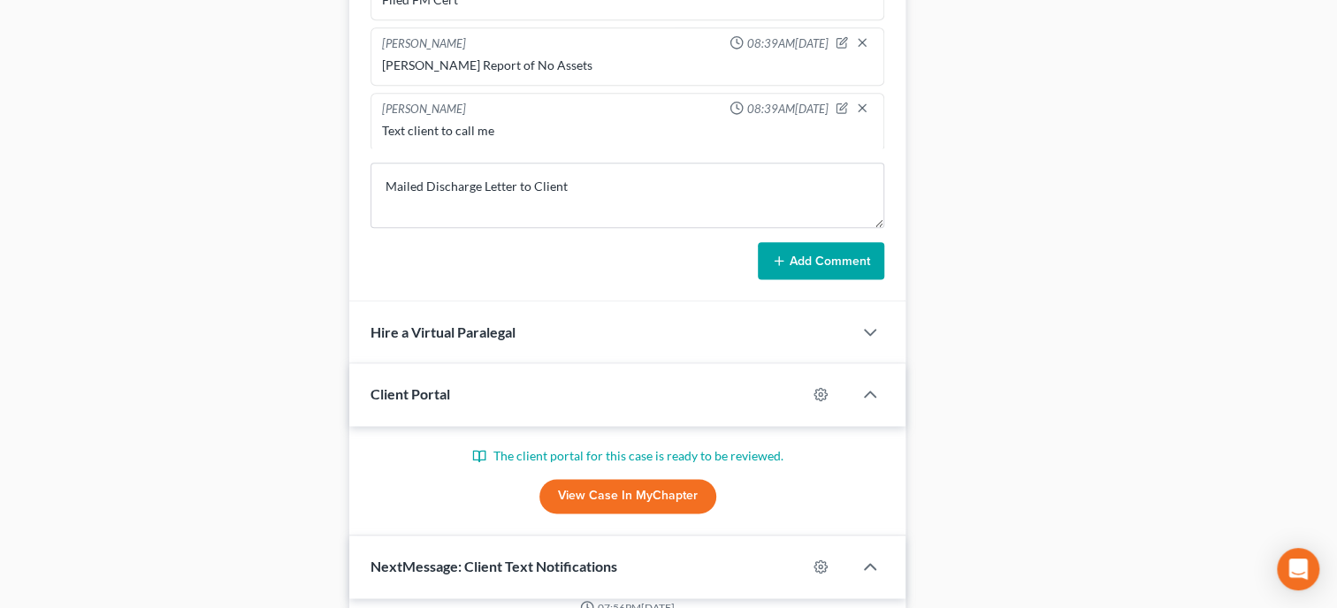
click at [801, 279] on button "Add Comment" at bounding box center [821, 260] width 126 height 37
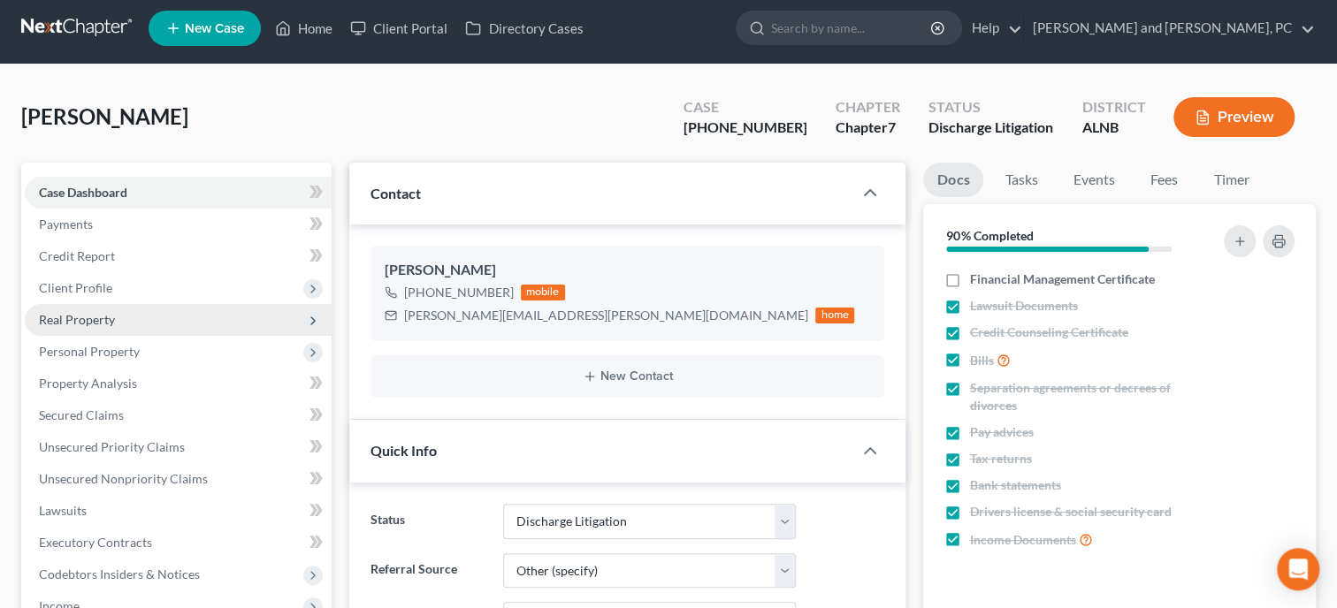
scroll to position [363, 0]
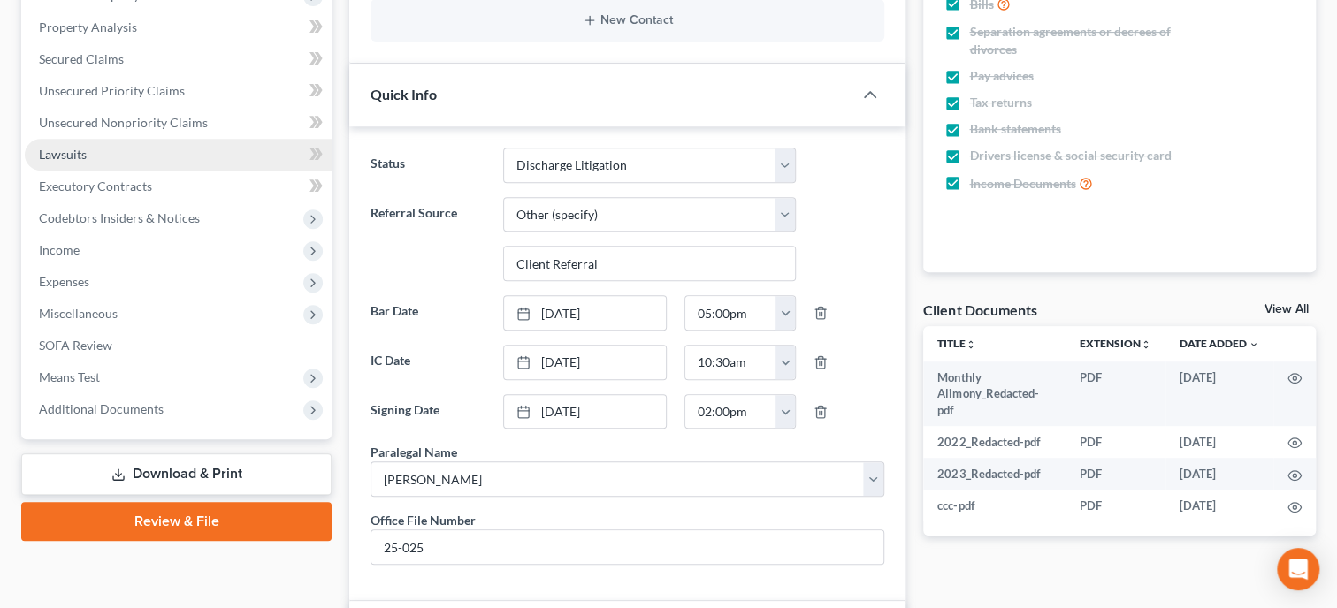
click at [43, 156] on span "Lawsuits" at bounding box center [63, 154] width 48 height 15
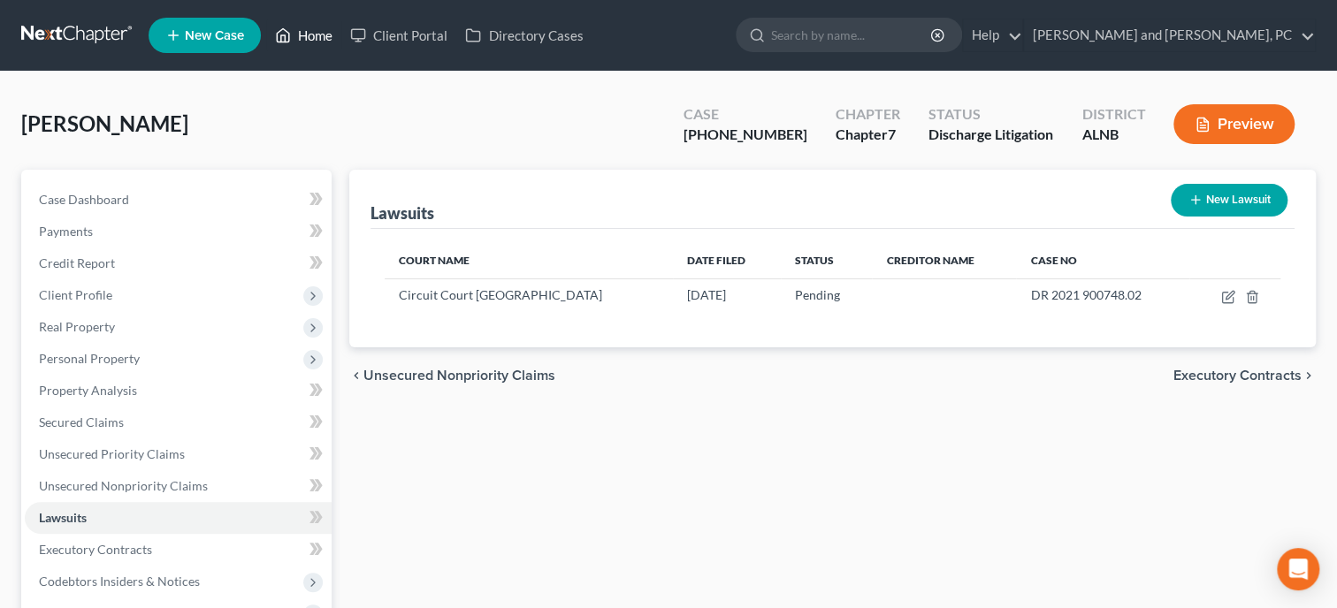
click at [301, 43] on link "Home" at bounding box center [303, 35] width 75 height 32
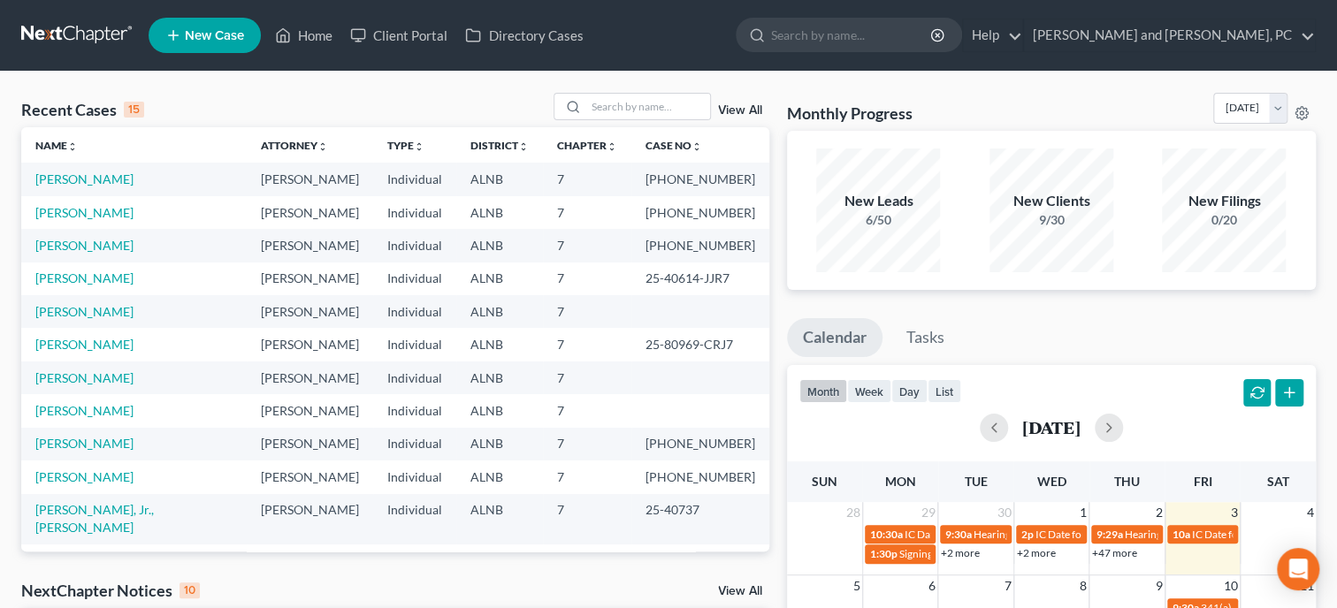
click at [192, 26] on link "New Case" at bounding box center [205, 35] width 112 height 35
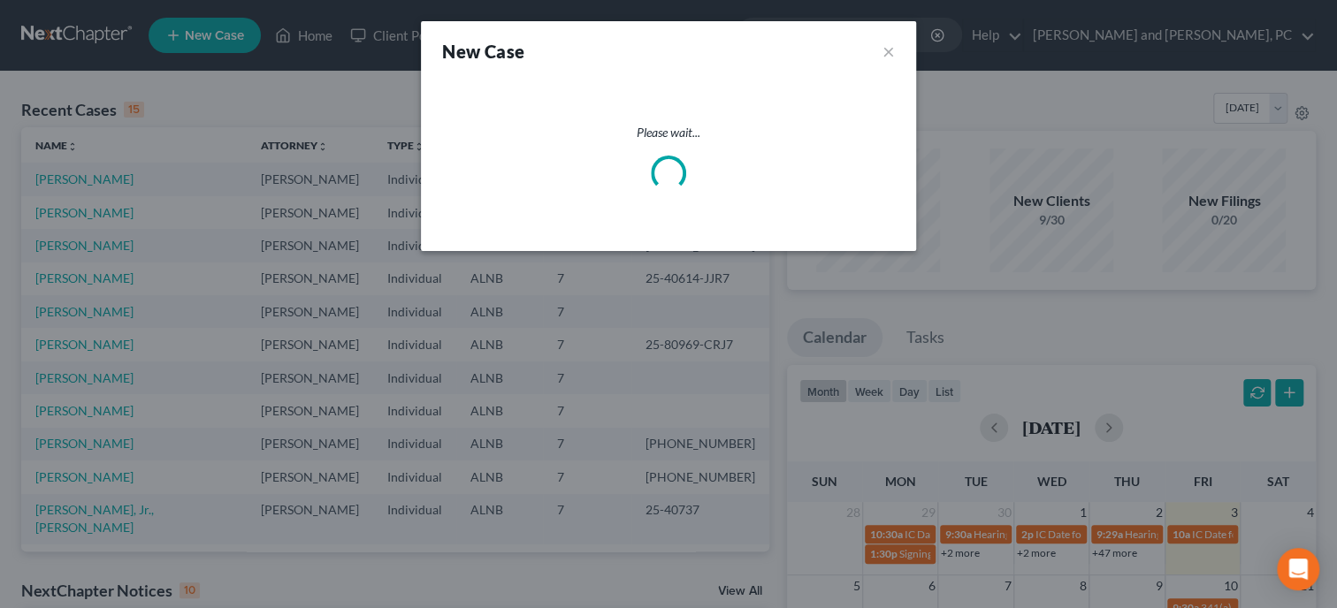
select select "1"
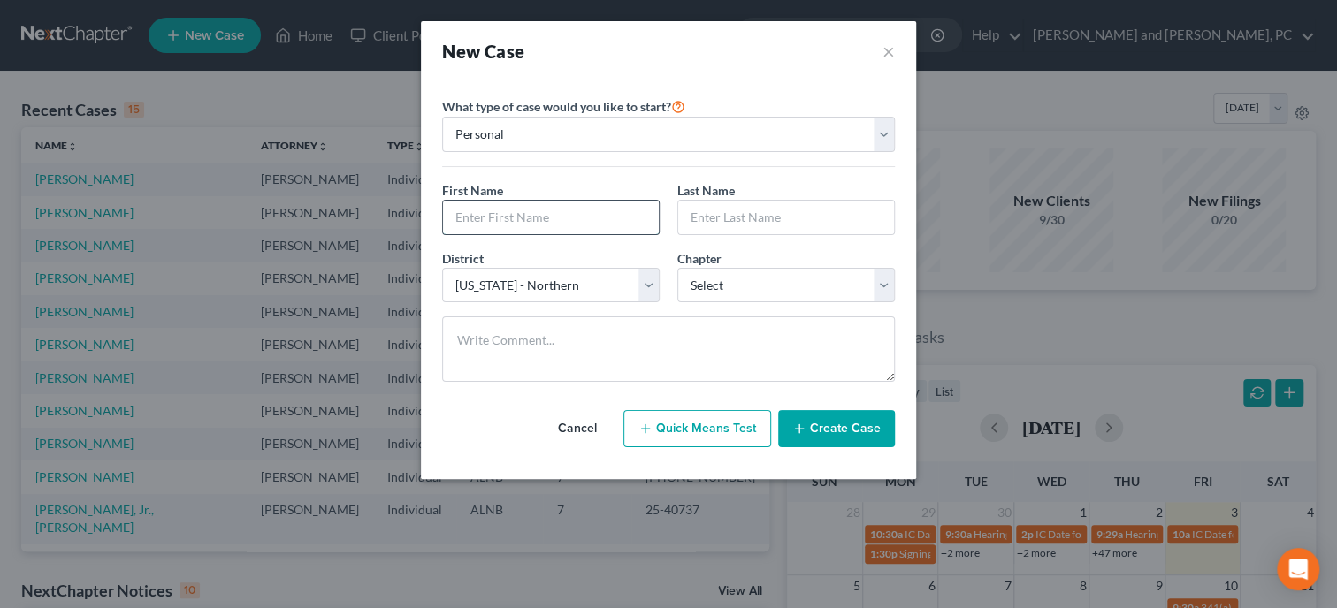
click at [526, 210] on input "text" at bounding box center [551, 218] width 216 height 34
type input "a"
type input "Austin"
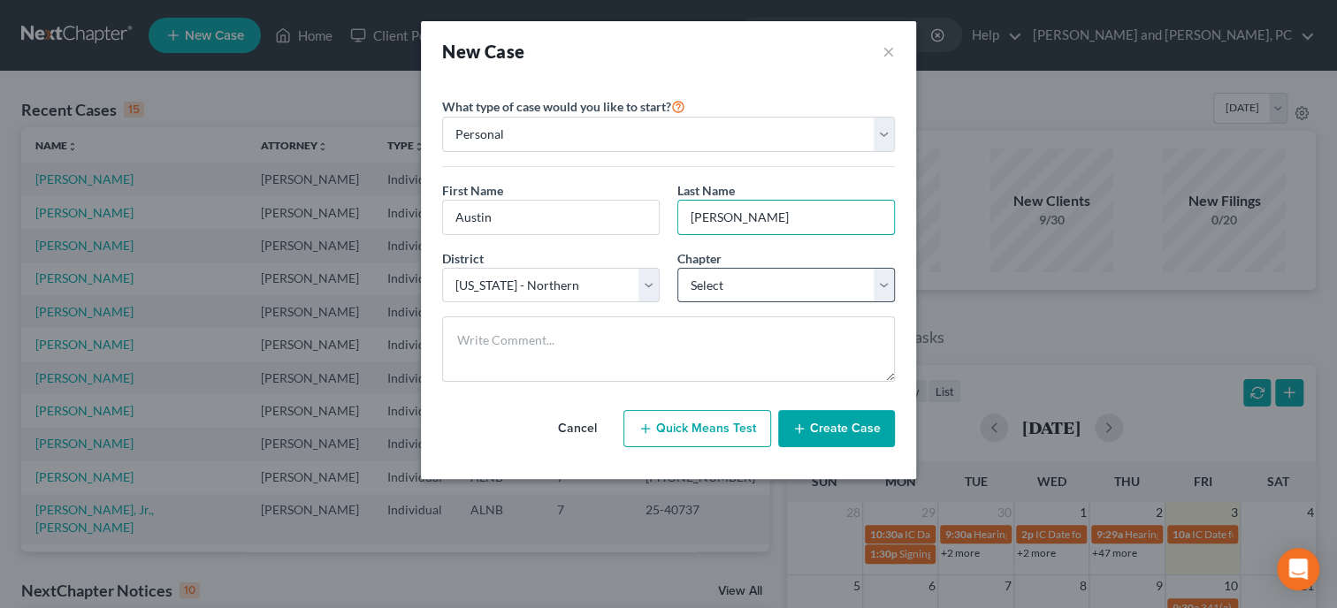
type input "[PERSON_NAME]"
select select "3"
click option "13" at bounding box center [0, 0] width 0 height 0
click at [866, 434] on button "Create Case" at bounding box center [836, 428] width 117 height 37
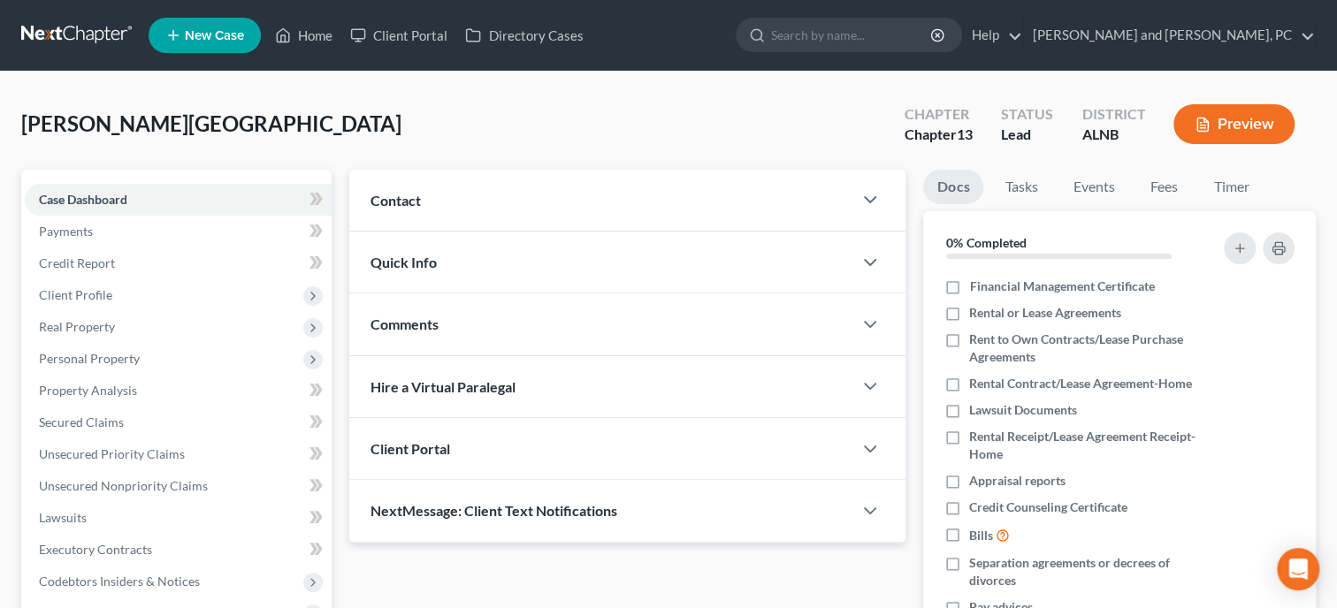
click at [553, 199] on div "Contact" at bounding box center [600, 200] width 503 height 61
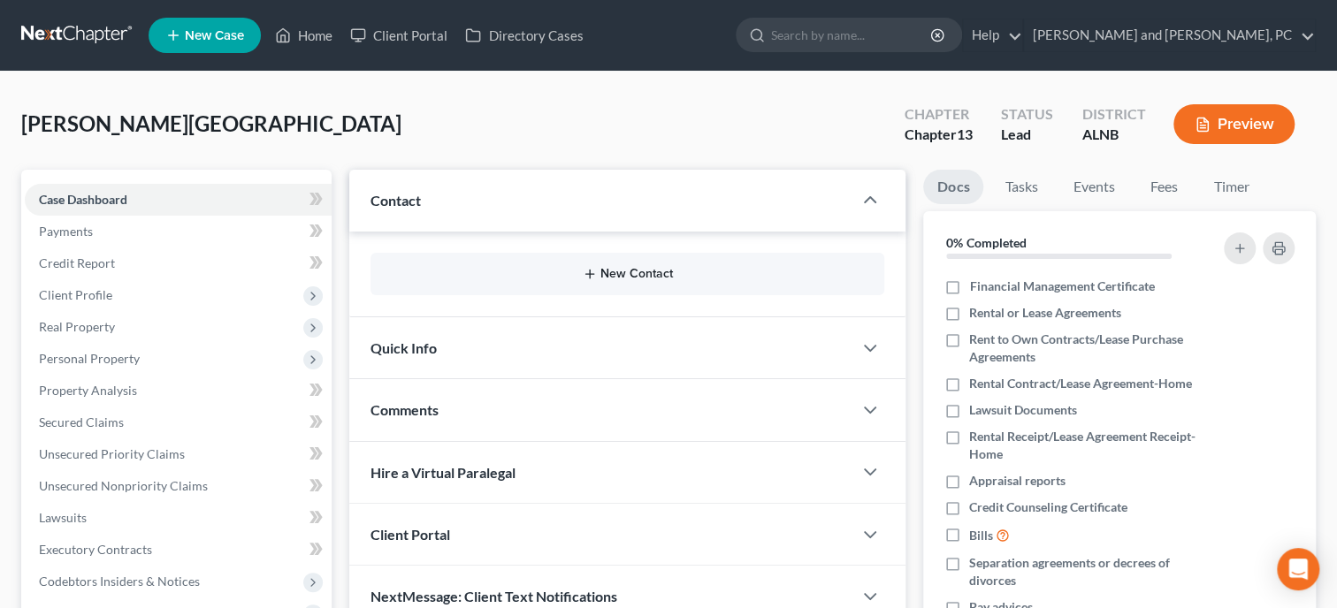
click at [584, 271] on icon "button" at bounding box center [590, 274] width 14 height 14
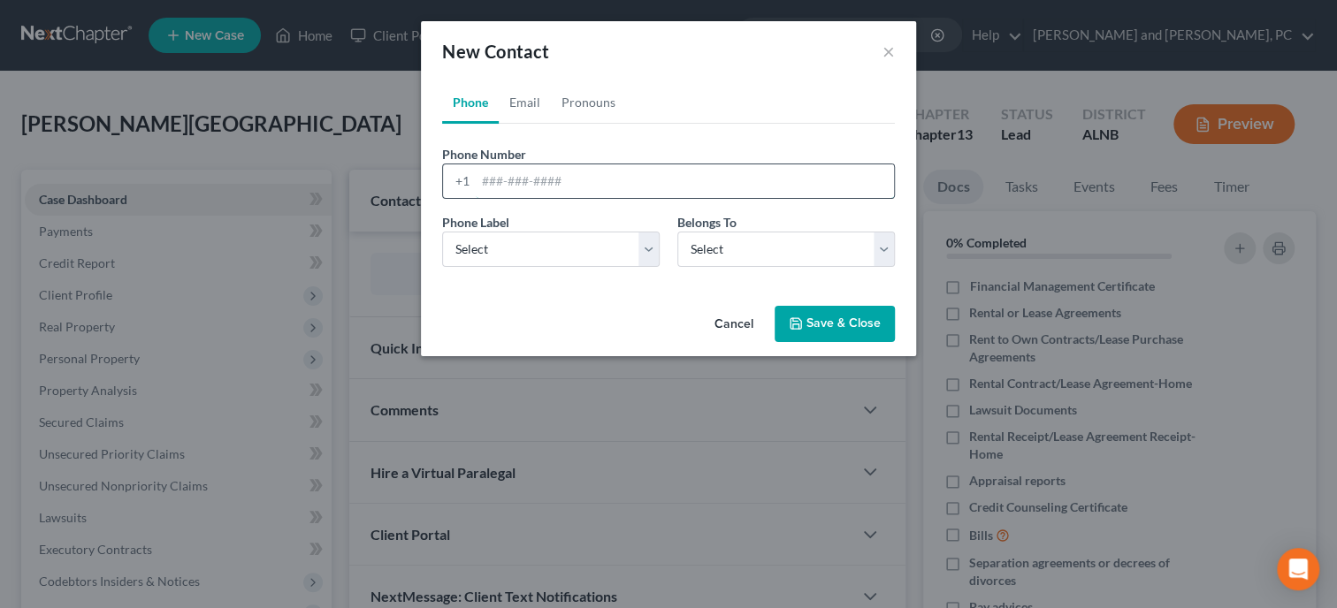
click at [531, 186] on input "tel" at bounding box center [685, 181] width 418 height 34
type input "4233041372"
click at [442, 232] on select "Select Mobile Home Work Other" at bounding box center [550, 249] width 217 height 35
select select "0"
click option "Mobile" at bounding box center [0, 0] width 0 height 0
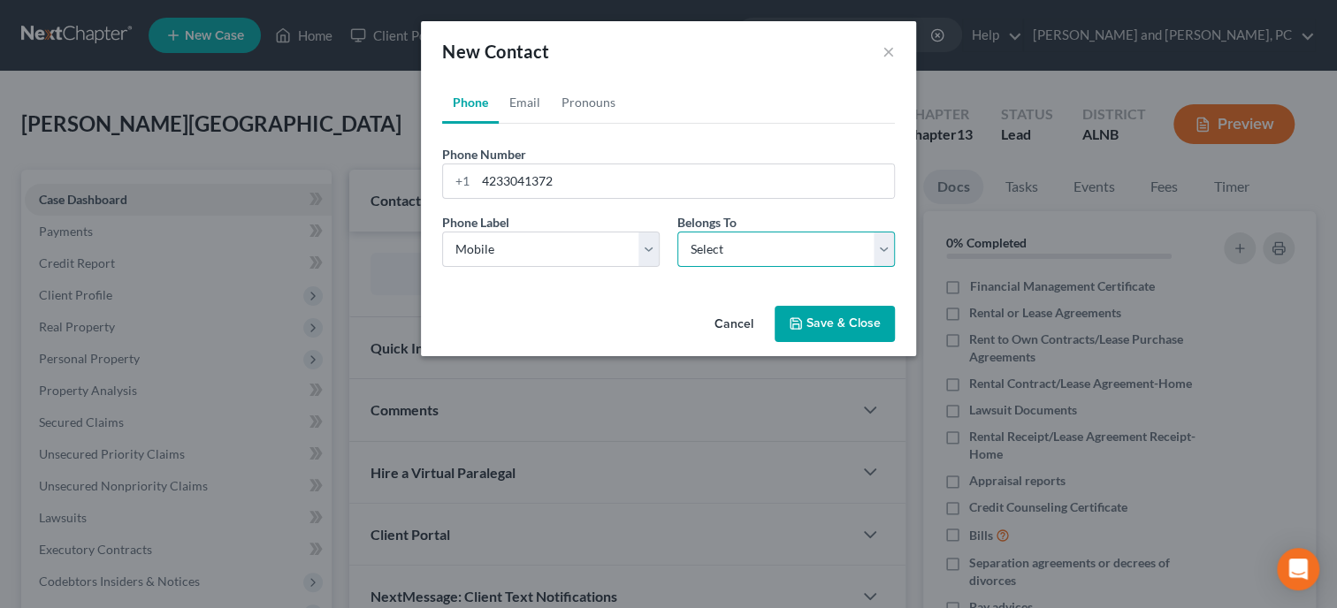
click at [730, 241] on select "Select Client Other" at bounding box center [785, 249] width 217 height 35
select select "0"
click option "Client" at bounding box center [0, 0] width 0 height 0
select select "0"
click at [516, 101] on link "Email" at bounding box center [525, 102] width 52 height 42
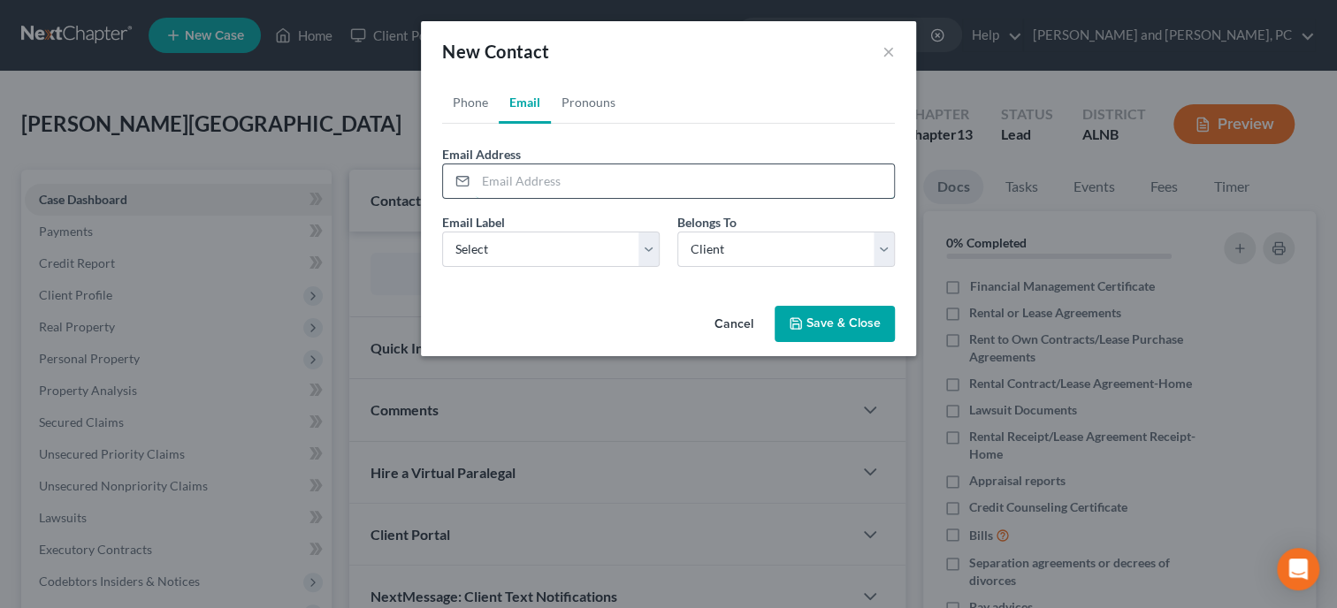
click at [570, 187] on input "email" at bounding box center [685, 181] width 418 height 34
type input "[PERSON_NAME][EMAIL_ADDRESS][PERSON_NAME][DOMAIN_NAME]"
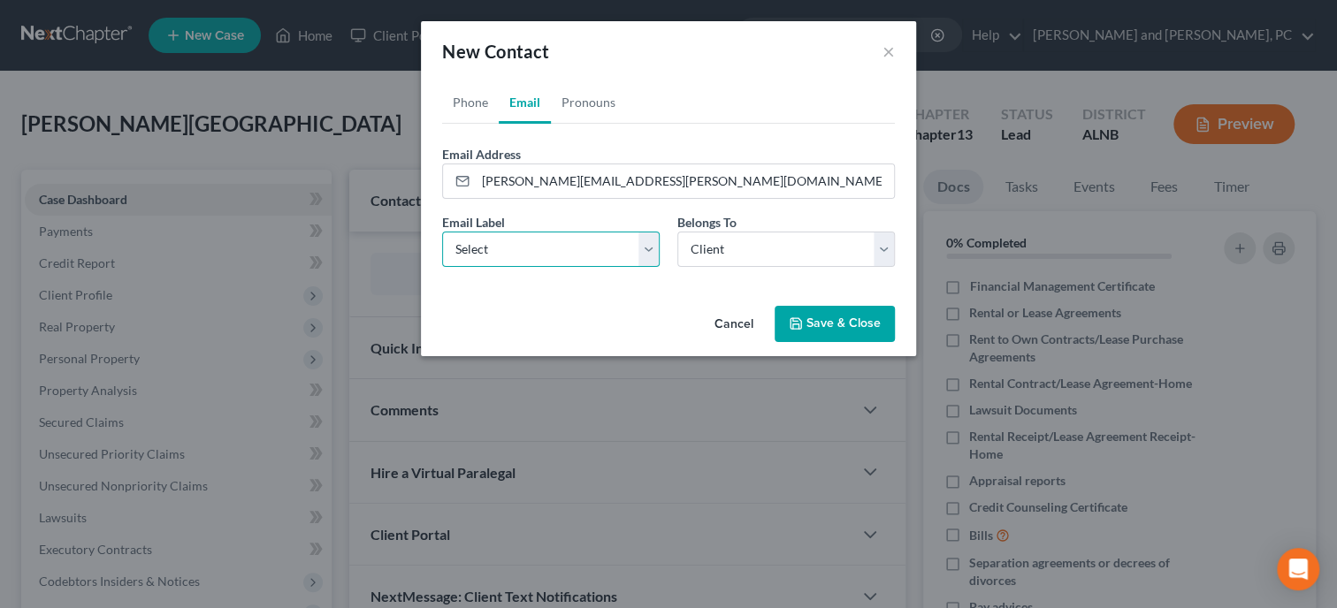
select select "0"
click option "Home" at bounding box center [0, 0] width 0 height 0
click at [810, 317] on button "Save & Close" at bounding box center [835, 324] width 120 height 37
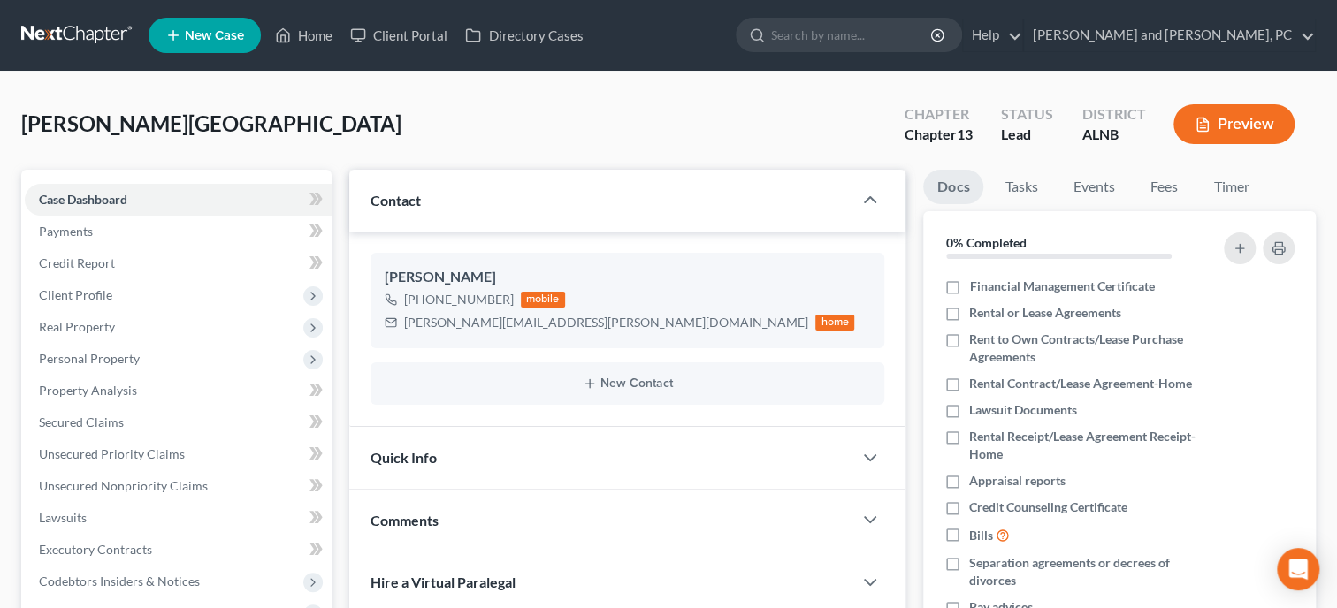
click at [687, 458] on div "Quick Info" at bounding box center [600, 457] width 503 height 61
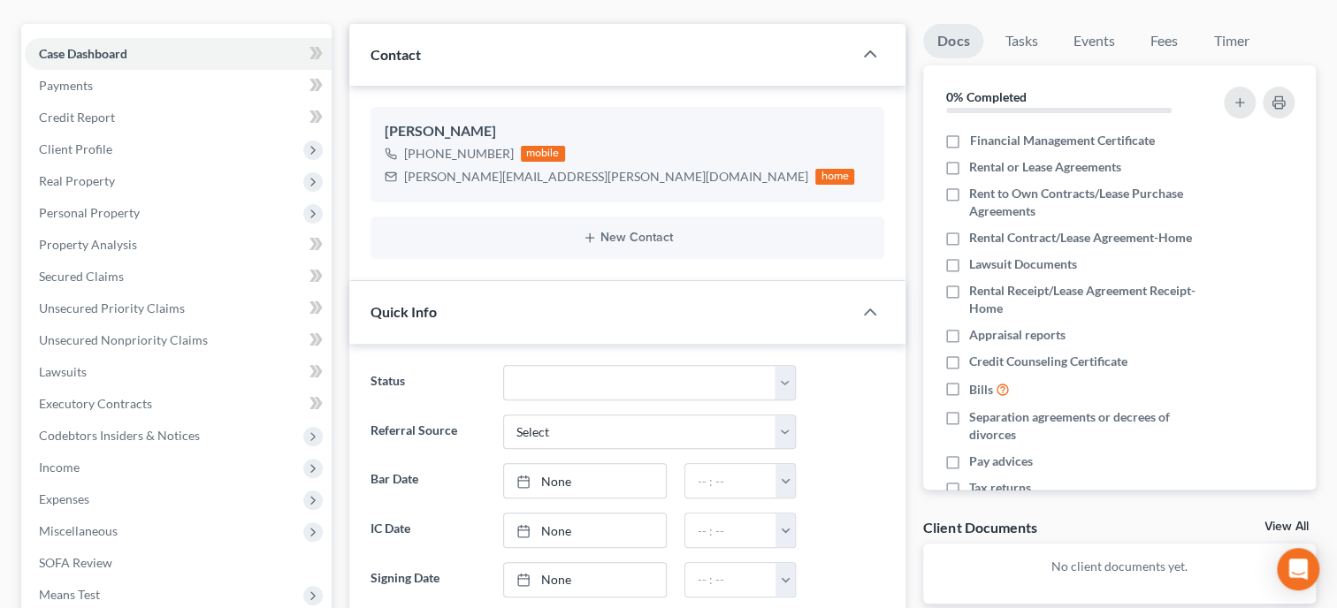
scroll to position [181, 0]
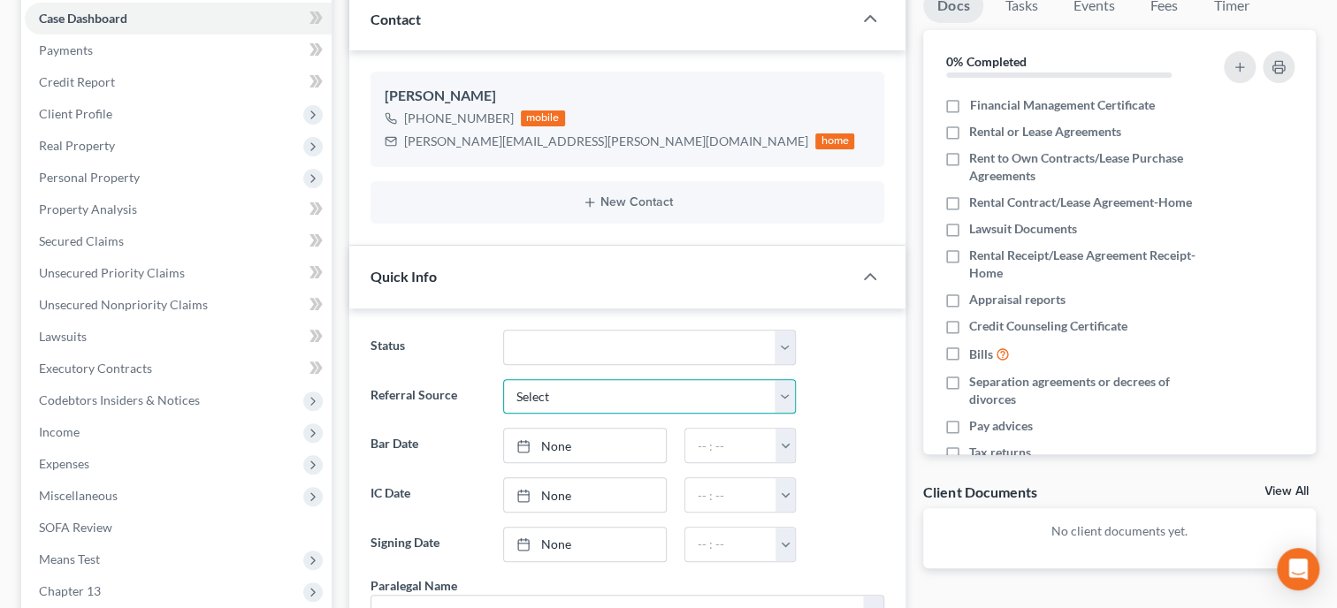
click at [503, 379] on select "Select Word Of Mouth Previous Clients Direct Mail Website Google Search Modern …" at bounding box center [649, 396] width 293 height 35
select select "1"
click option "Previous Clients" at bounding box center [0, 0] width 0 height 0
click at [577, 501] on link "None" at bounding box center [585, 495] width 162 height 34
type input "[DATE]"
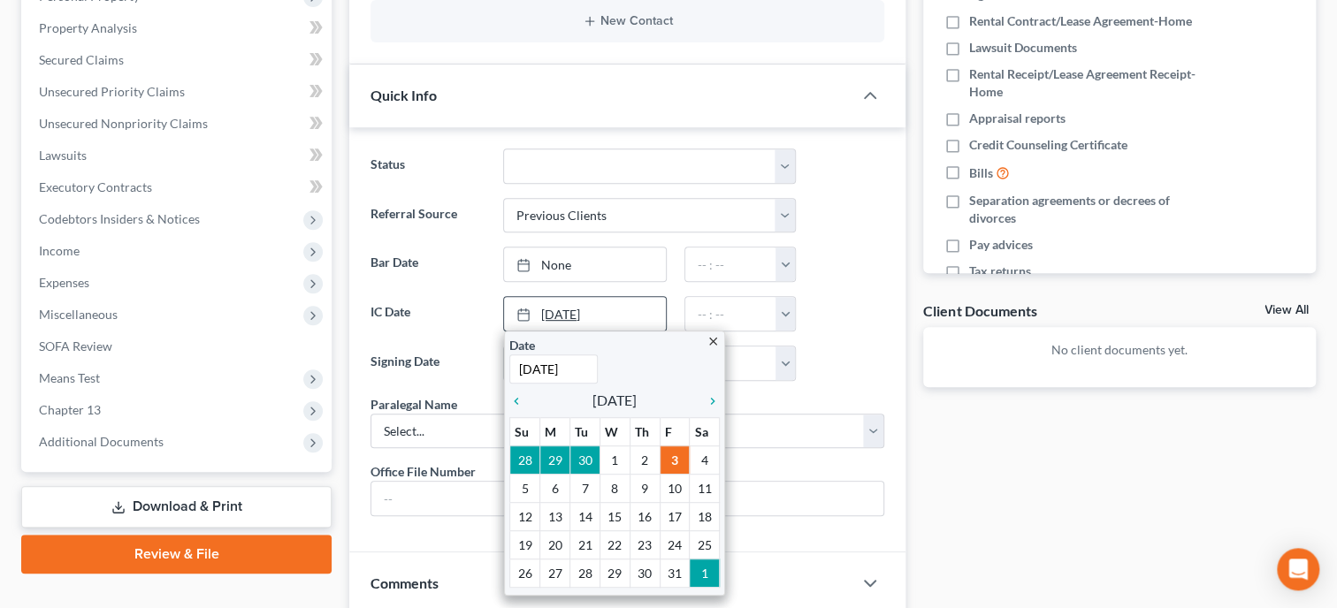
scroll to position [363, 0]
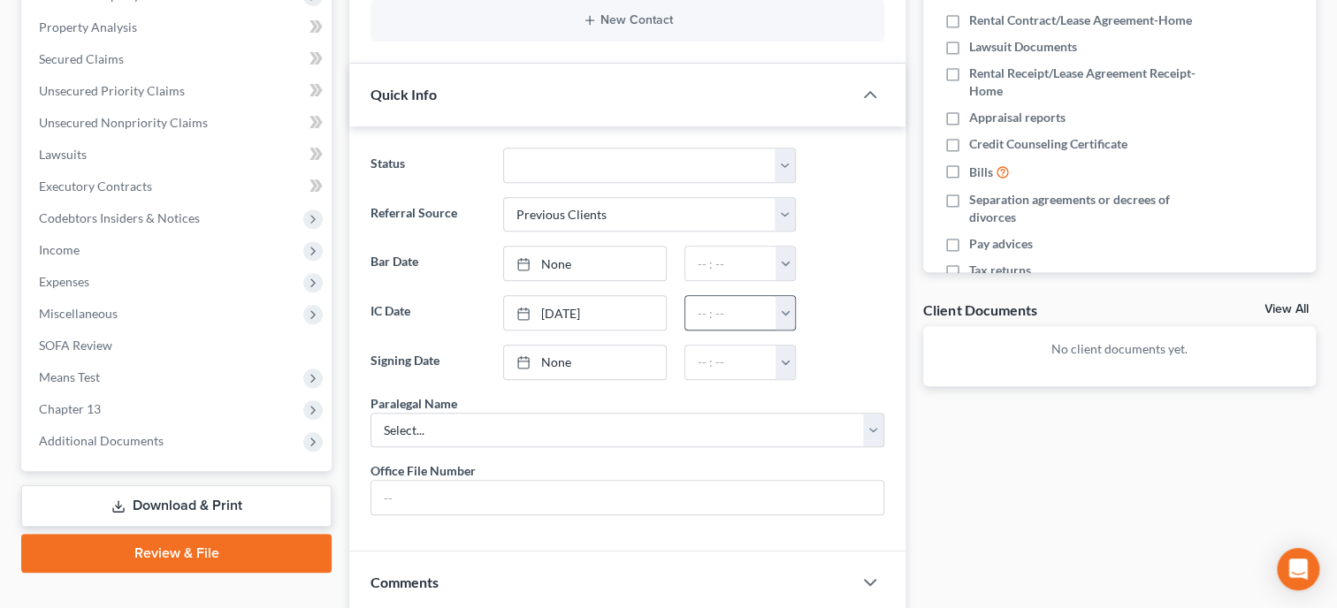
click at [784, 309] on button "button" at bounding box center [784, 313] width 19 height 34
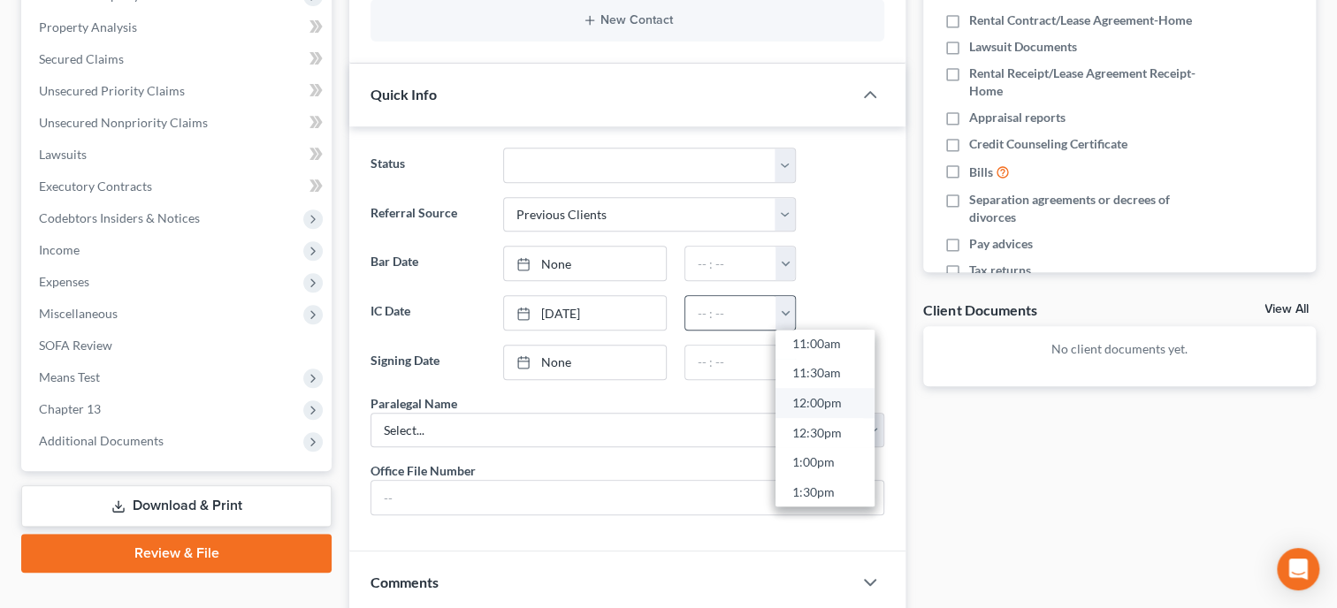
scroll to position [697, 0]
click at [838, 449] on link "1:30pm" at bounding box center [824, 457] width 99 height 30
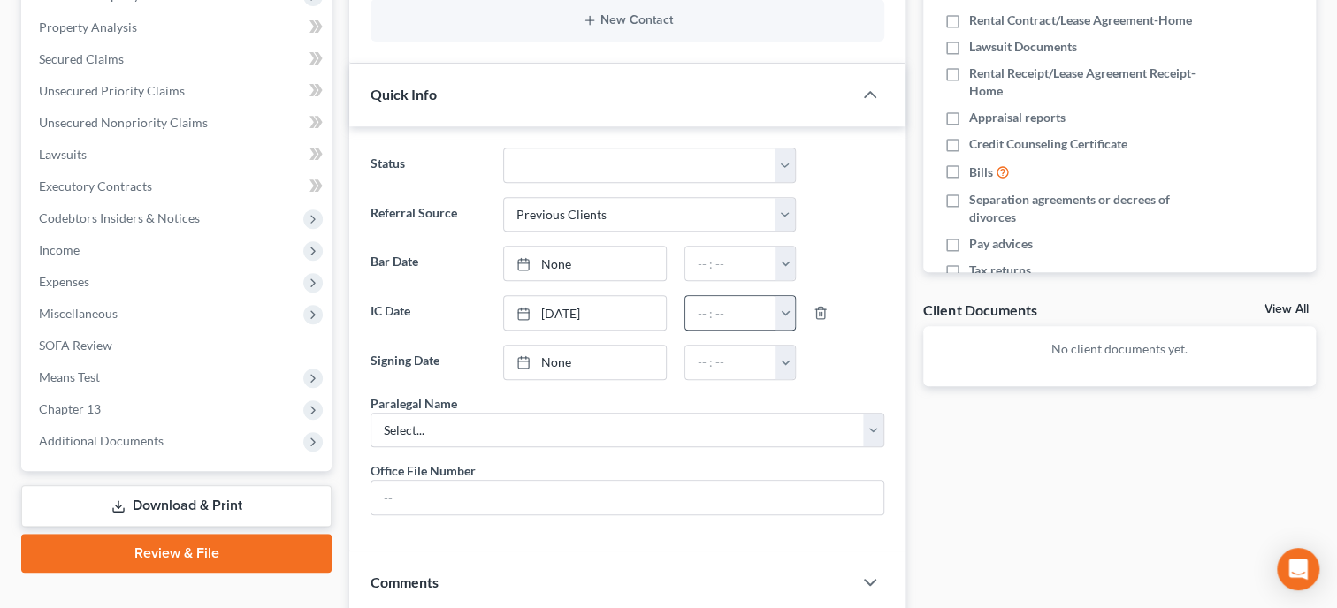
type input "1:30pm"
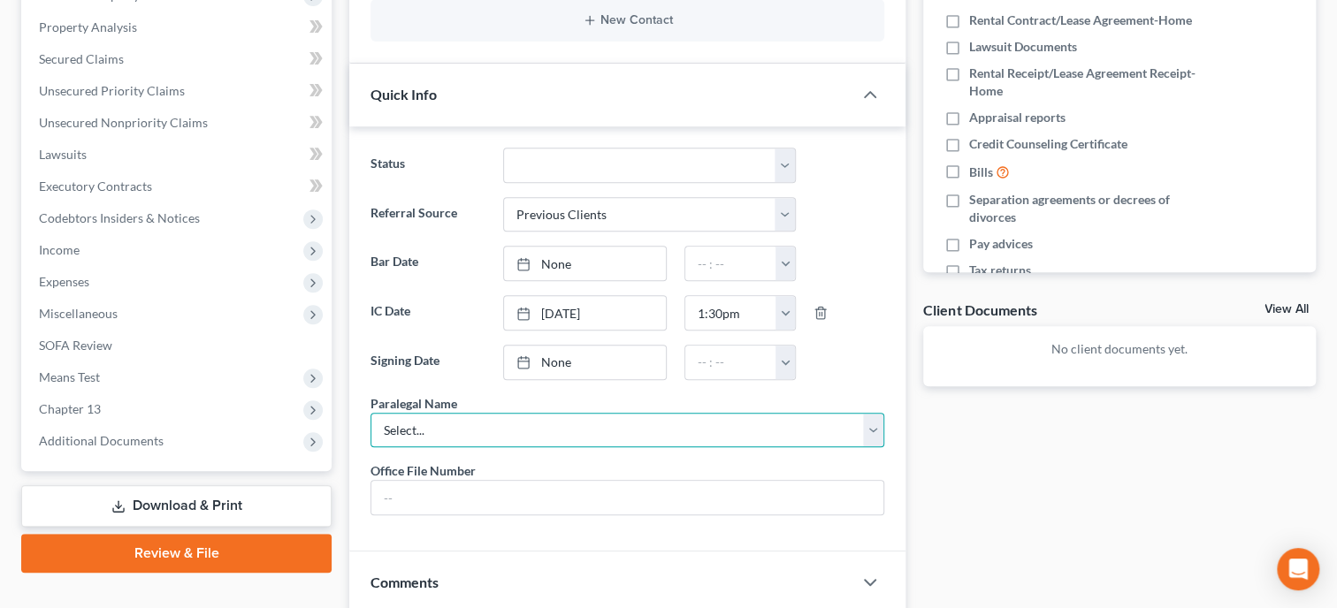
select select "0"
click option "[PERSON_NAME]" at bounding box center [0, 0] width 0 height 0
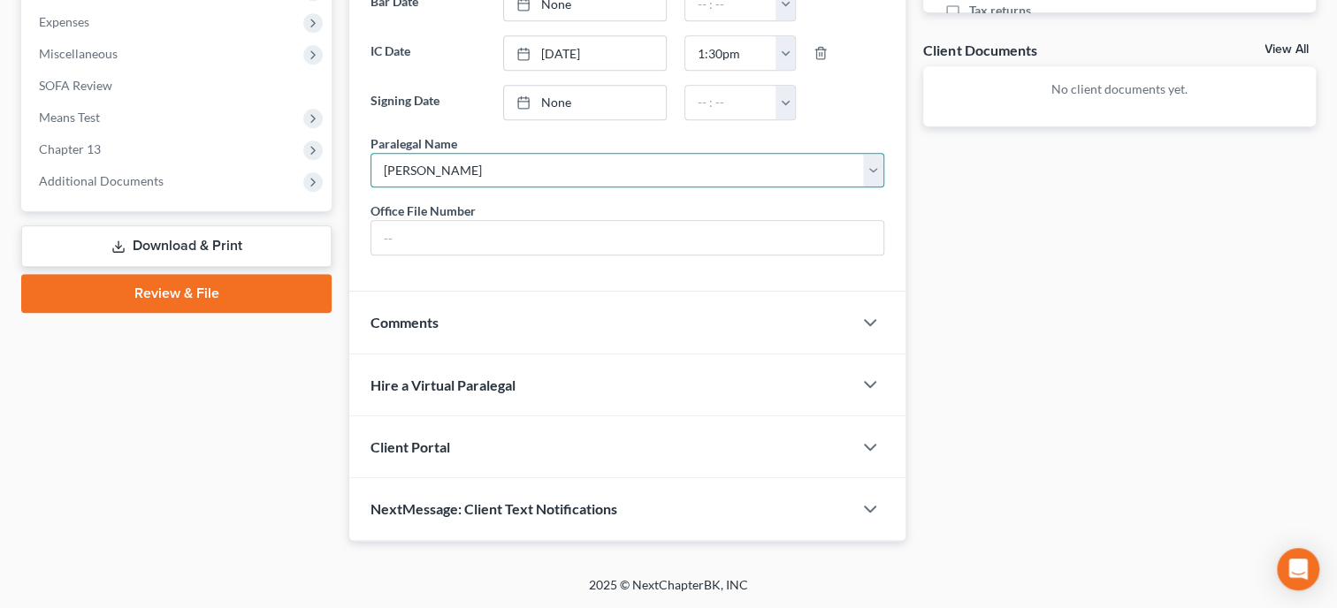
scroll to position [637, 0]
click at [569, 477] on div "Client Portal" at bounding box center [600, 446] width 503 height 61
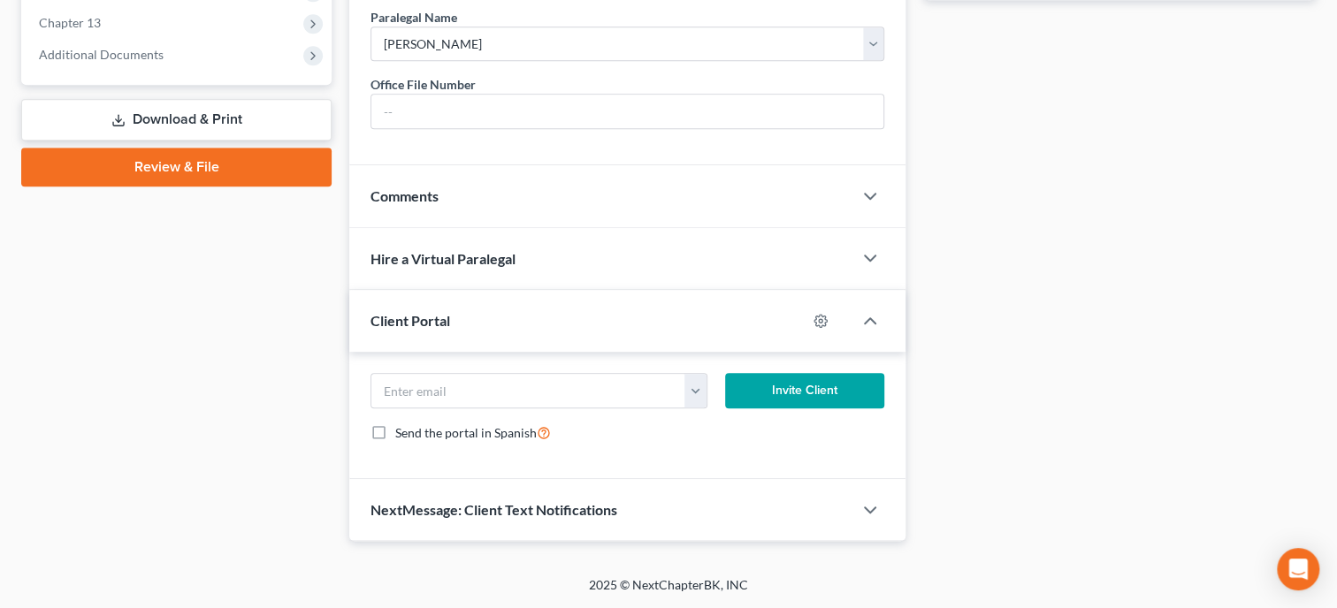
scroll to position [782, 0]
click at [589, 380] on input "email" at bounding box center [528, 391] width 314 height 34
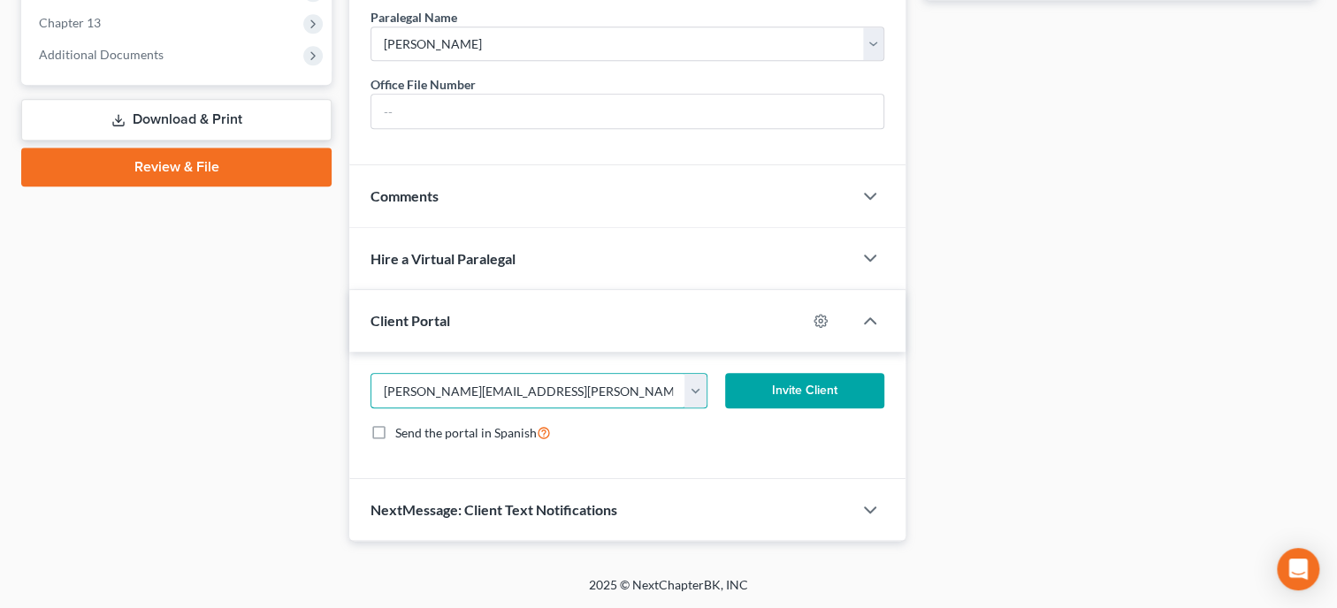
type input "[PERSON_NAME][EMAIL_ADDRESS][PERSON_NAME][DOMAIN_NAME]"
click at [792, 395] on button "Invite Client" at bounding box center [804, 390] width 159 height 35
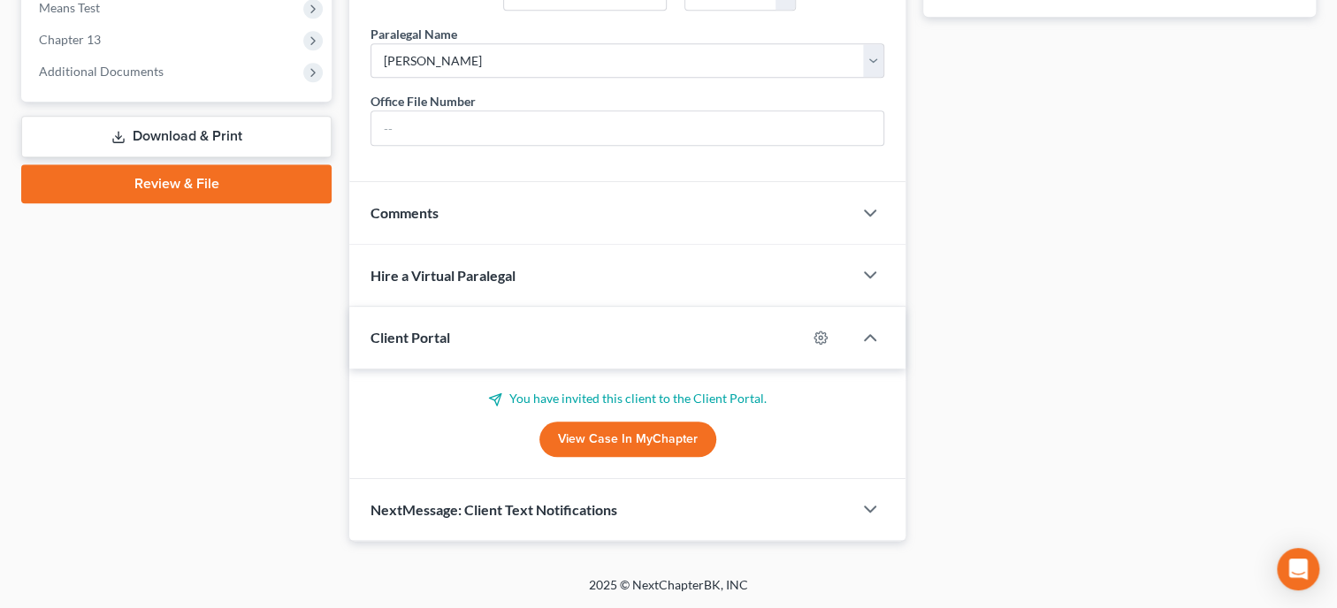
scroll to position [766, 0]
click at [595, 519] on div "NextMessage: Client Text Notifications" at bounding box center [600, 509] width 503 height 61
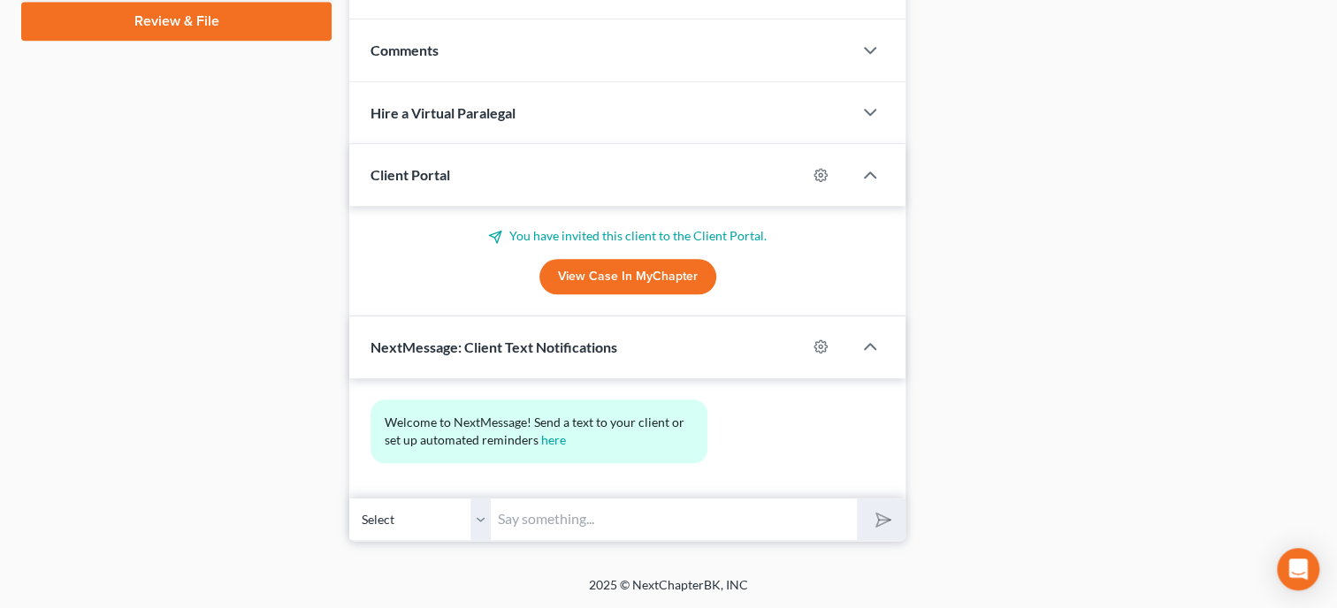
scroll to position [928, 0]
click at [595, 519] on input "text" at bounding box center [674, 519] width 366 height 43
type input "Thank you for choosing [PERSON_NAME] and [PERSON_NAME], P.C. If you have any qu…"
click at [883, 514] on icon "submit" at bounding box center [879, 519] width 25 height 25
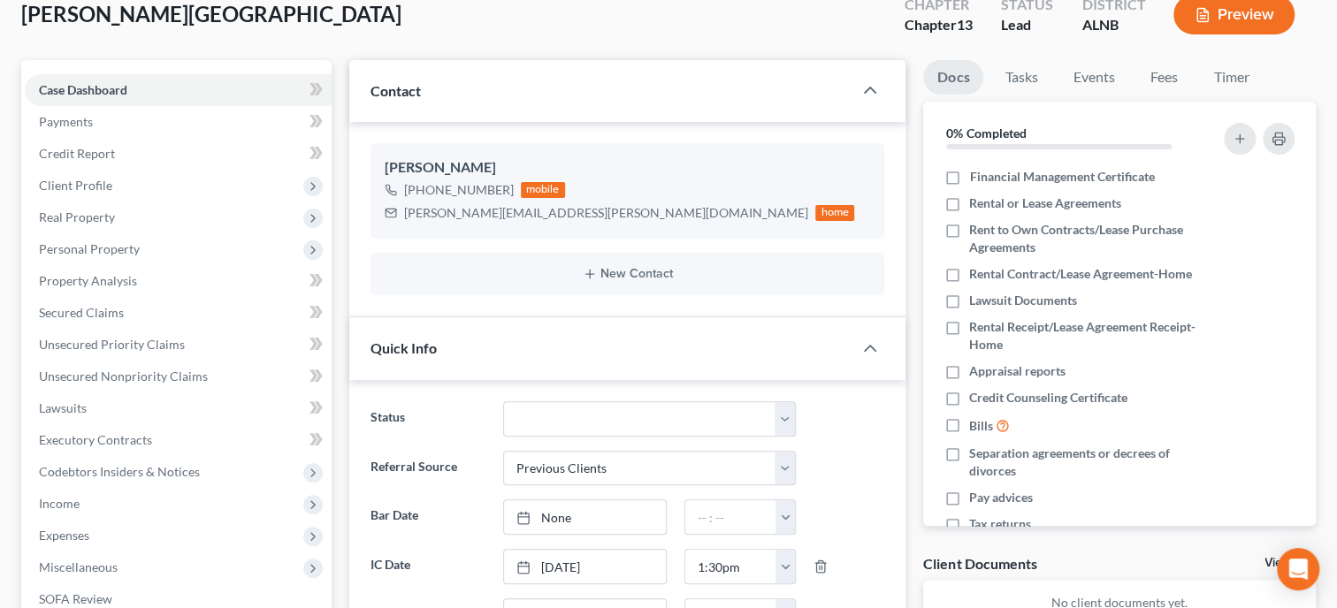
scroll to position [0, 0]
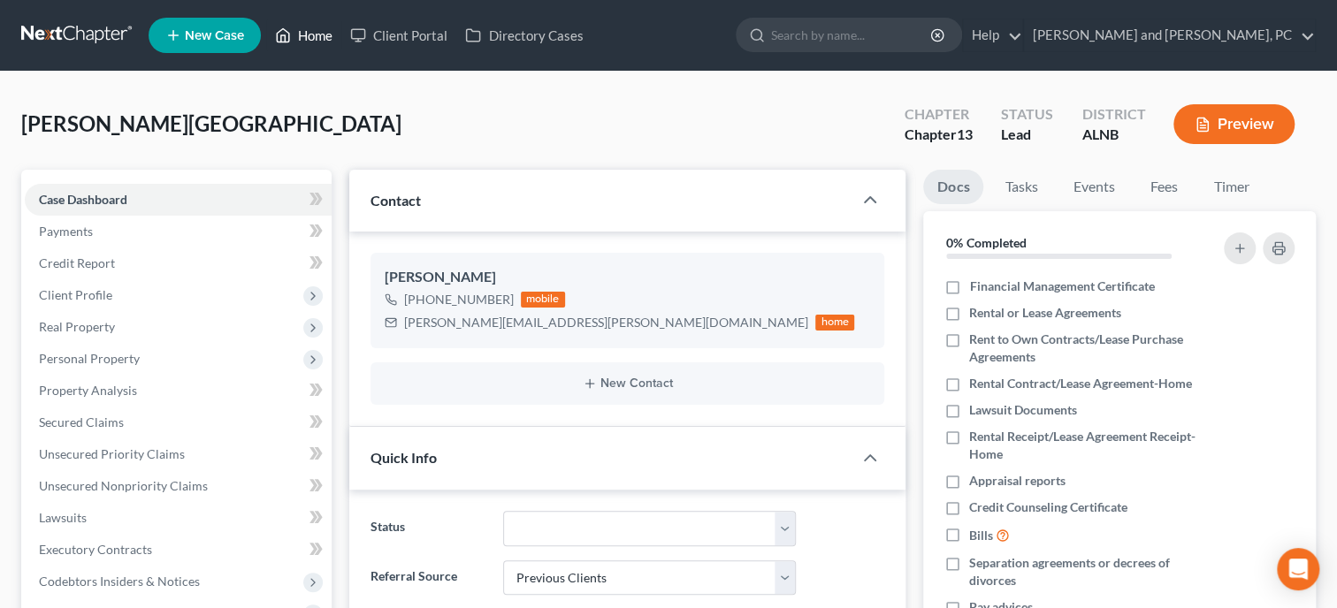
click at [305, 42] on link "Home" at bounding box center [303, 35] width 75 height 32
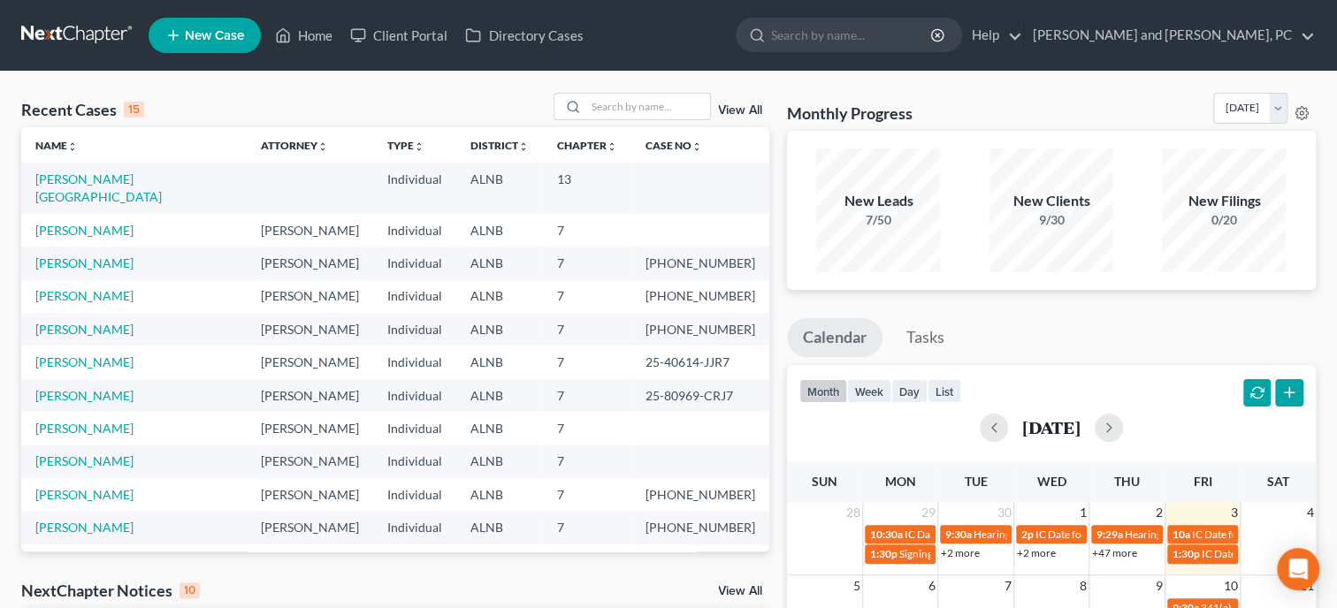
click at [745, 587] on link "View All" at bounding box center [740, 591] width 44 height 12
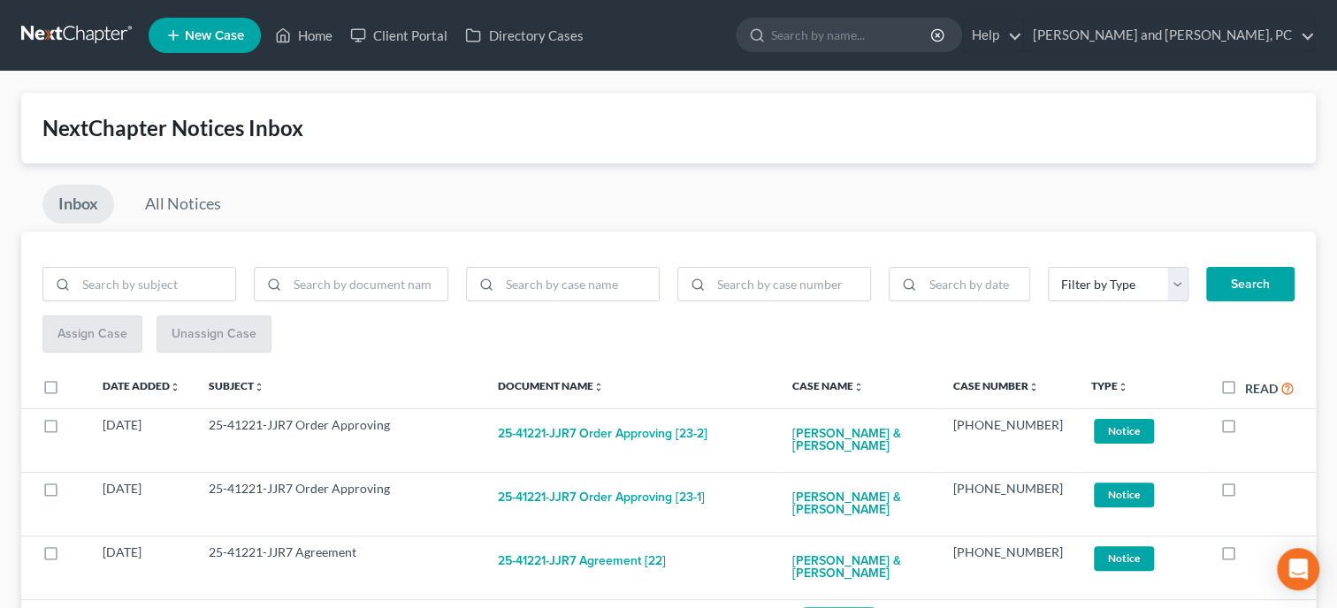
click at [1245, 390] on label "Read" at bounding box center [1270, 388] width 50 height 20
click at [1252, 390] on input "Read" at bounding box center [1257, 383] width 11 height 11
checkbox input "true"
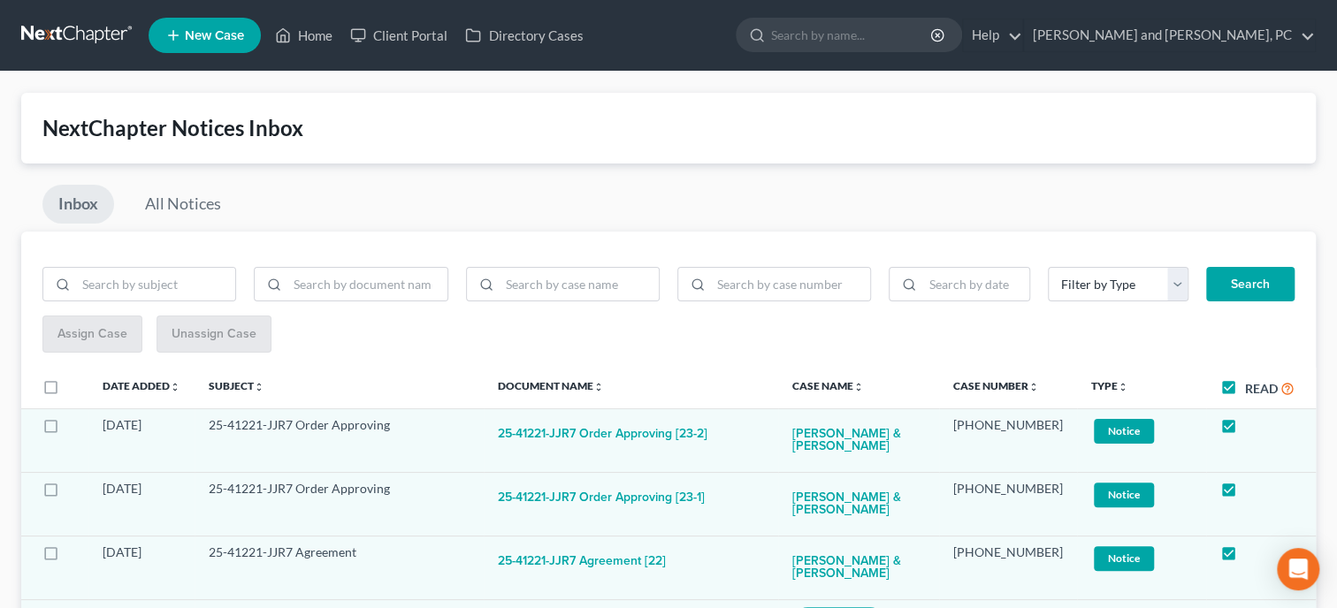
checkbox input "true"
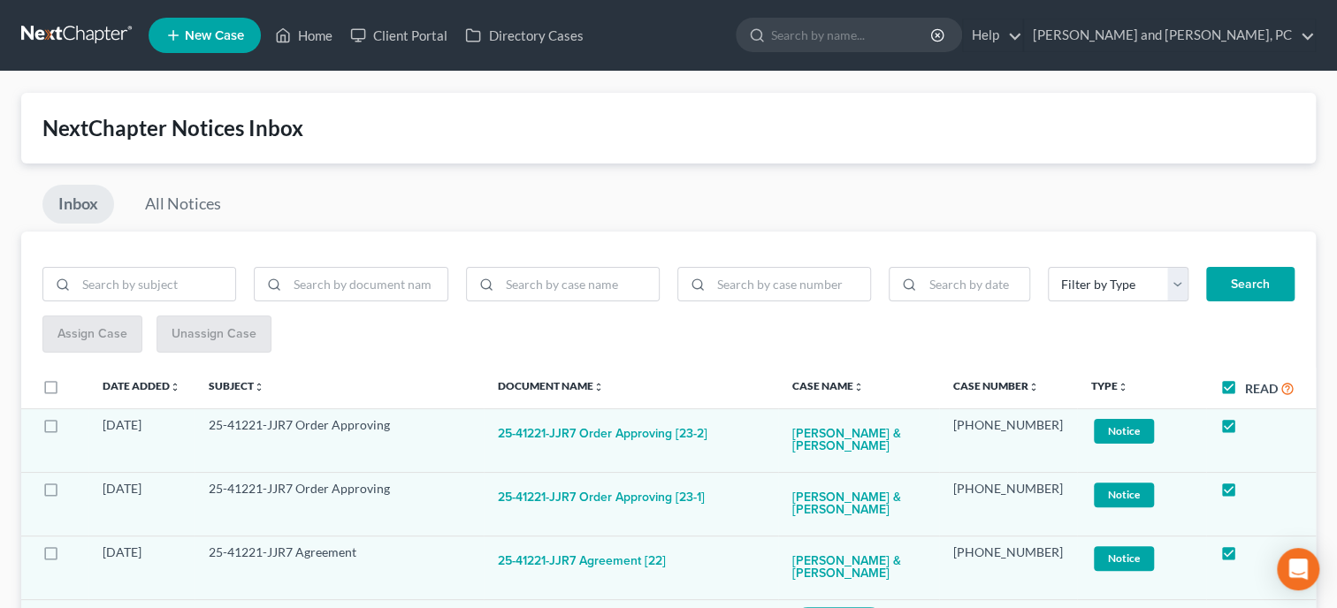
checkbox input "true"
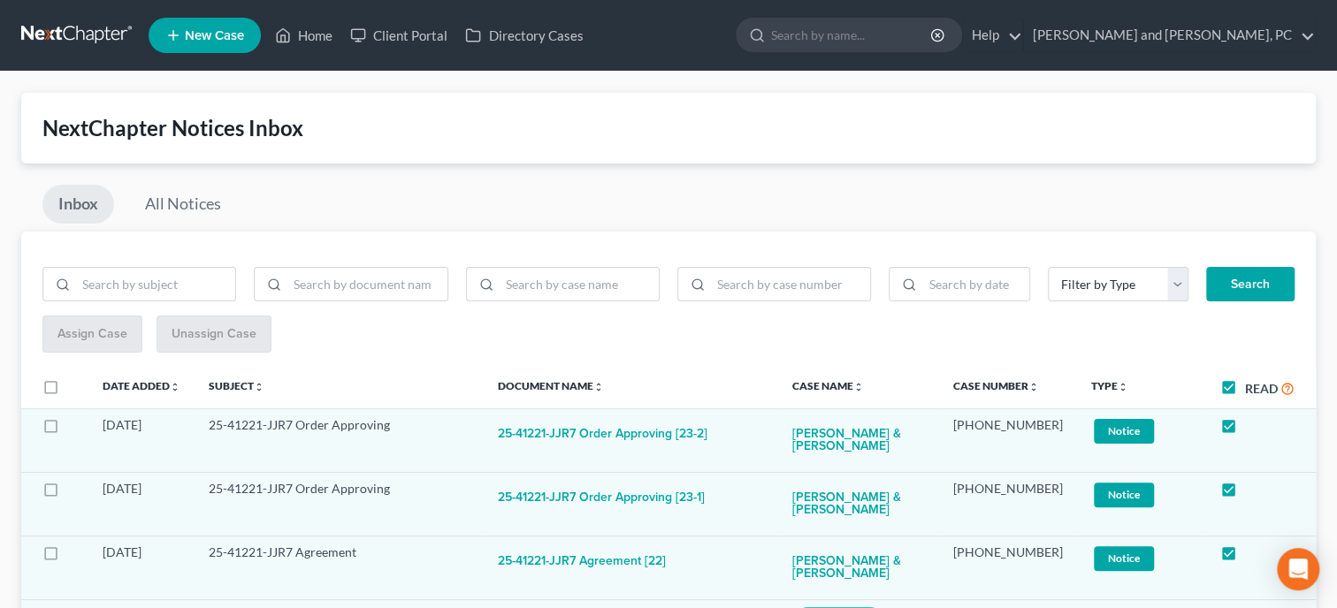
checkbox input "true"
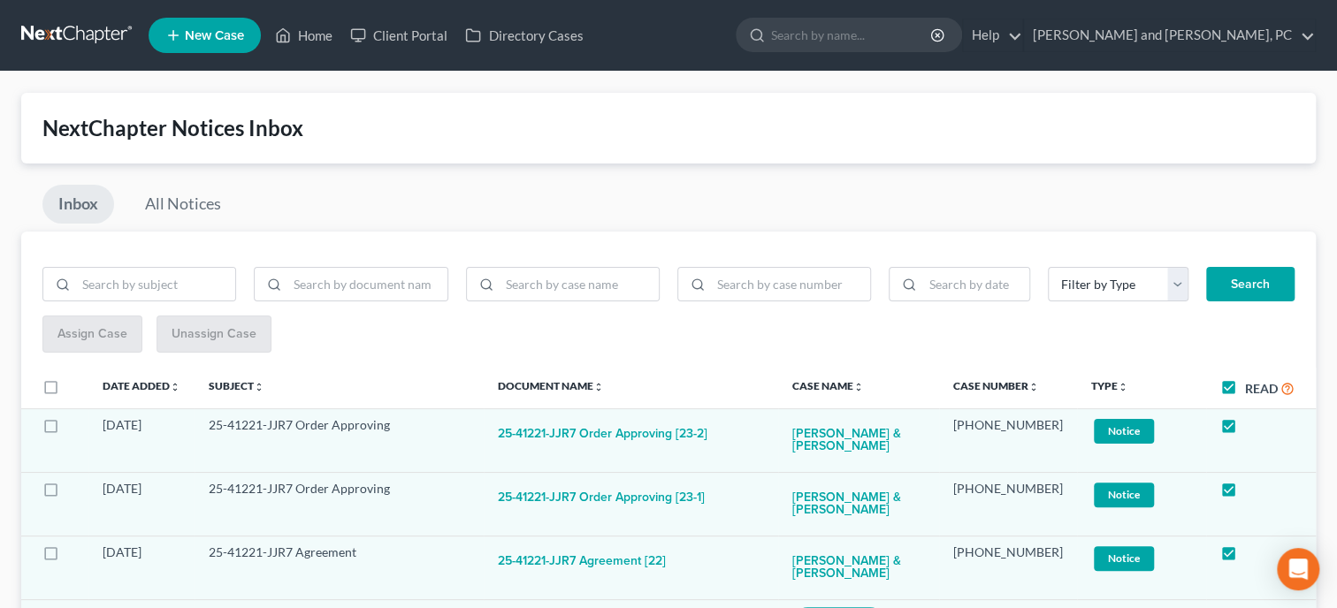
checkbox input "true"
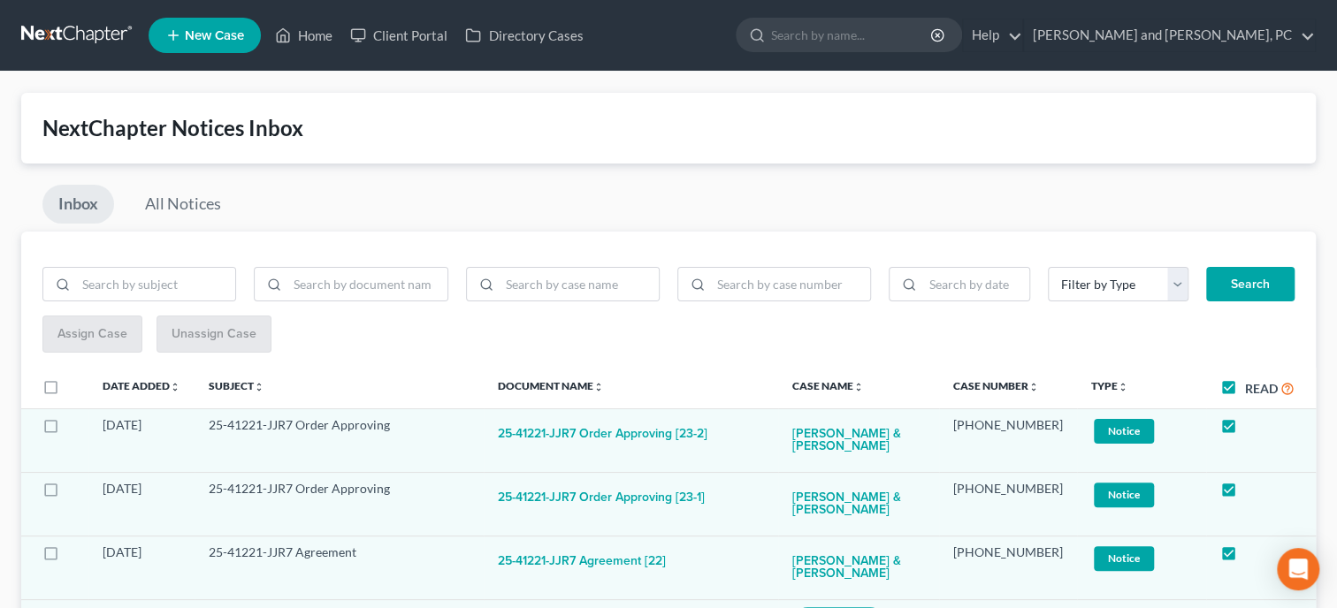
checkbox input "true"
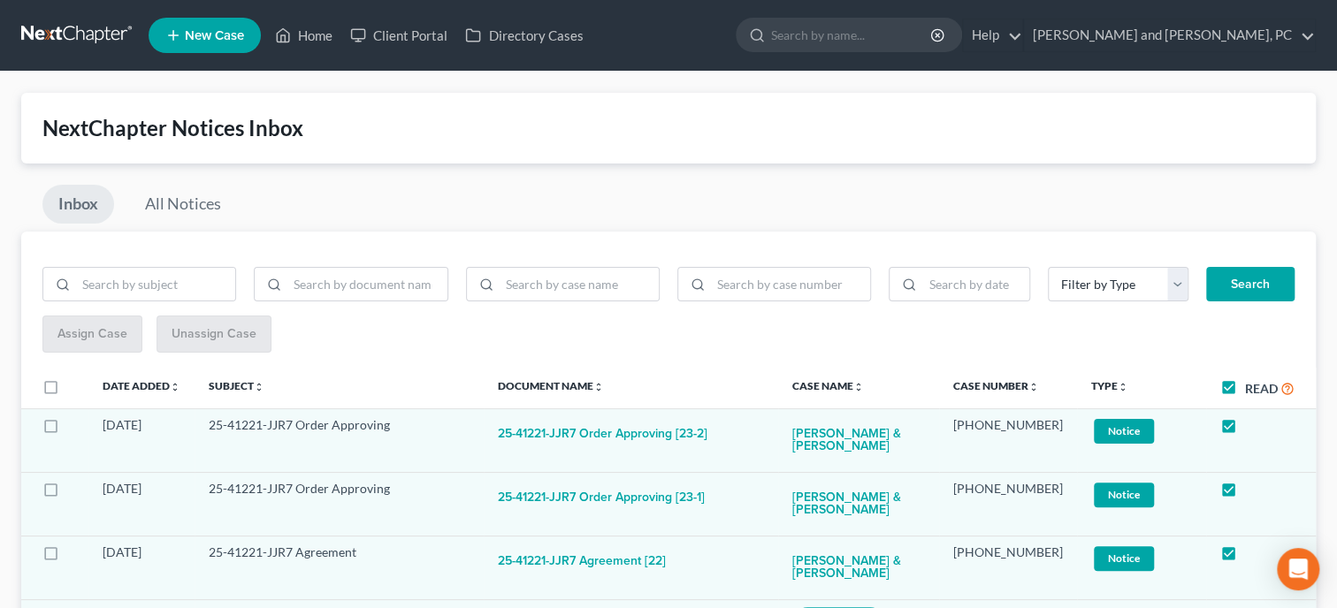
checkbox input "true"
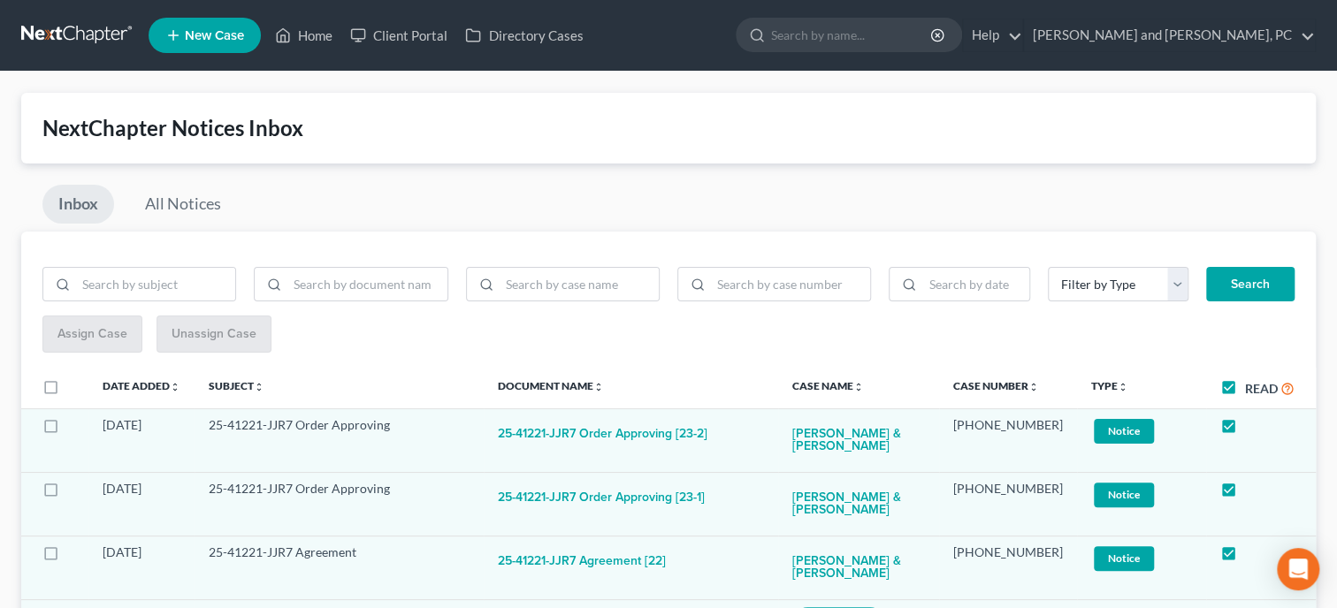
checkbox input "true"
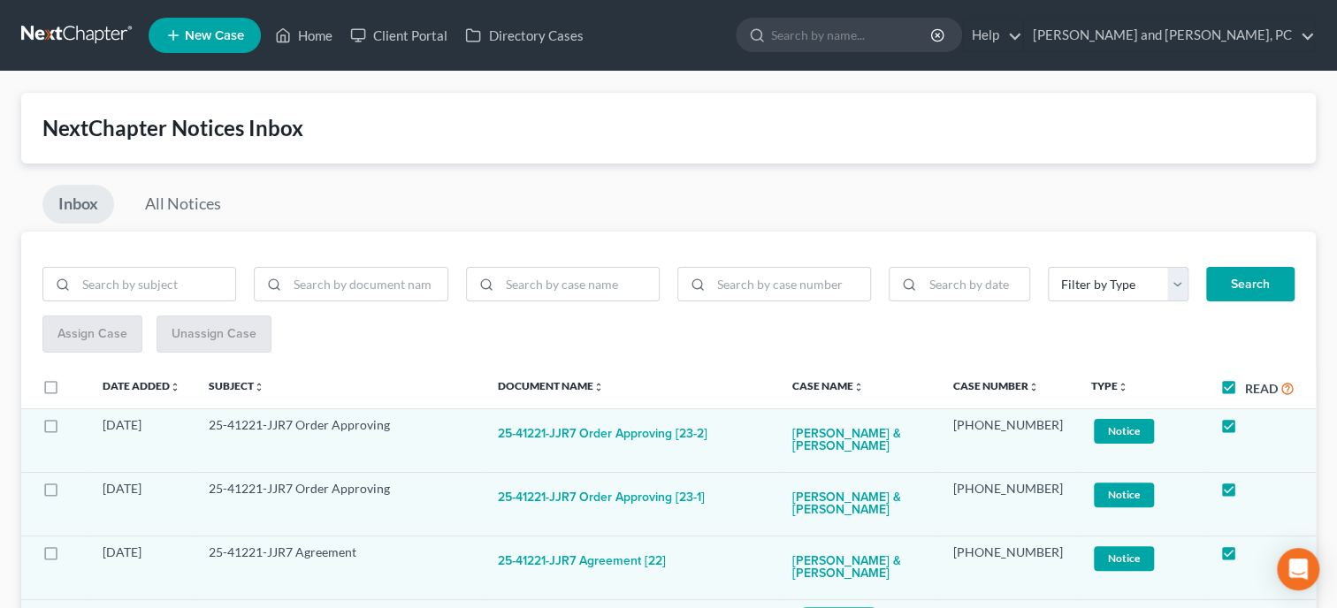
checkbox input "true"
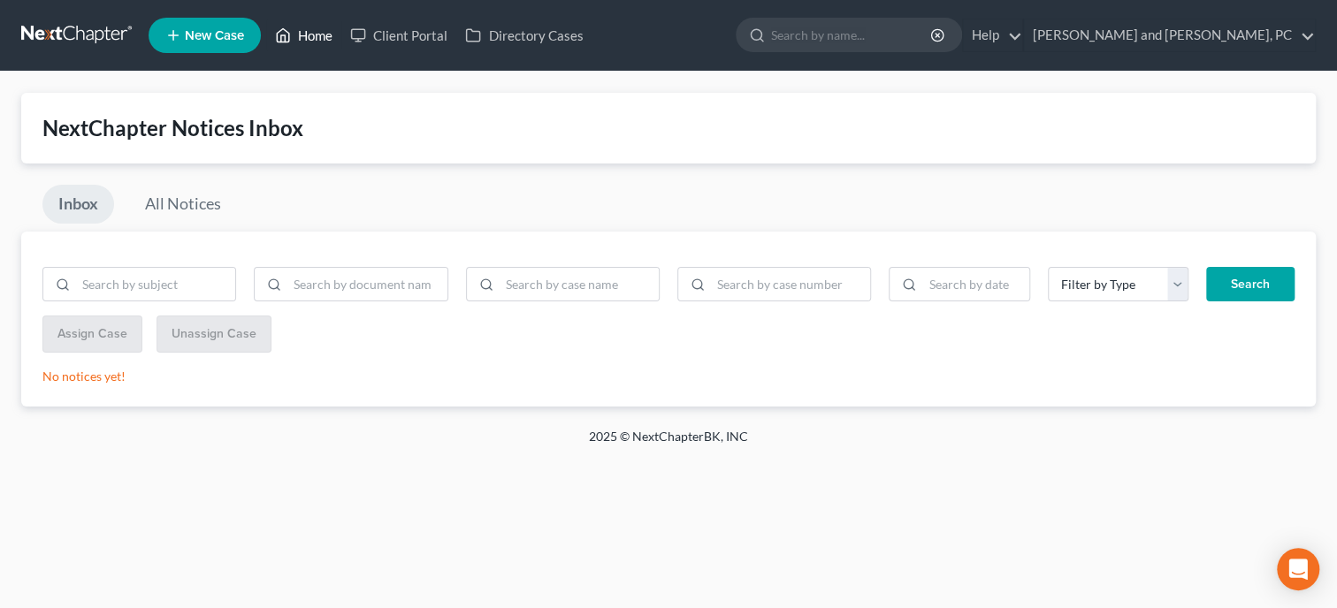
click at [301, 38] on link "Home" at bounding box center [303, 35] width 75 height 32
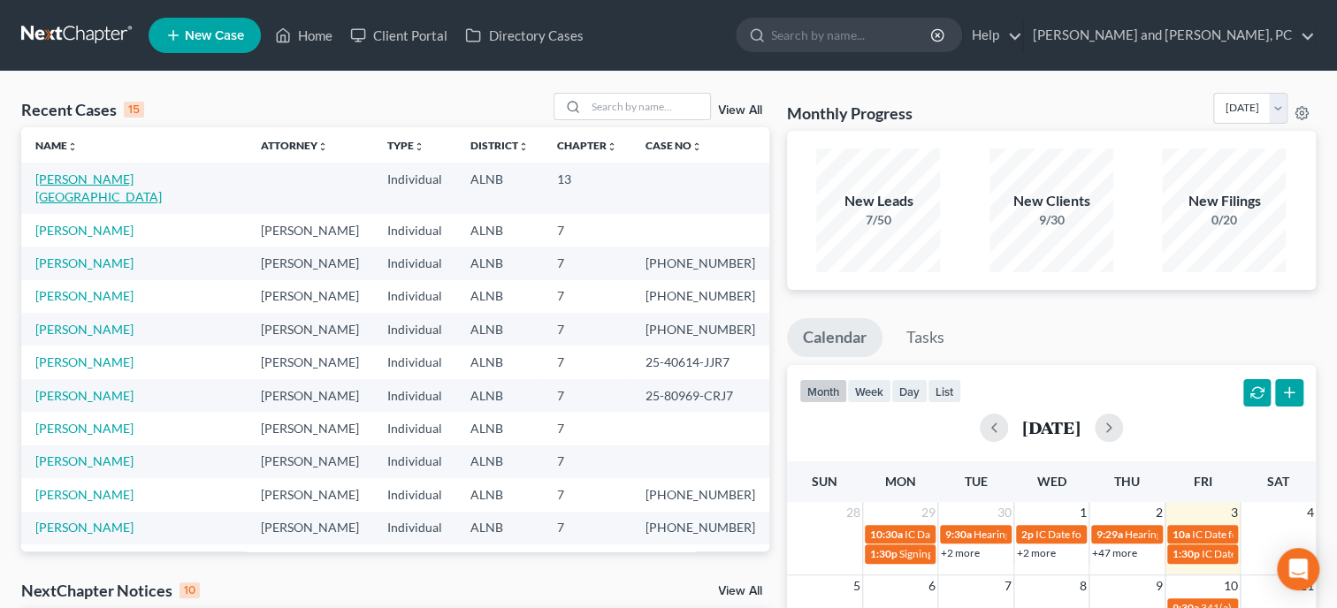
click at [84, 184] on link "[PERSON_NAME][GEOGRAPHIC_DATA]" at bounding box center [98, 188] width 126 height 33
select select "1"
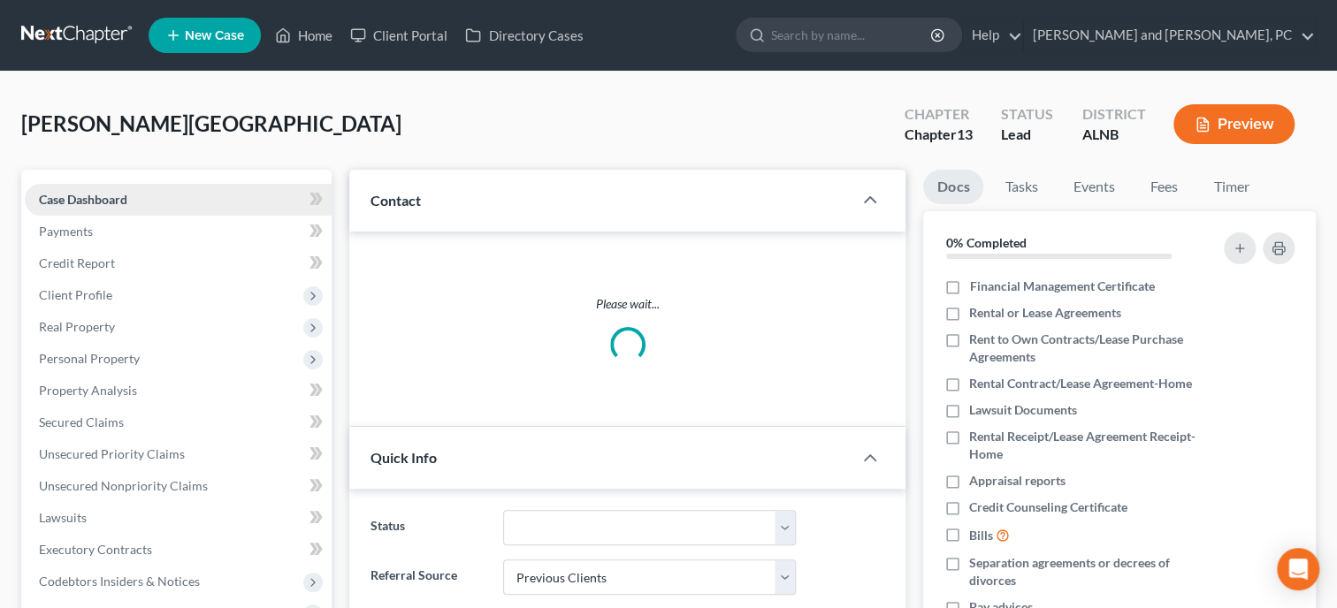
select select "0"
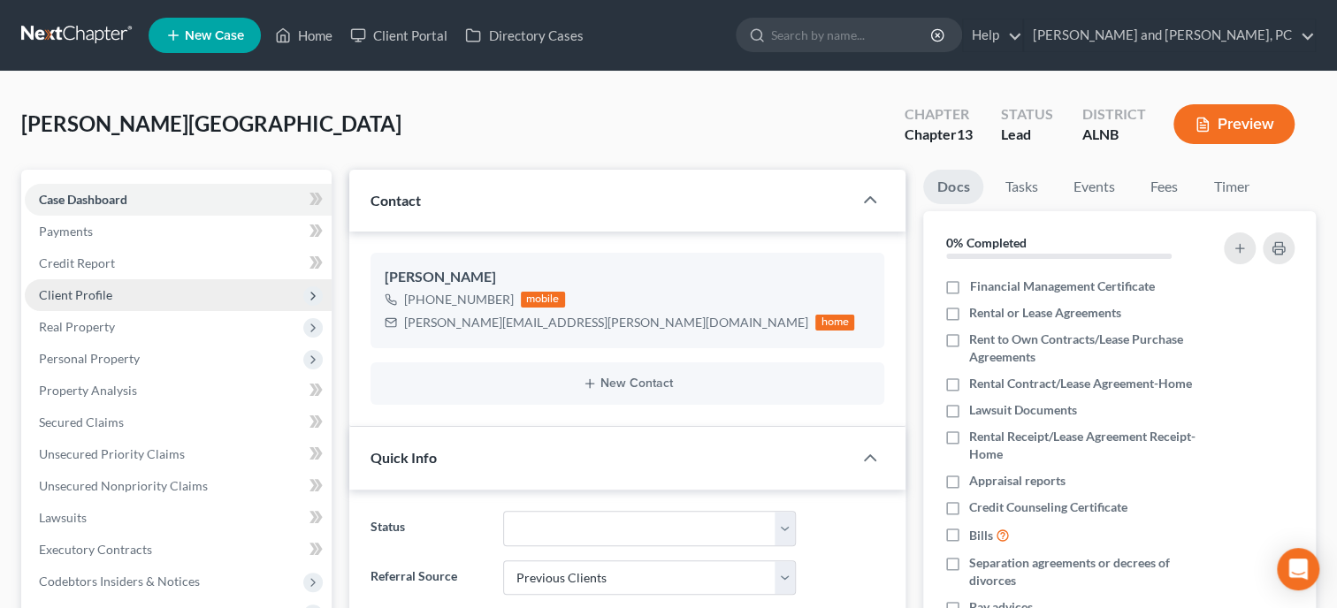
click at [101, 295] on span "Client Profile" at bounding box center [75, 294] width 73 height 15
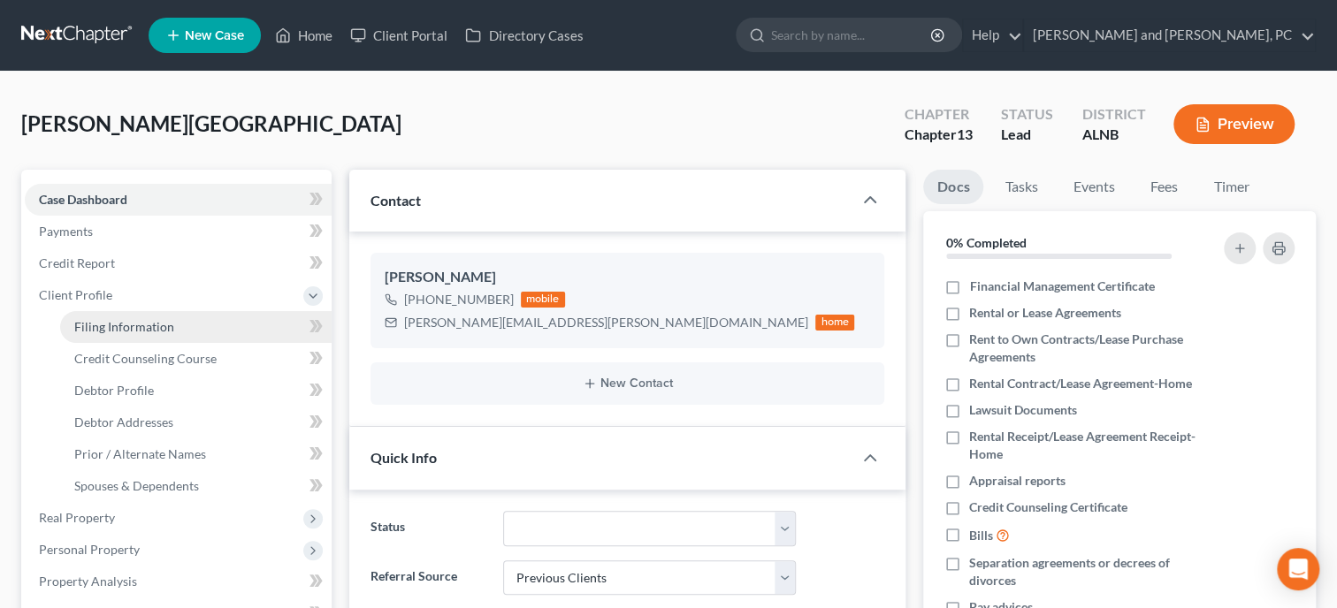
click at [132, 325] on span "Filing Information" at bounding box center [124, 326] width 100 height 15
select select "1"
select select "0"
select select "3"
select select "1"
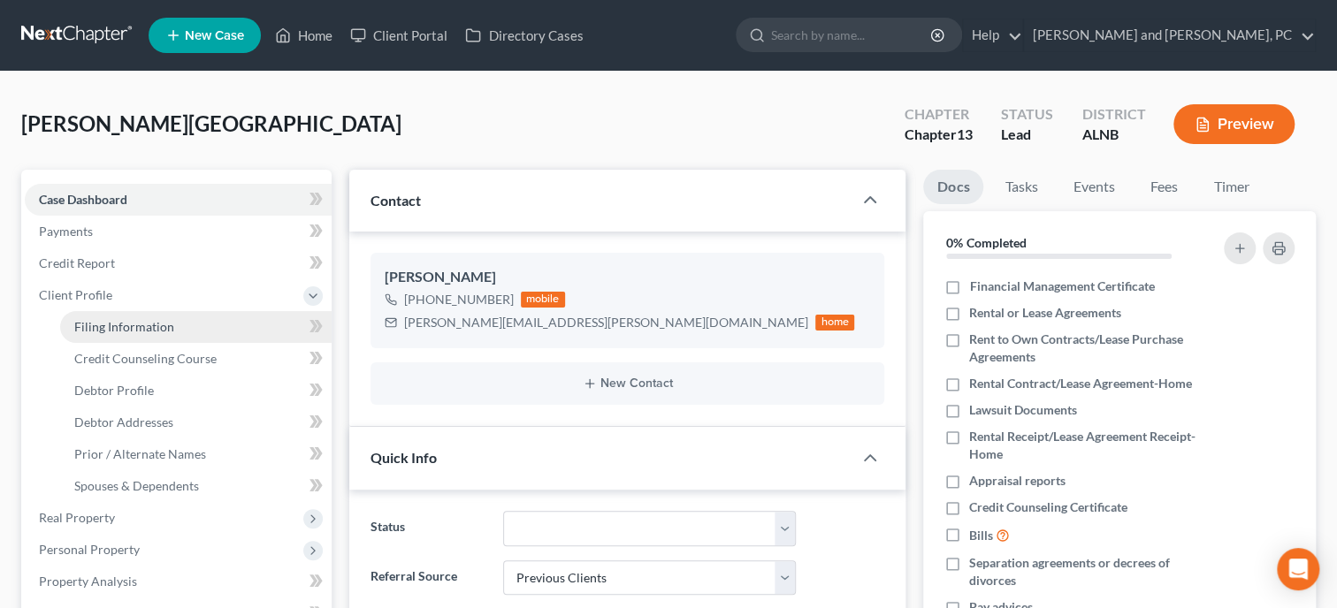
select select "0"
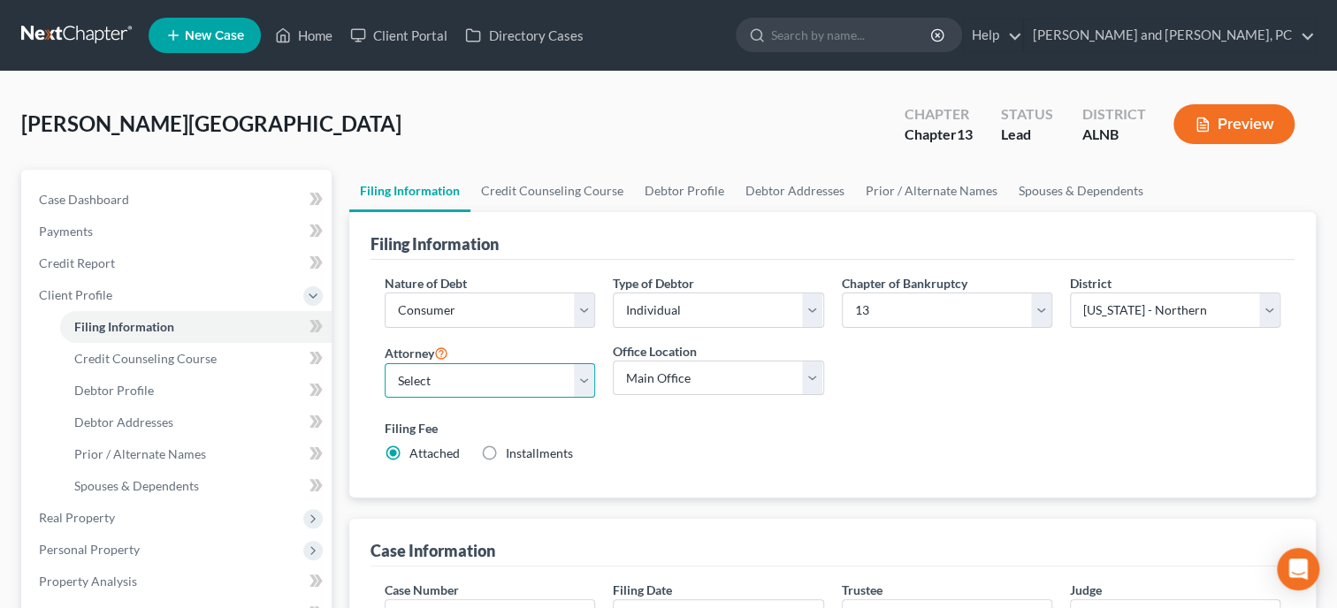
click at [385, 363] on select "Select [PERSON_NAME] - ALNB [PERSON_NAME] - ALNB [PERSON_NAME] - ALMB" at bounding box center [490, 380] width 210 height 35
select select "0"
click option "[PERSON_NAME] - [GEOGRAPHIC_DATA]" at bounding box center [0, 0] width 0 height 0
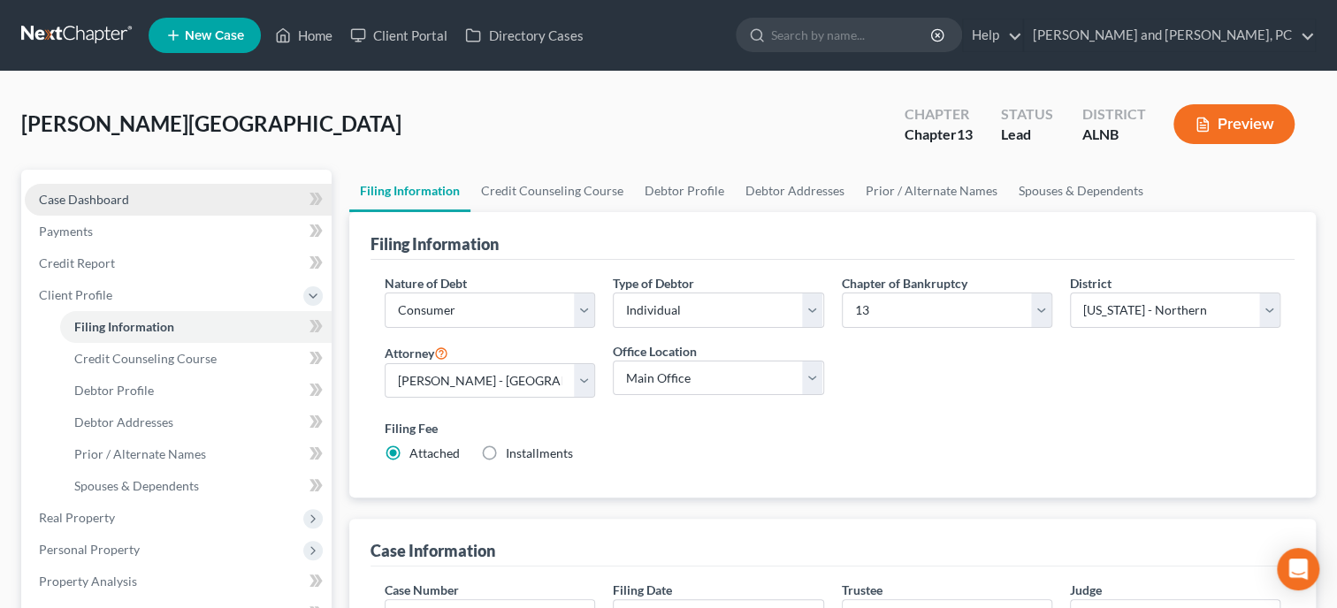
click at [50, 200] on span "Case Dashboard" at bounding box center [84, 199] width 90 height 15
select select "1"
select select "0"
